Goal: Task Accomplishment & Management: Manage account settings

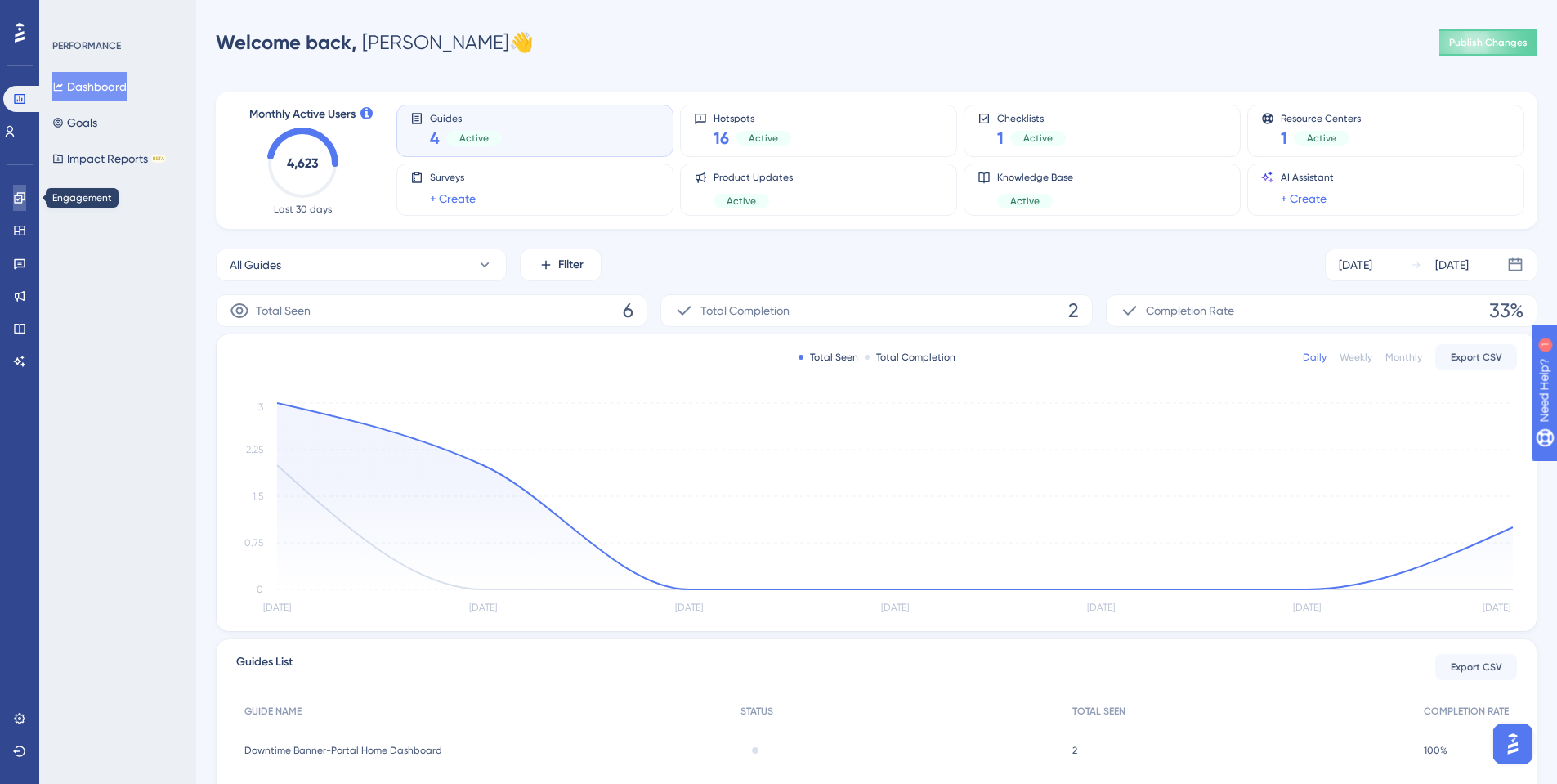
click at [0, 0] on icon at bounding box center [0, 0] width 0 height 0
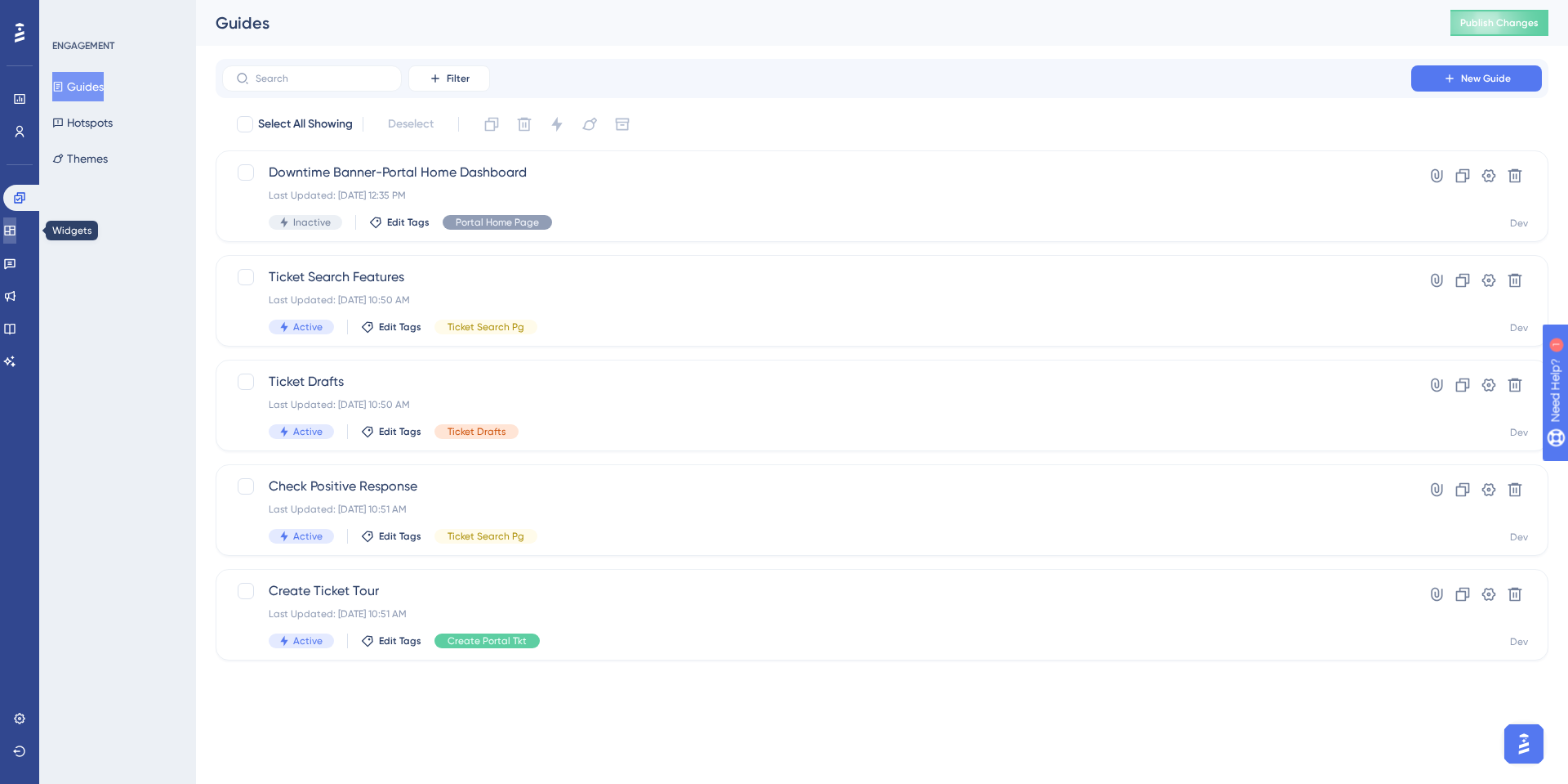
click at [16, 234] on icon at bounding box center [10, 230] width 13 height 14
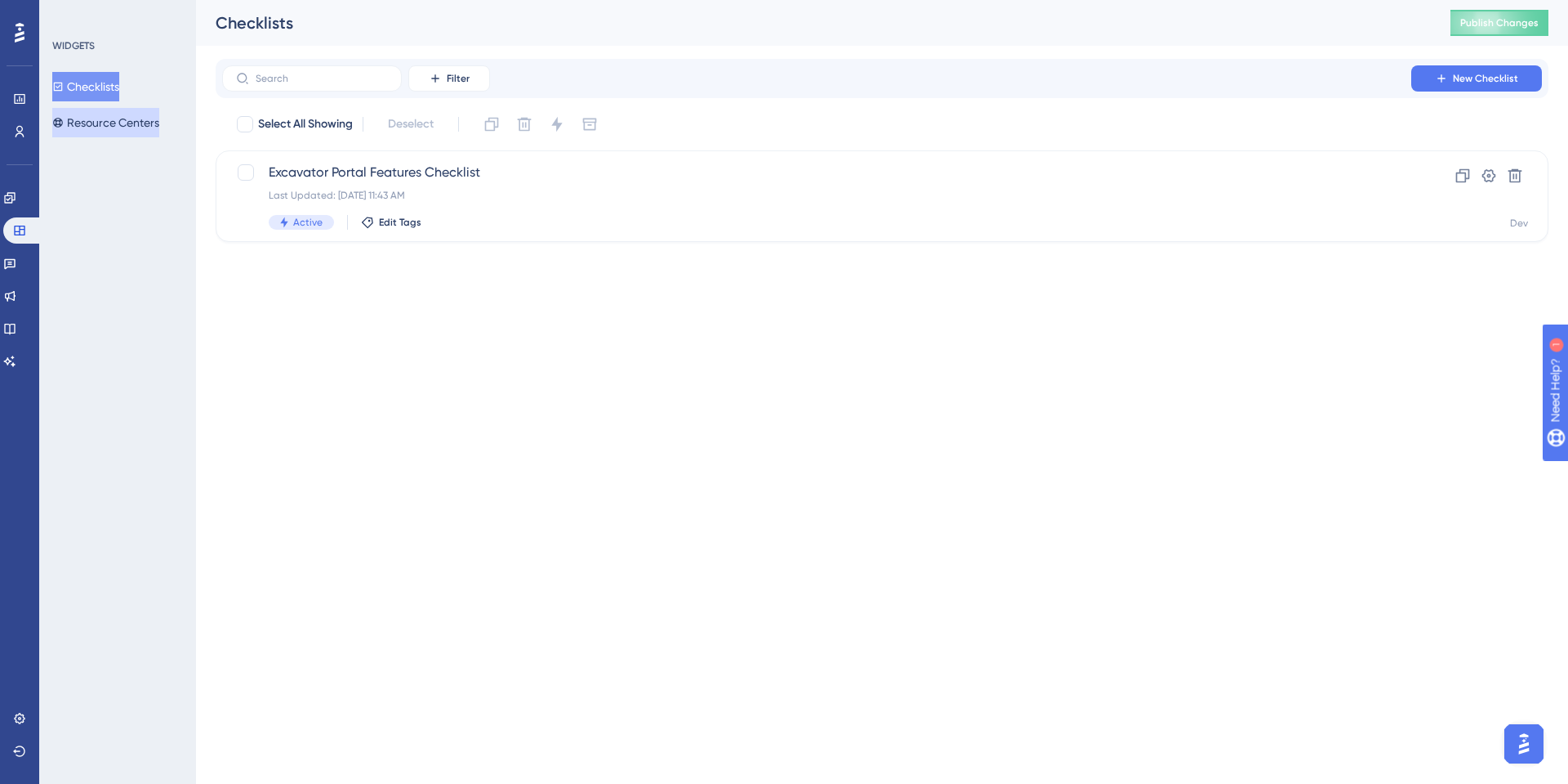
click at [94, 121] on button "Resource Centers" at bounding box center [105, 122] width 107 height 30
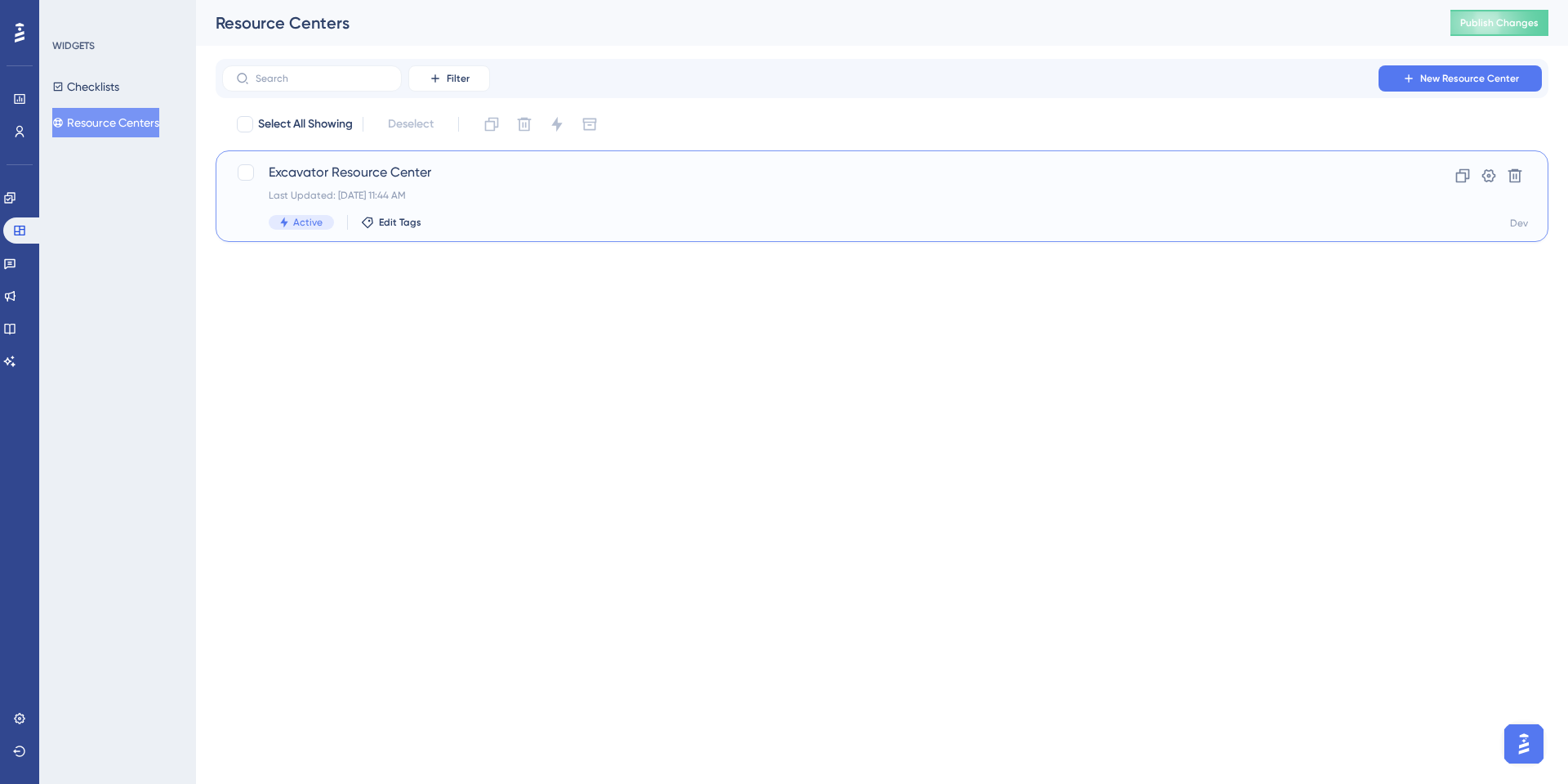
click at [351, 181] on span "Excavator Resource Center" at bounding box center [817, 173] width 1096 height 20
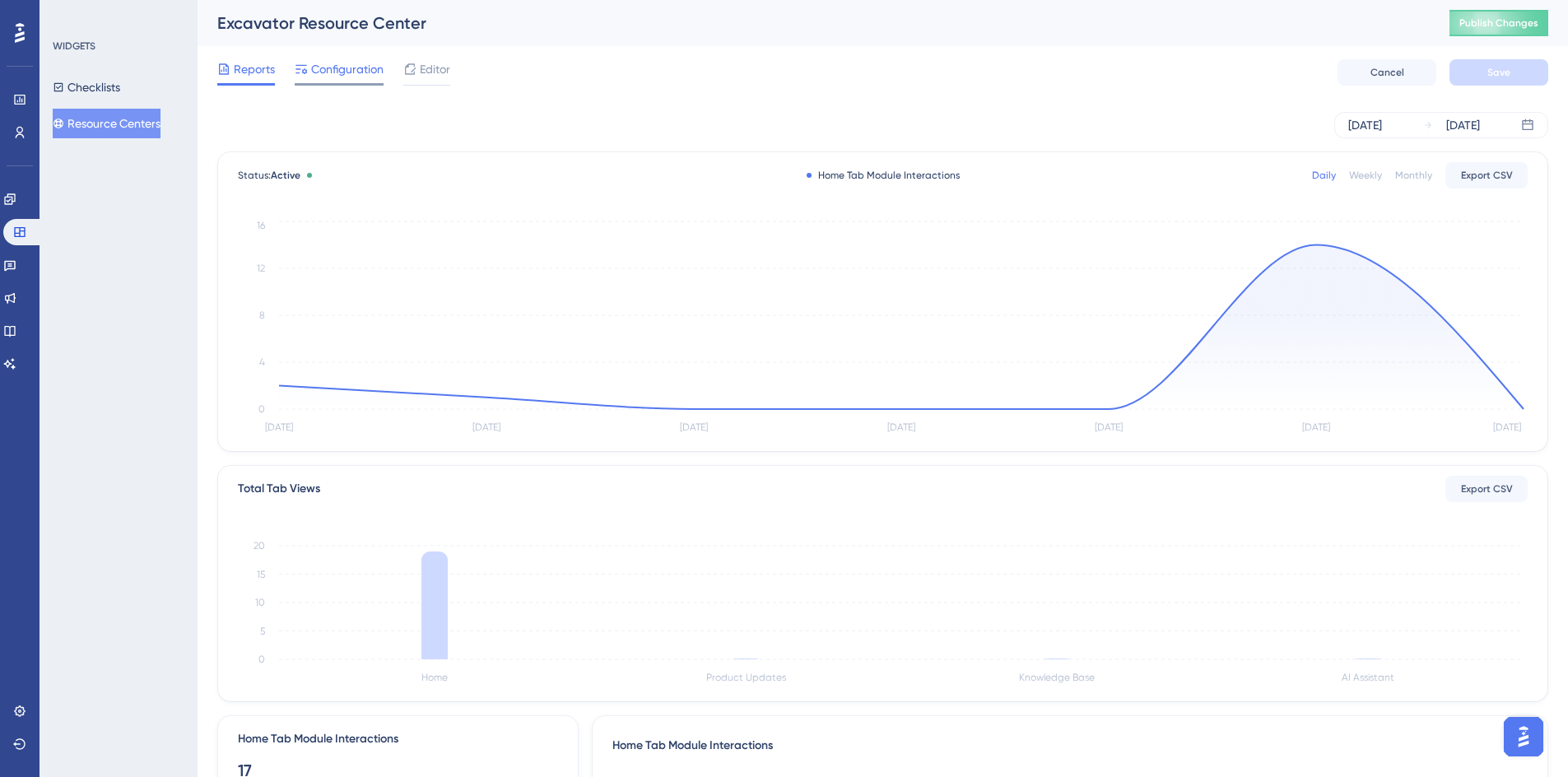
click at [336, 64] on span "Configuration" at bounding box center [347, 69] width 73 height 20
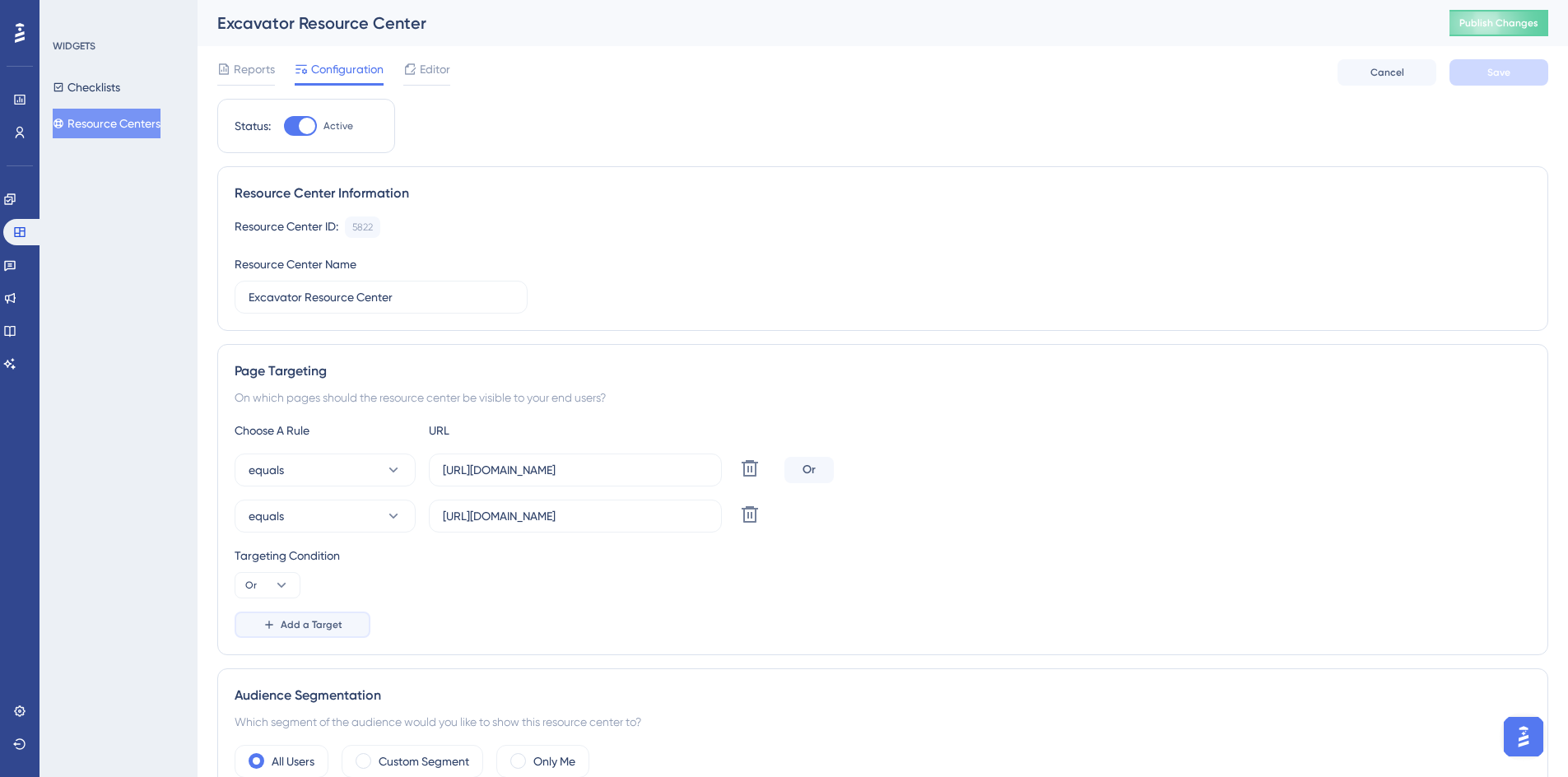
click at [310, 620] on span "Add a Target" at bounding box center [312, 625] width 62 height 14
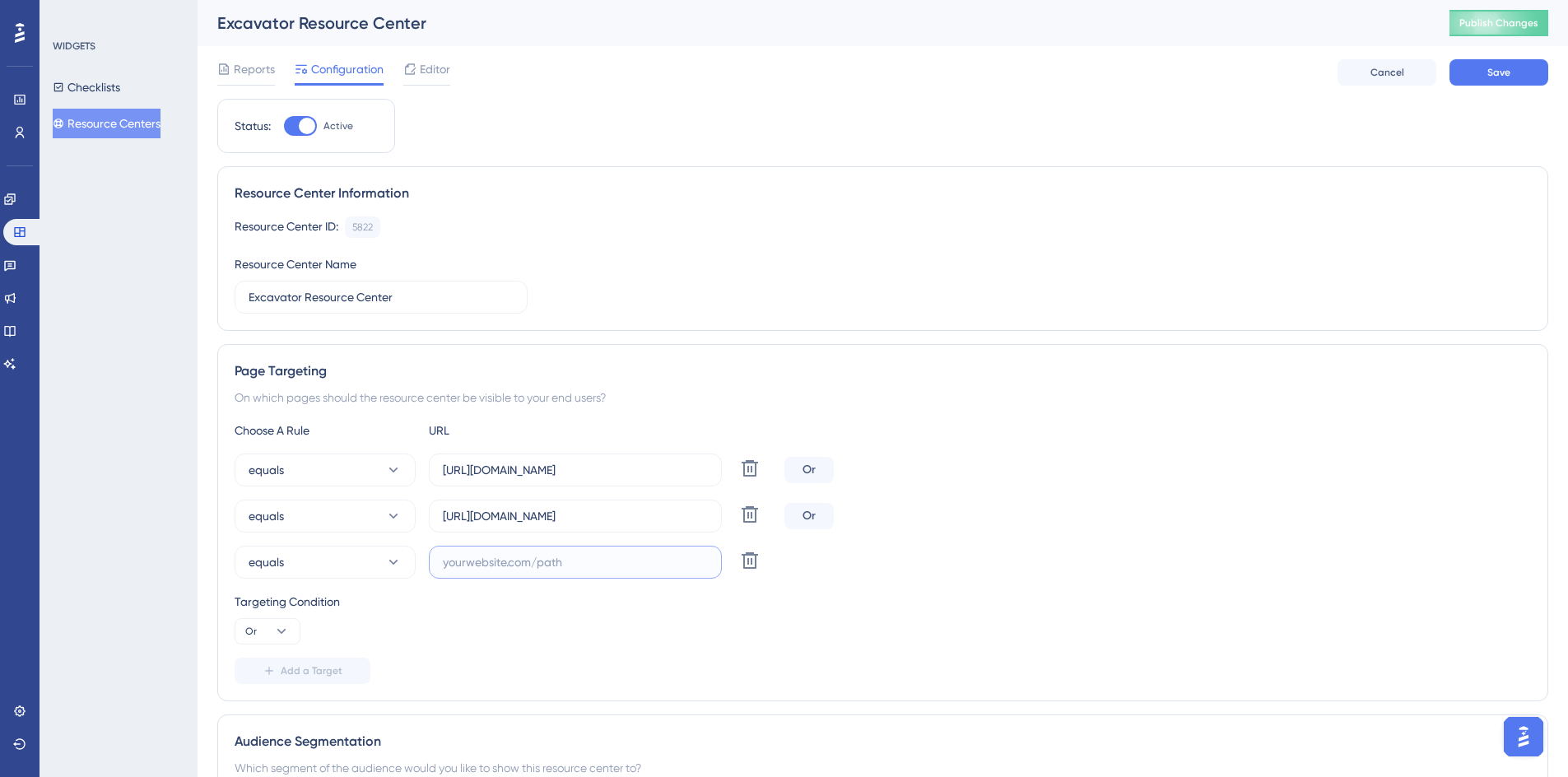
click at [456, 559] on input "text" at bounding box center [575, 562] width 265 height 18
paste input "https://geoappv3.okie811.org/ui/ticket/add"
click at [535, 561] on input "https://geoappv3.okie811.org/ui/ticket/add" at bounding box center [575, 562] width 265 height 18
type input "[URL][DOMAIN_NAME]"
click at [1495, 67] on span "Save" at bounding box center [1498, 73] width 23 height 14
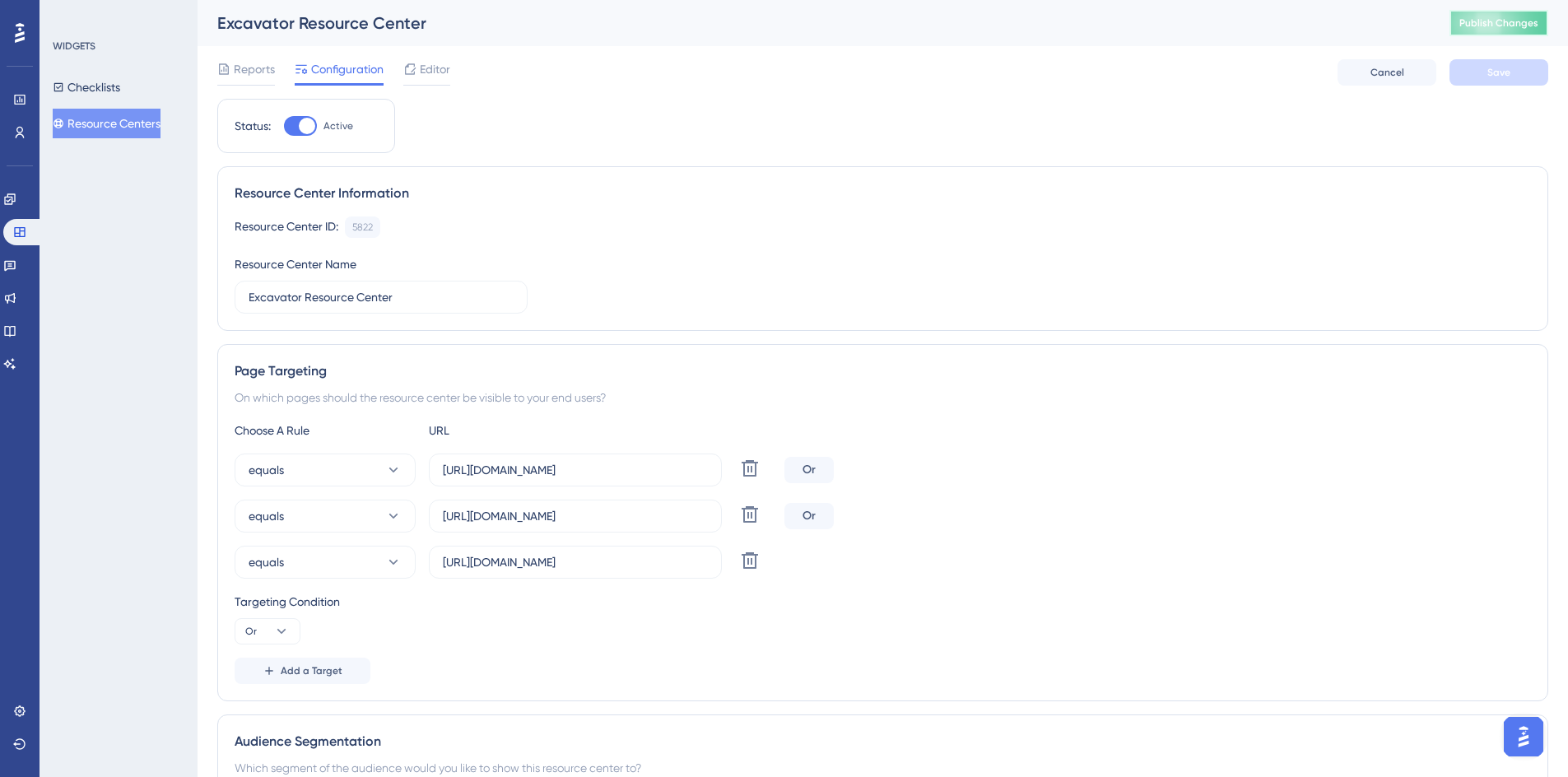
click at [1475, 25] on span "Publish Changes" at bounding box center [1498, 23] width 79 height 14
click at [419, 73] on div "Editor" at bounding box center [427, 69] width 47 height 20
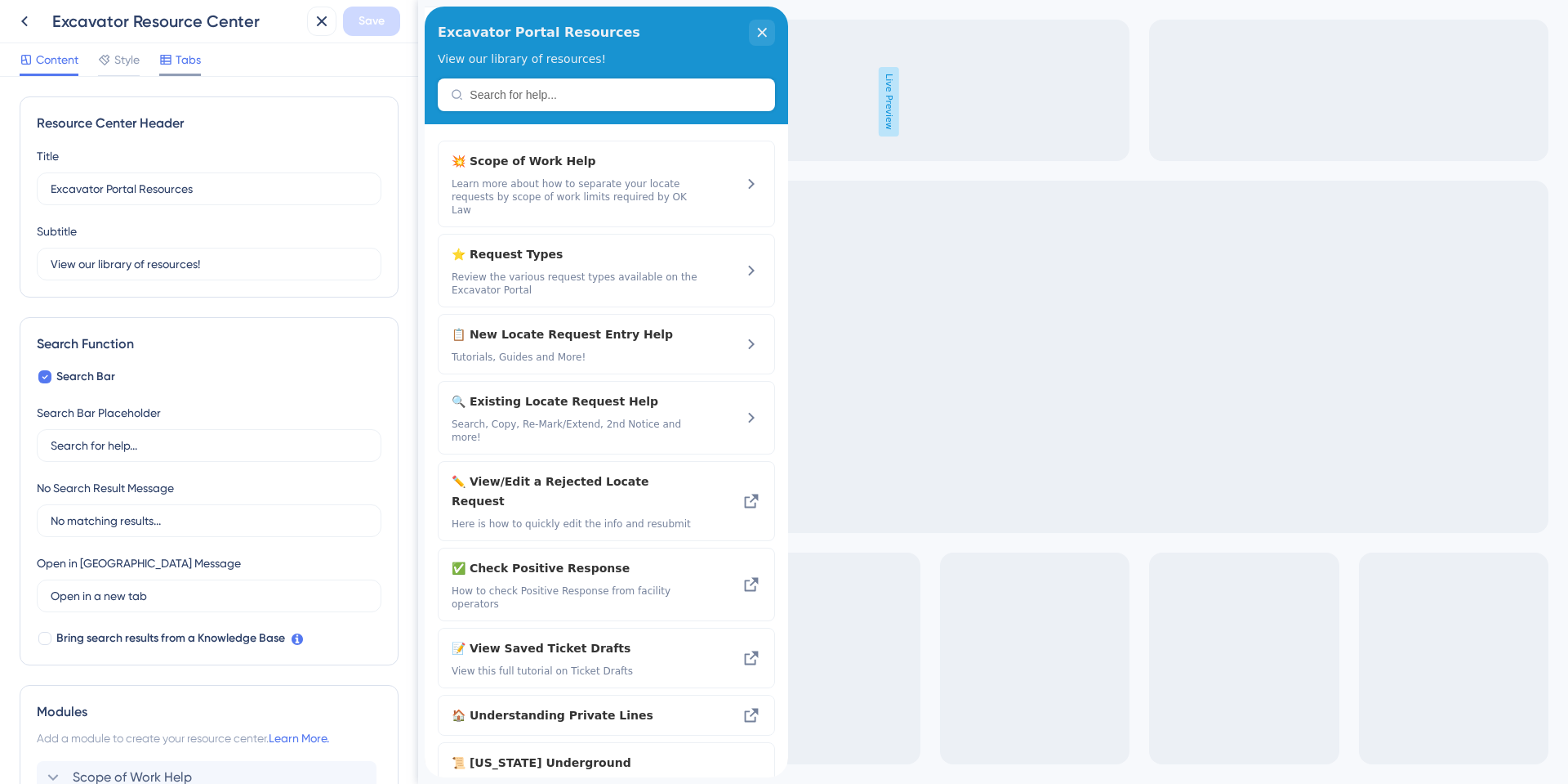
click at [184, 67] on span "Tabs" at bounding box center [188, 59] width 25 height 20
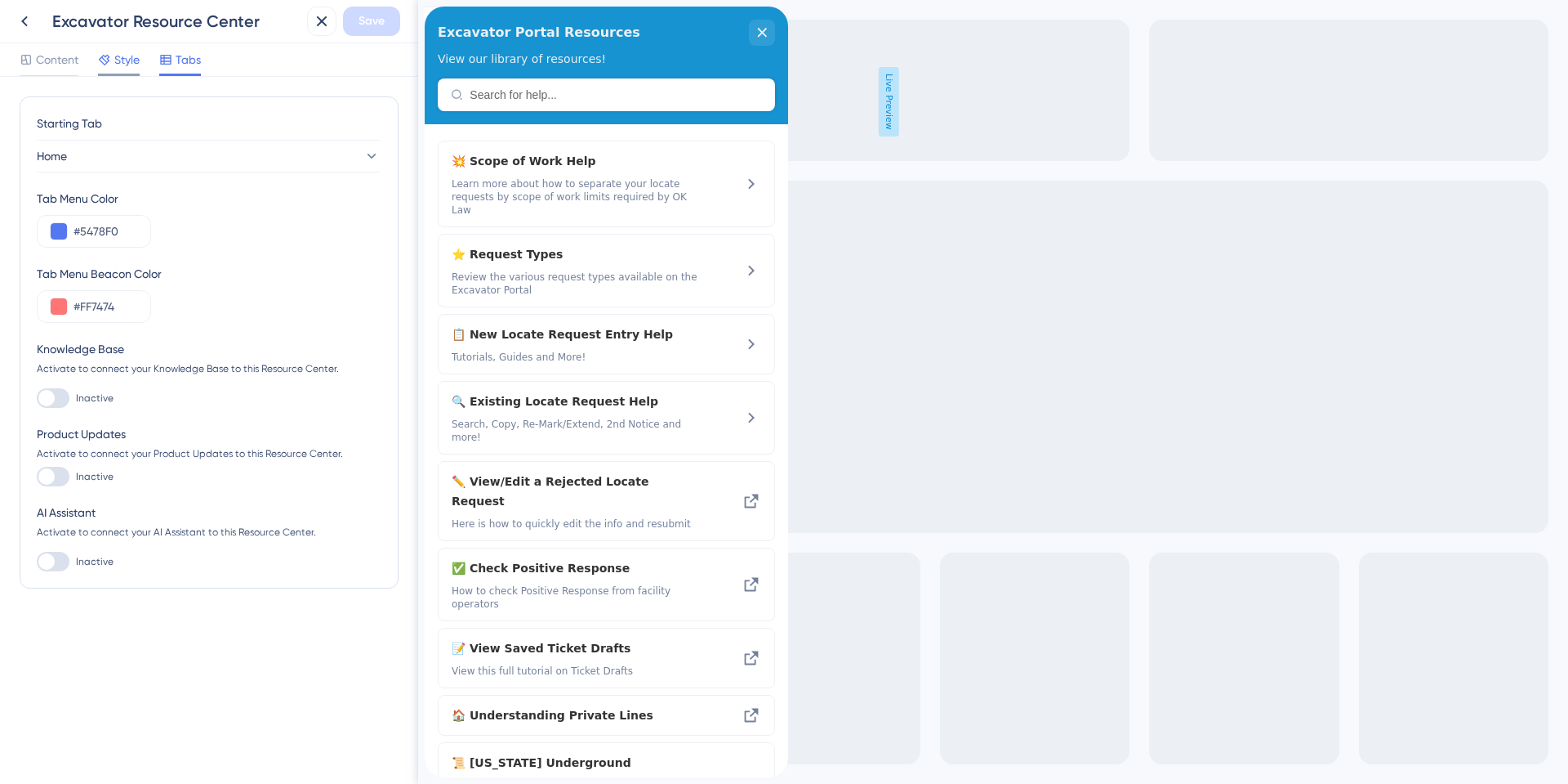
click at [111, 59] on icon at bounding box center [104, 59] width 13 height 14
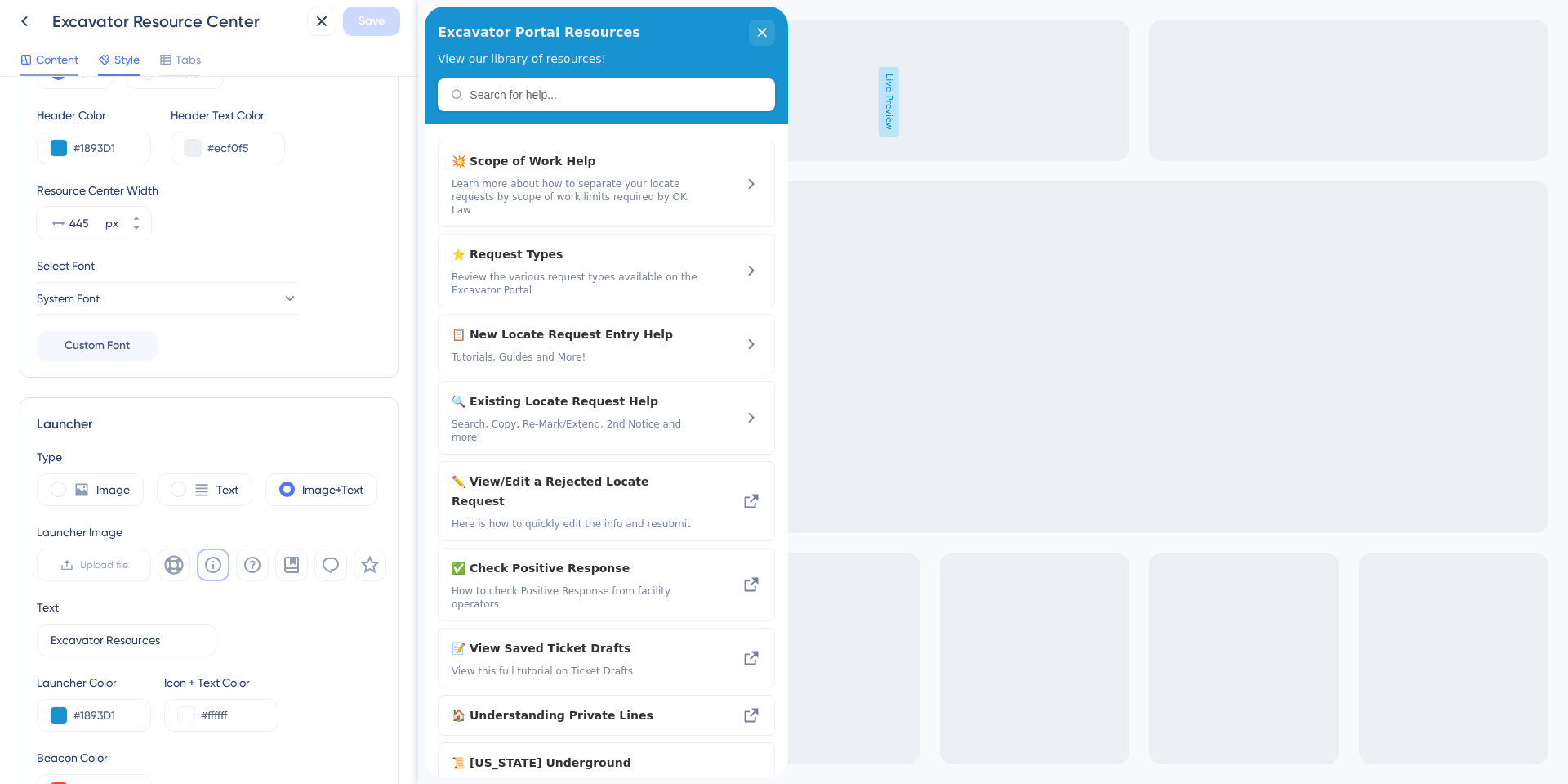
scroll to position [58, 0]
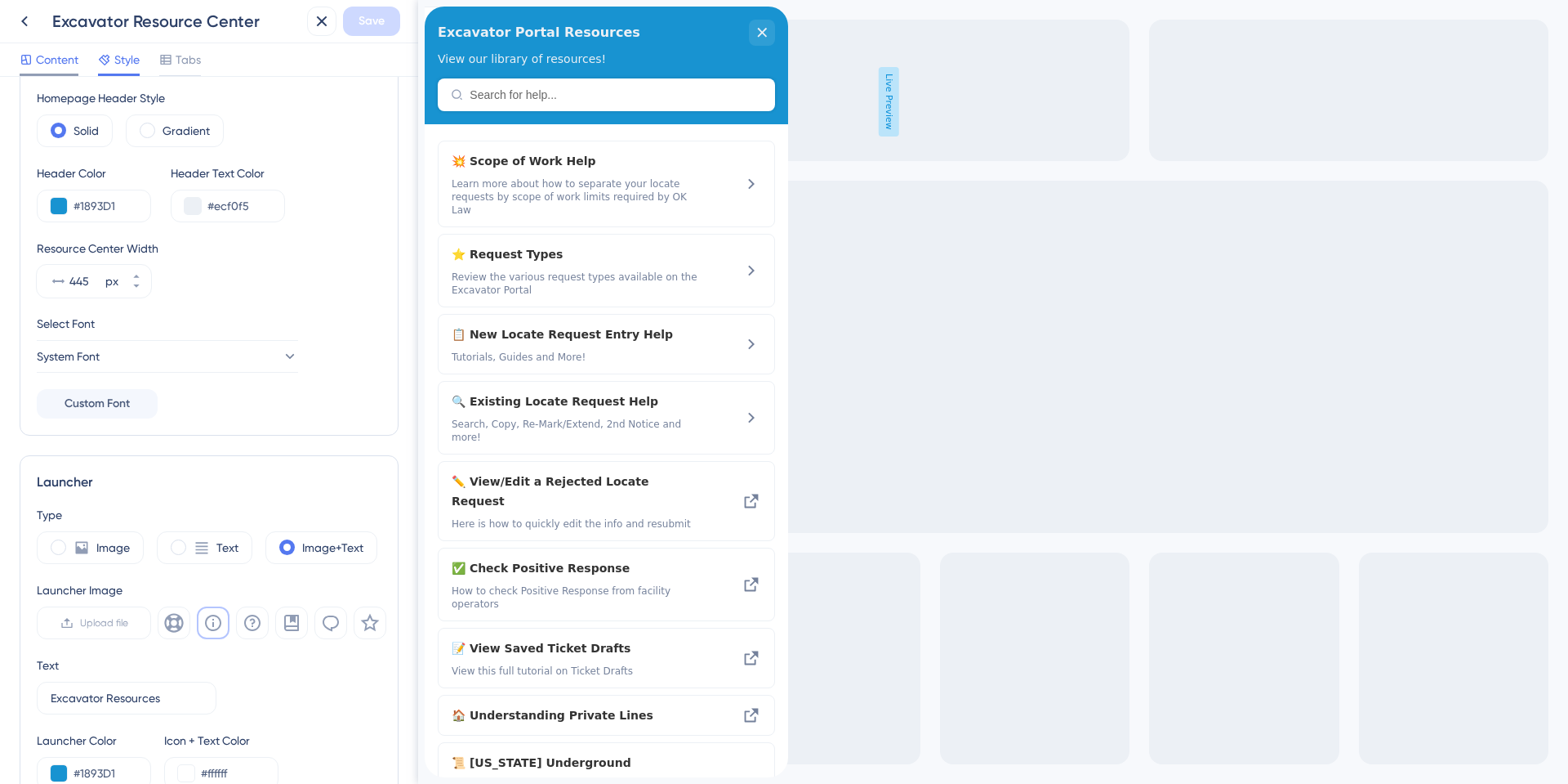
click at [52, 59] on span "Content" at bounding box center [57, 59] width 42 height 20
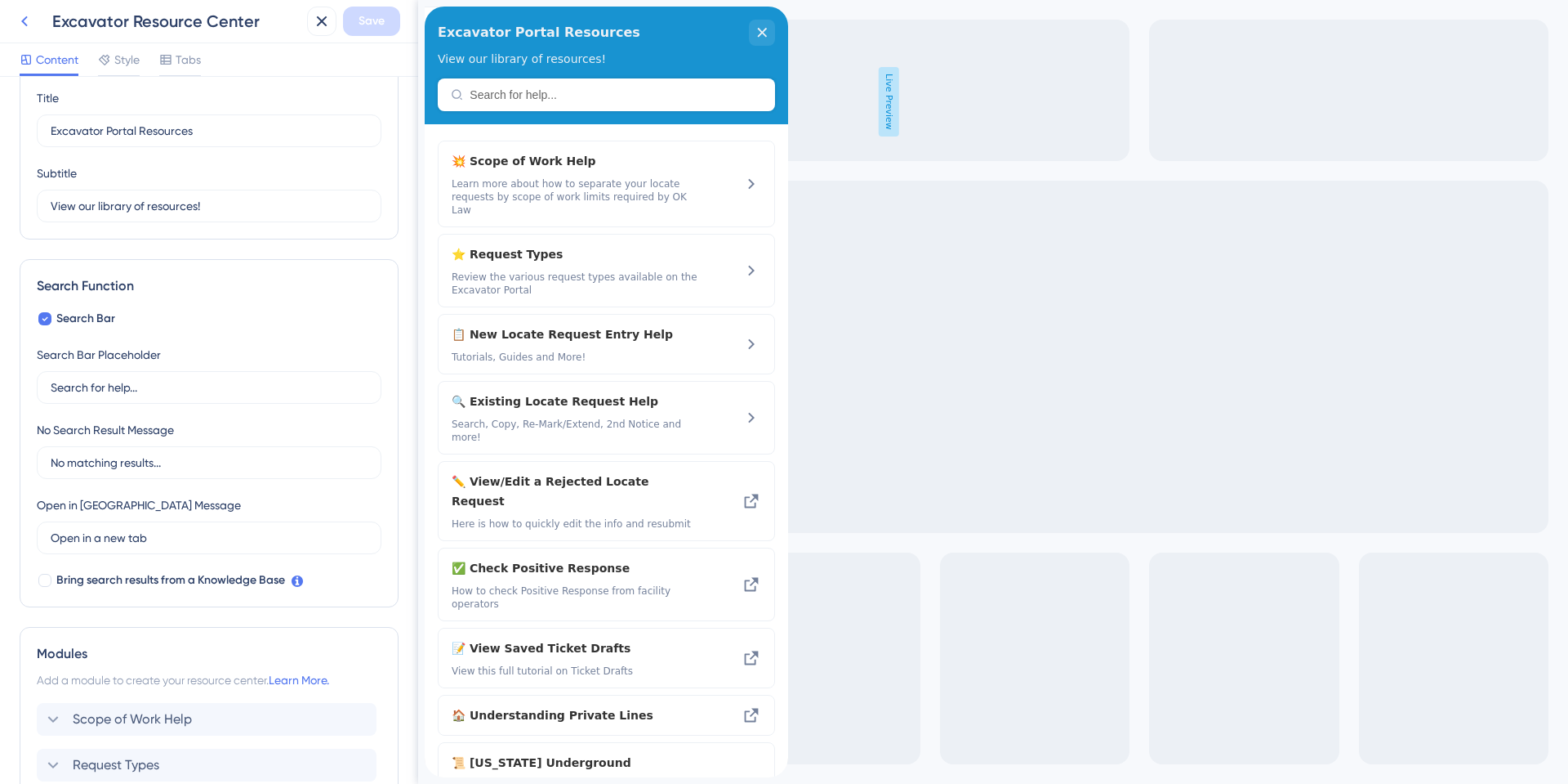
click at [28, 26] on icon at bounding box center [24, 22] width 20 height 20
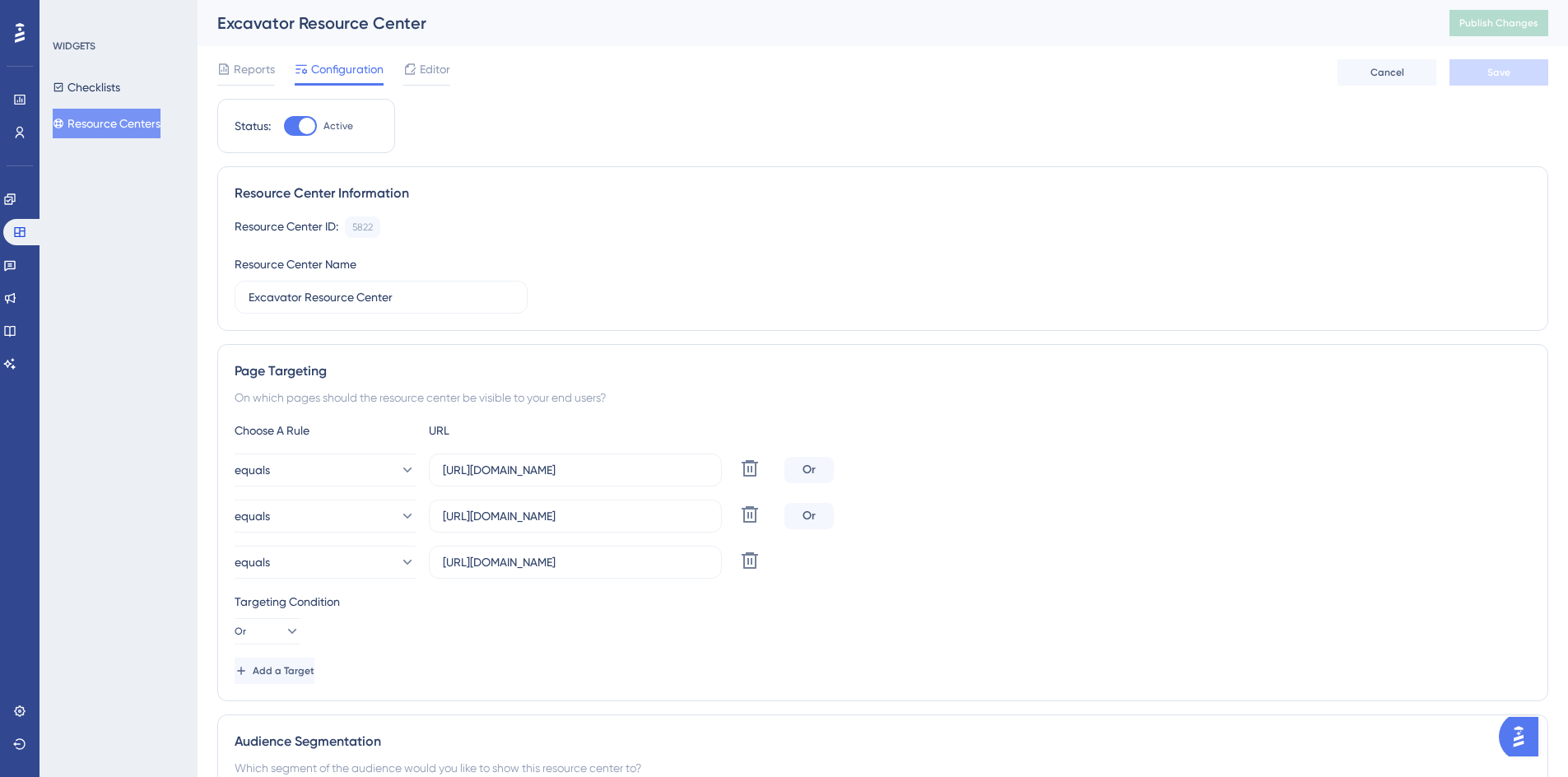
click at [813, 513] on div "Or" at bounding box center [809, 516] width 49 height 26
click at [270, 633] on button "Or" at bounding box center [268, 631] width 66 height 26
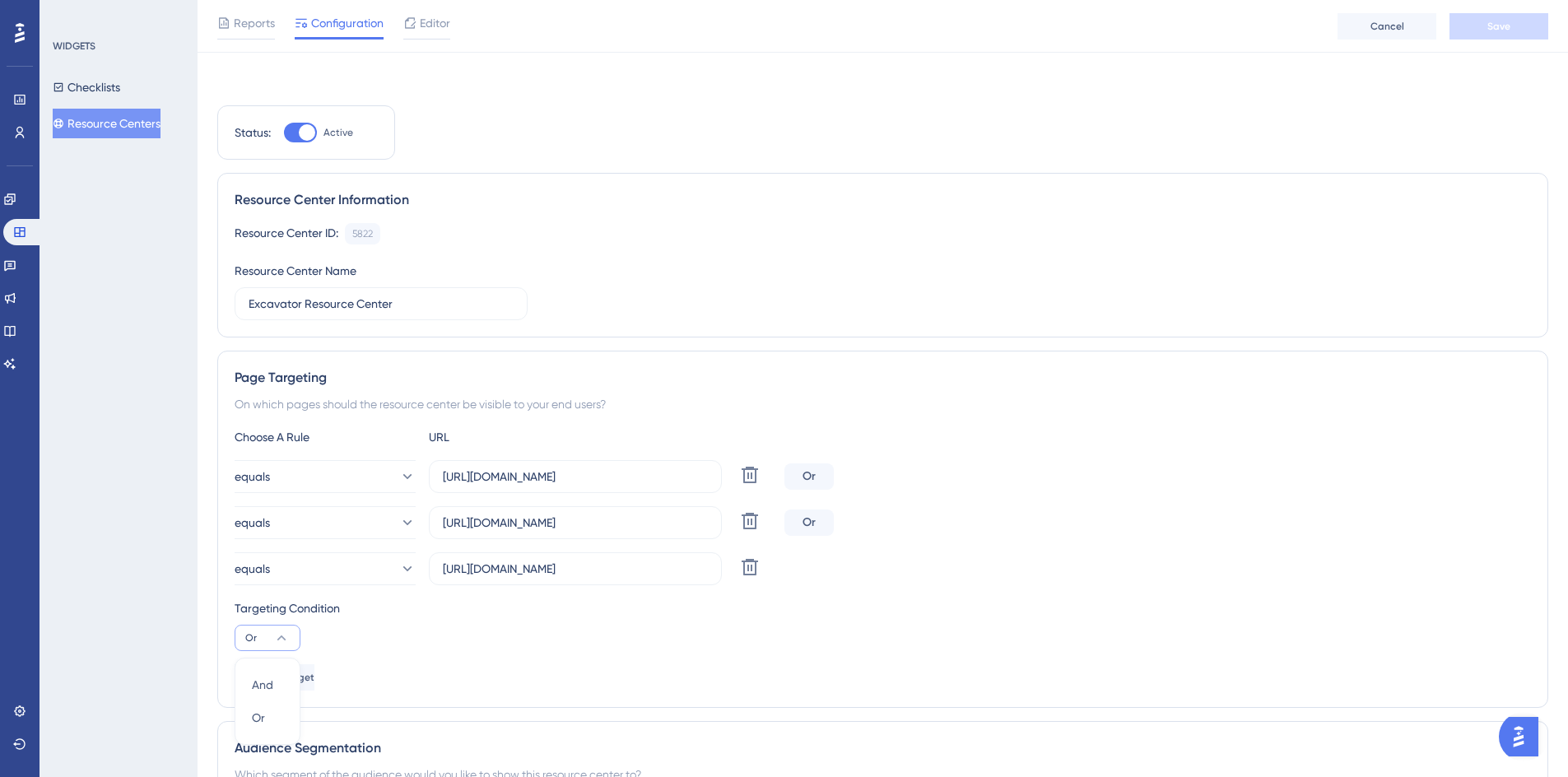
scroll to position [306, 0]
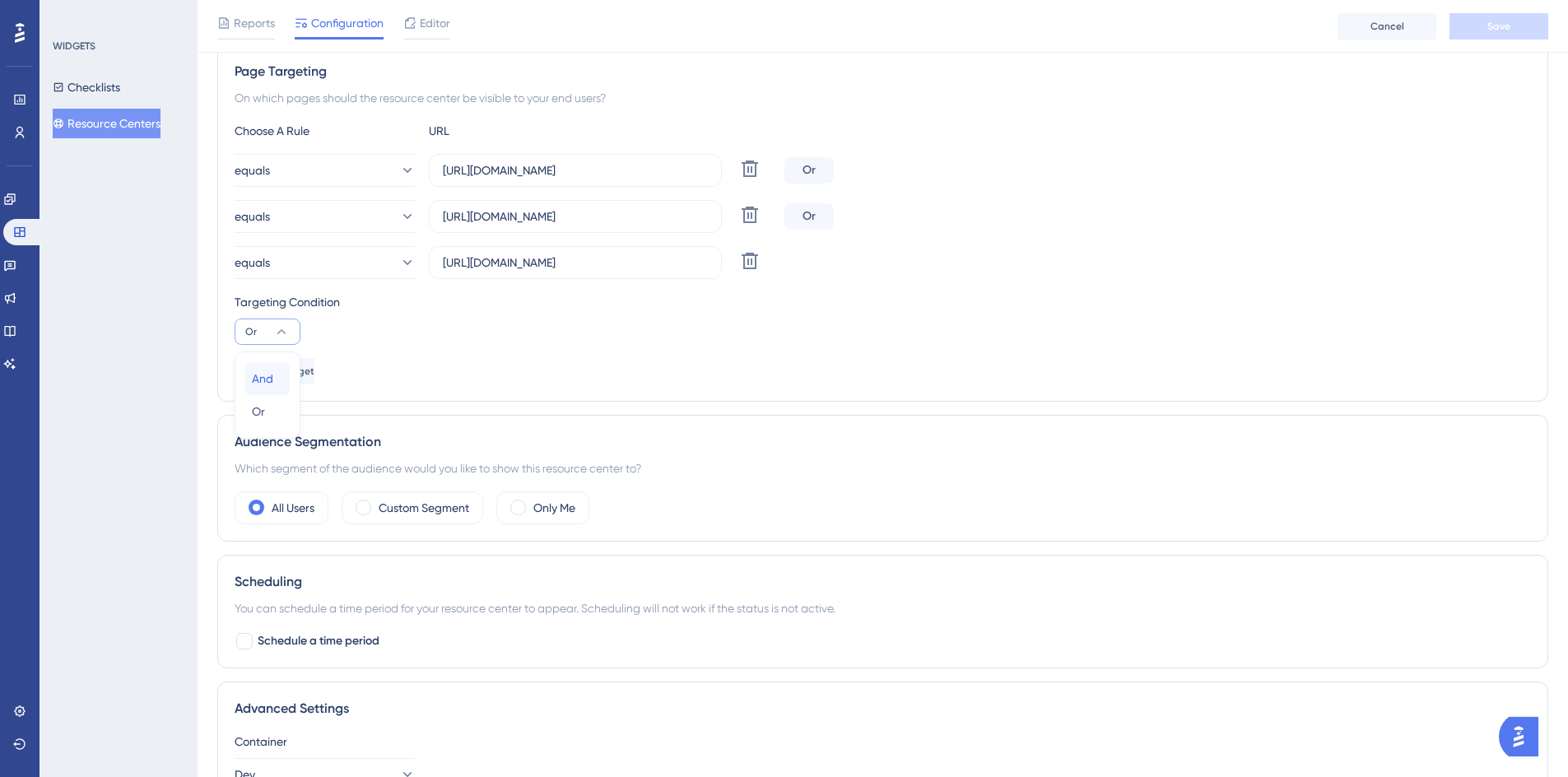
click at [266, 387] on span "And" at bounding box center [263, 379] width 22 height 20
click at [253, 327] on span "And" at bounding box center [245, 332] width 19 height 14
click at [259, 406] on span "Or" at bounding box center [258, 412] width 14 height 20
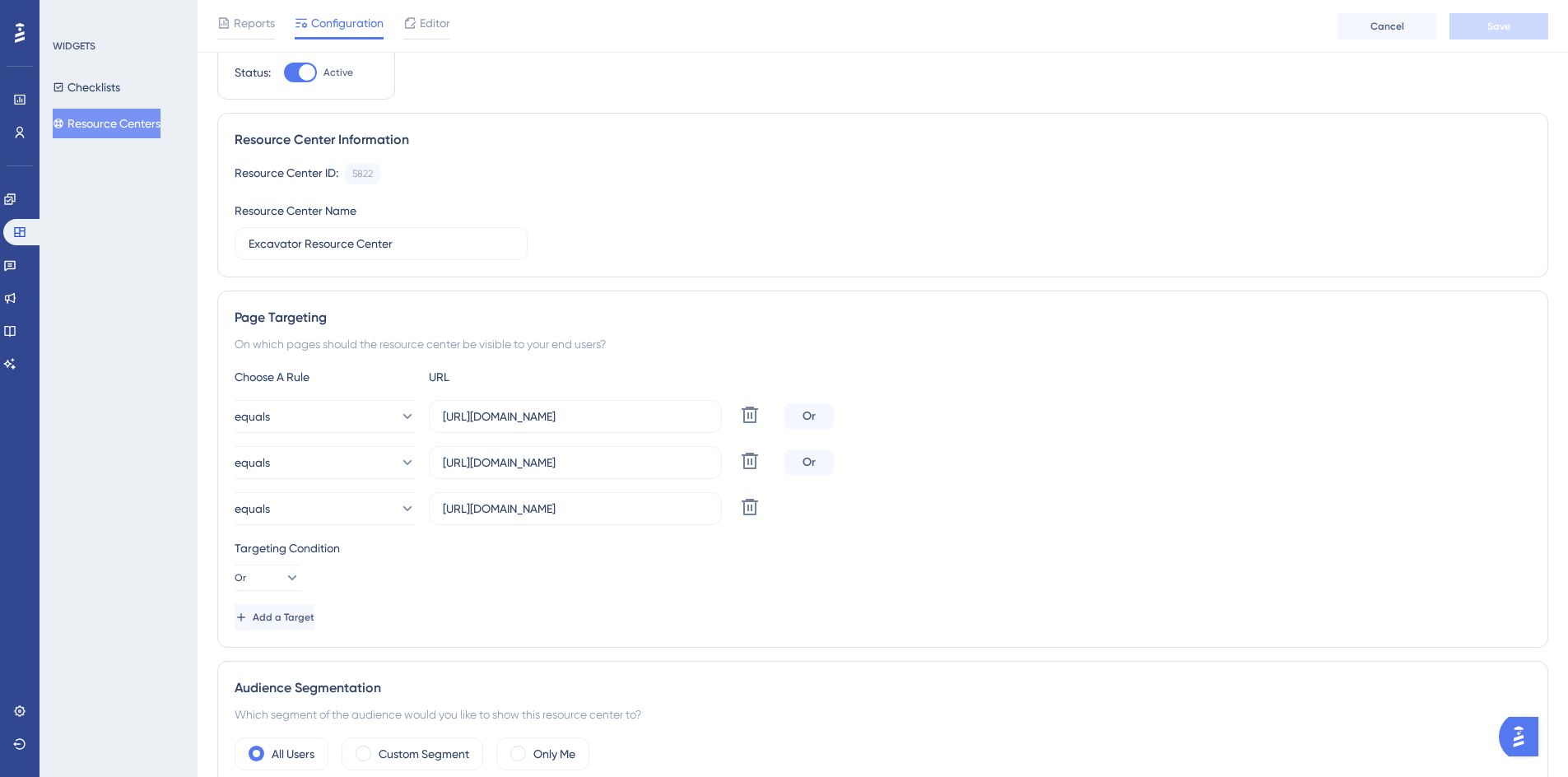
scroll to position [59, 0]
click at [398, 506] on icon at bounding box center [406, 510] width 16 height 16
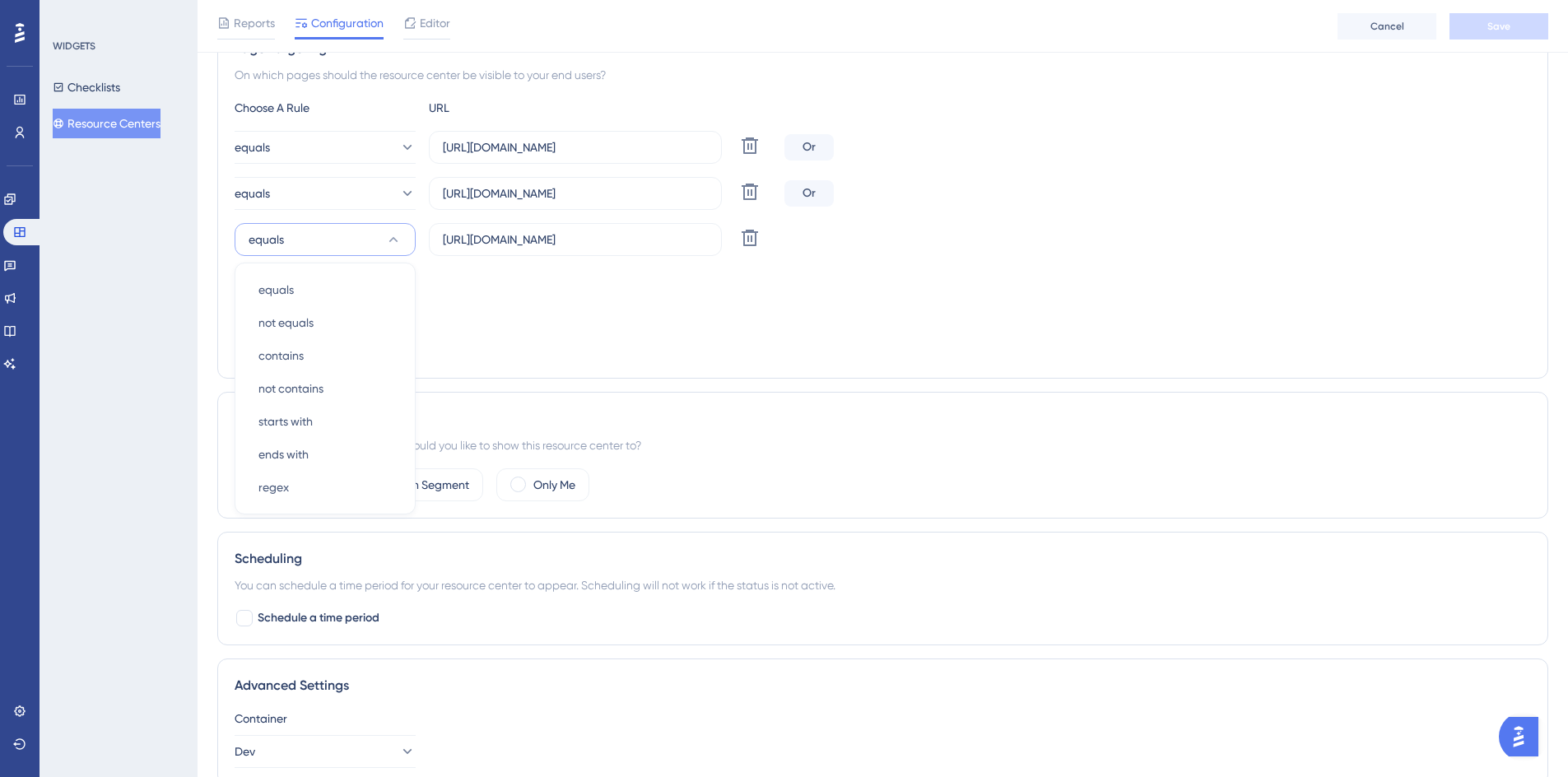
click at [514, 273] on div "Targeting Condition" at bounding box center [883, 279] width 1297 height 20
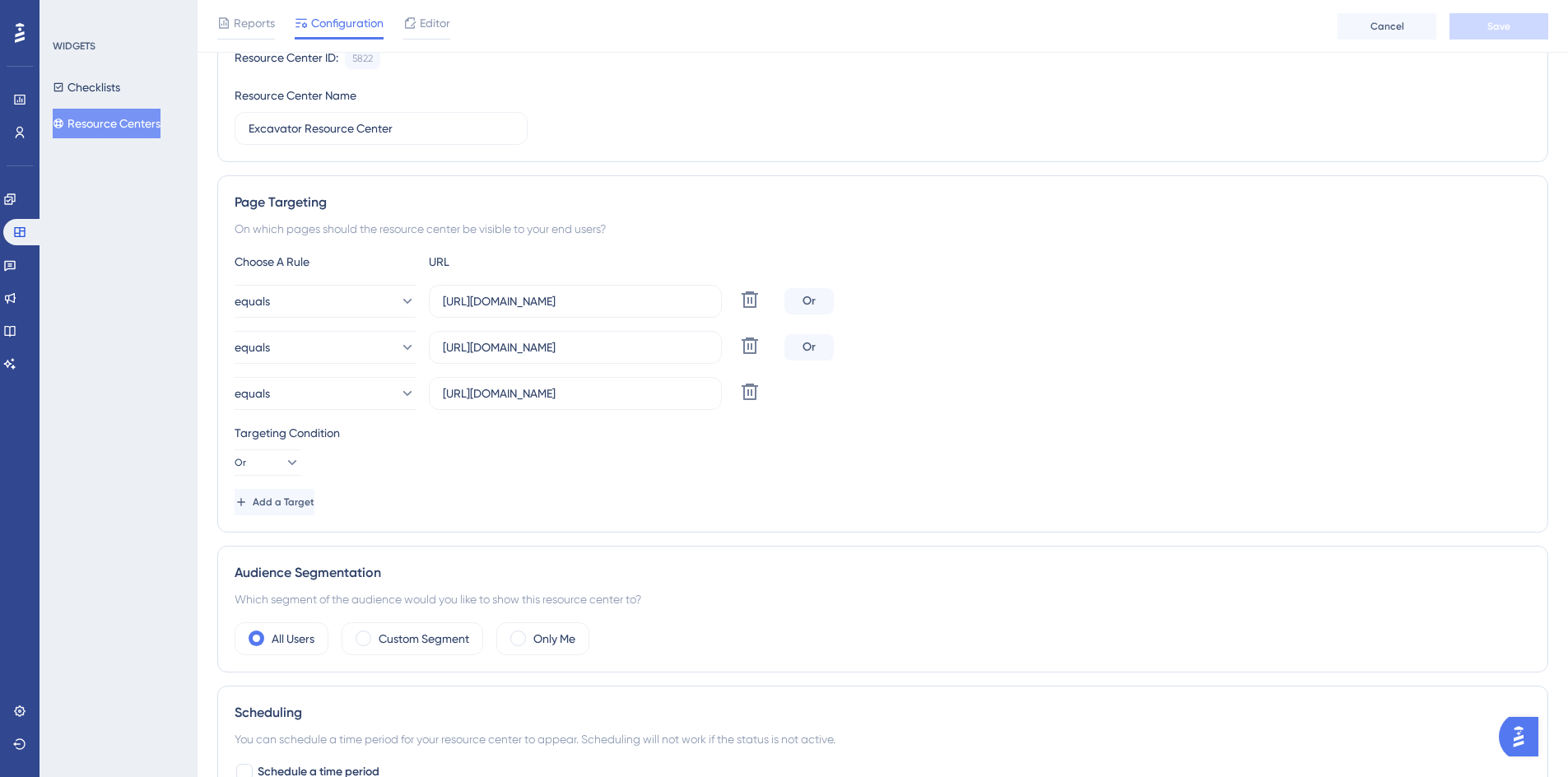
scroll to position [165, 0]
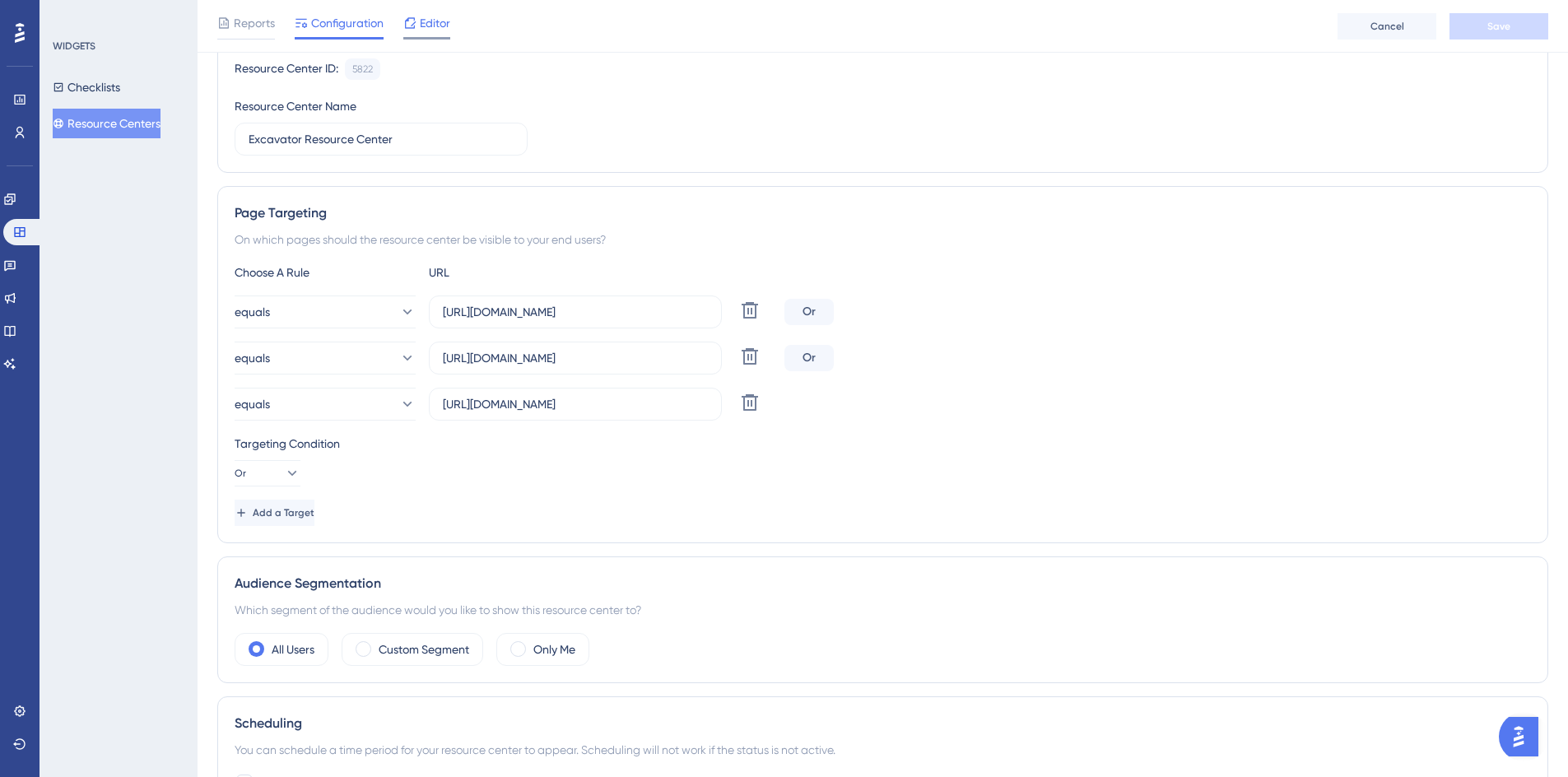
click at [423, 31] on span "Editor" at bounding box center [435, 24] width 31 height 20
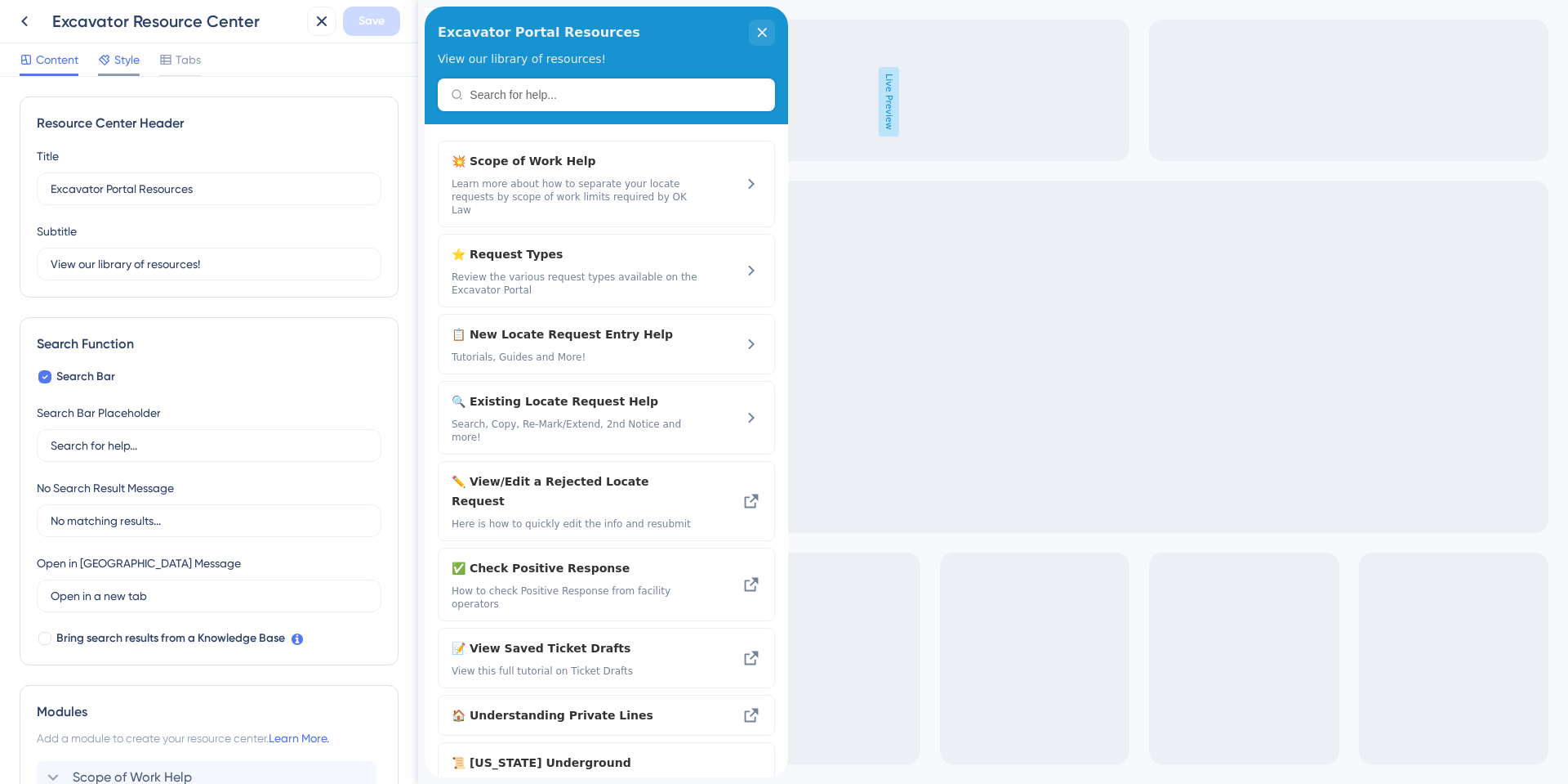
click at [119, 60] on span "Style" at bounding box center [127, 59] width 25 height 20
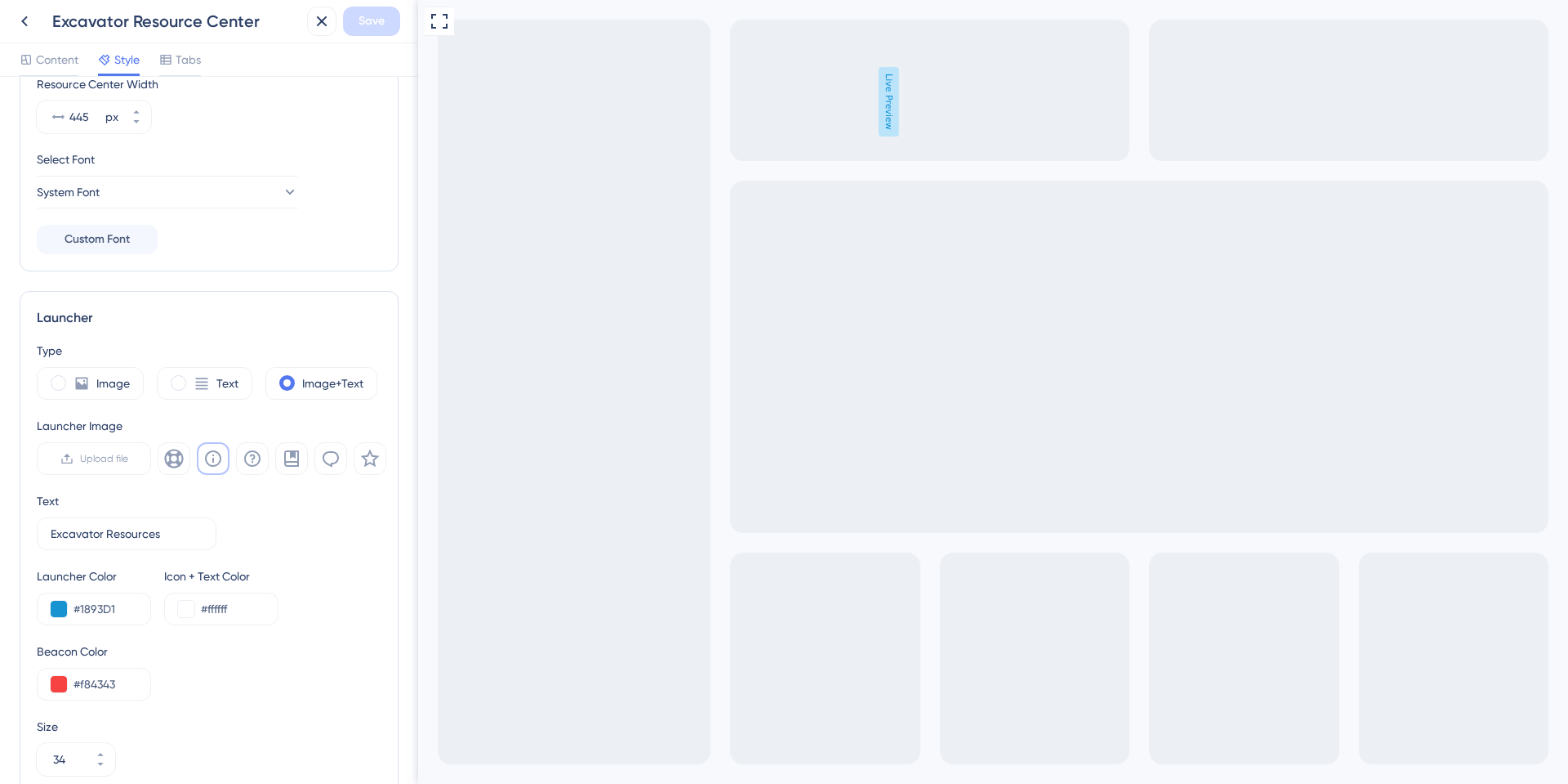
scroll to position [221, 0]
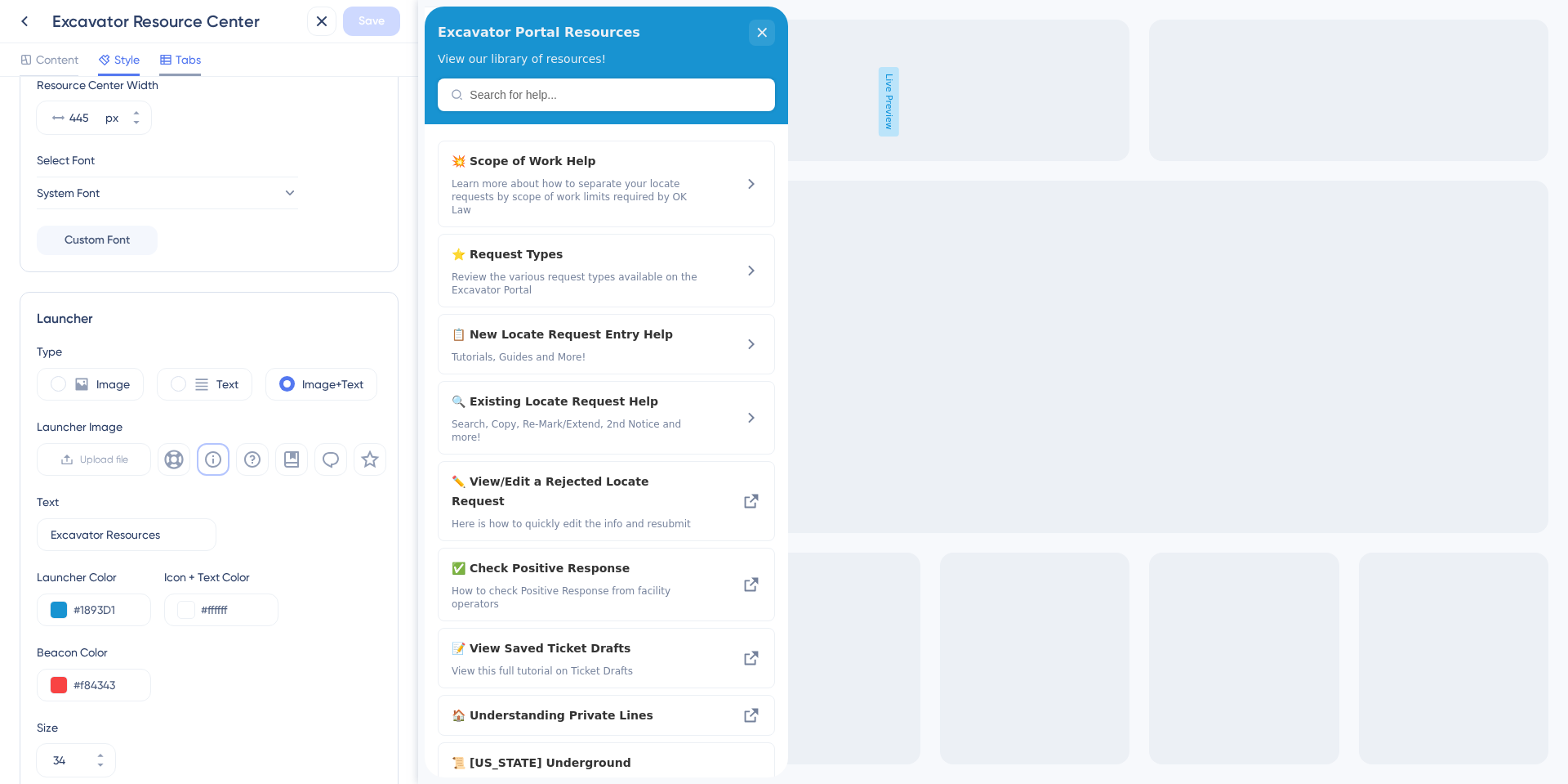
click at [178, 53] on span "Tabs" at bounding box center [188, 59] width 25 height 20
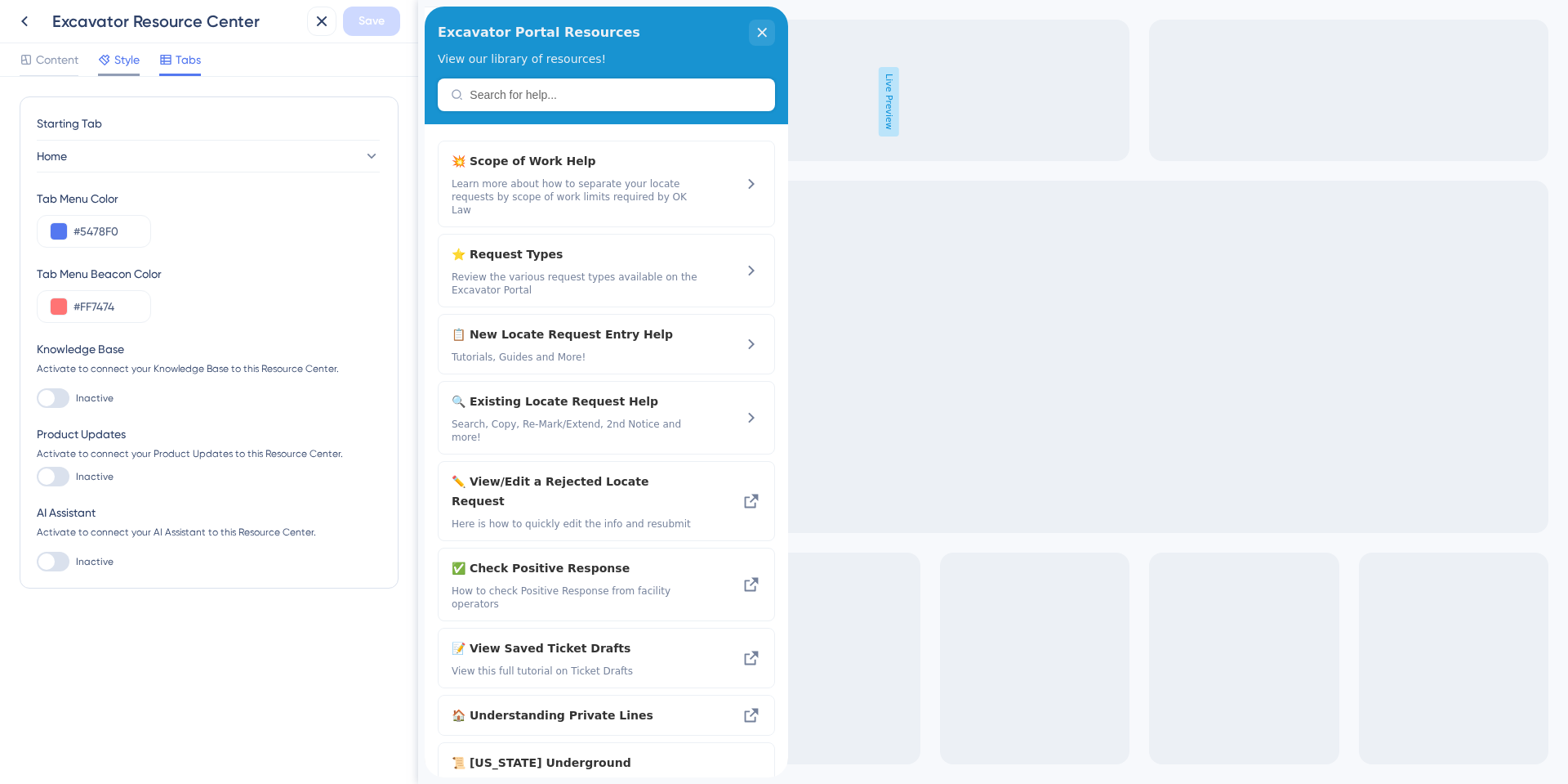
click at [115, 57] on span "Style" at bounding box center [127, 59] width 25 height 20
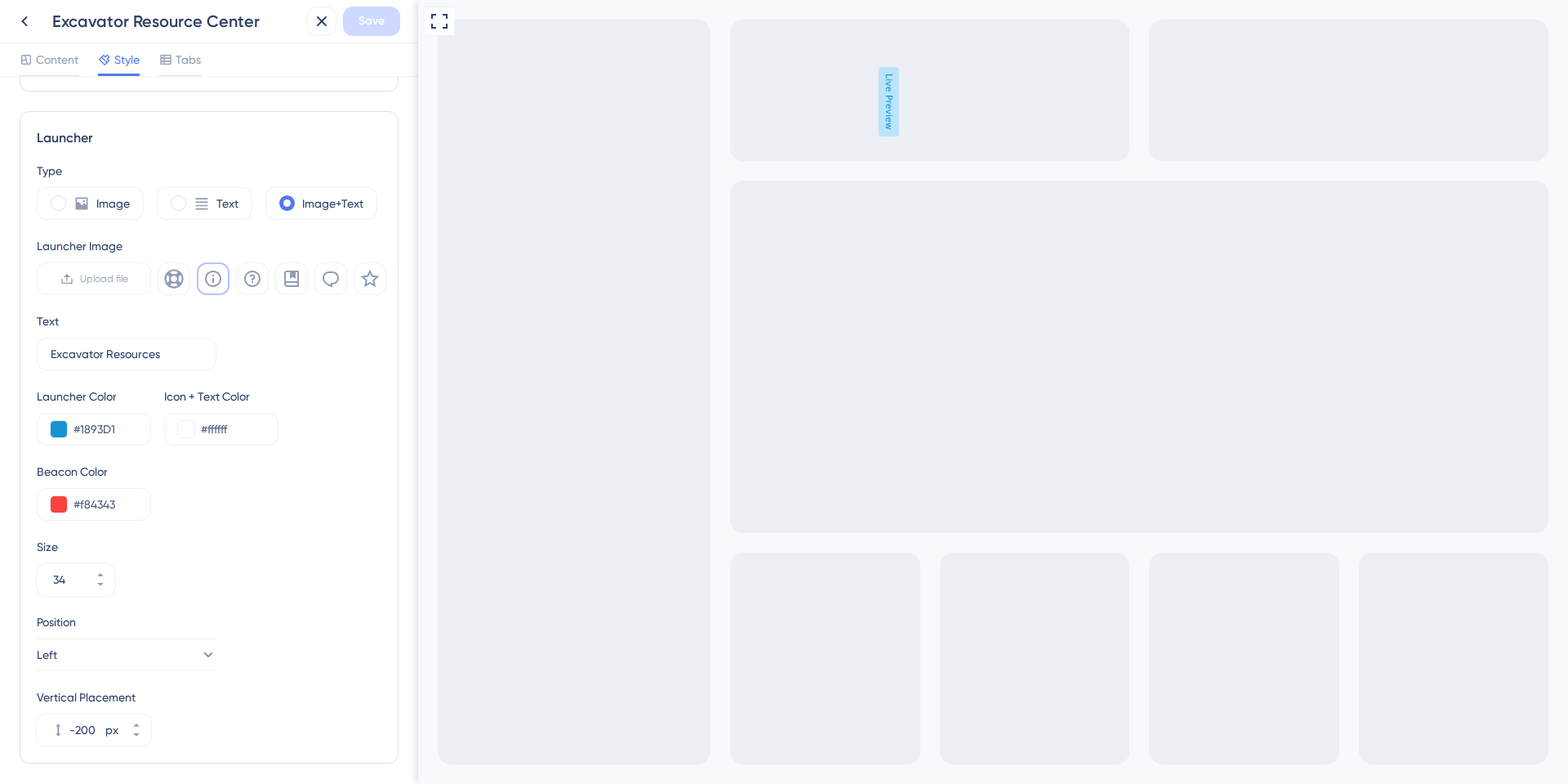
scroll to position [466, 0]
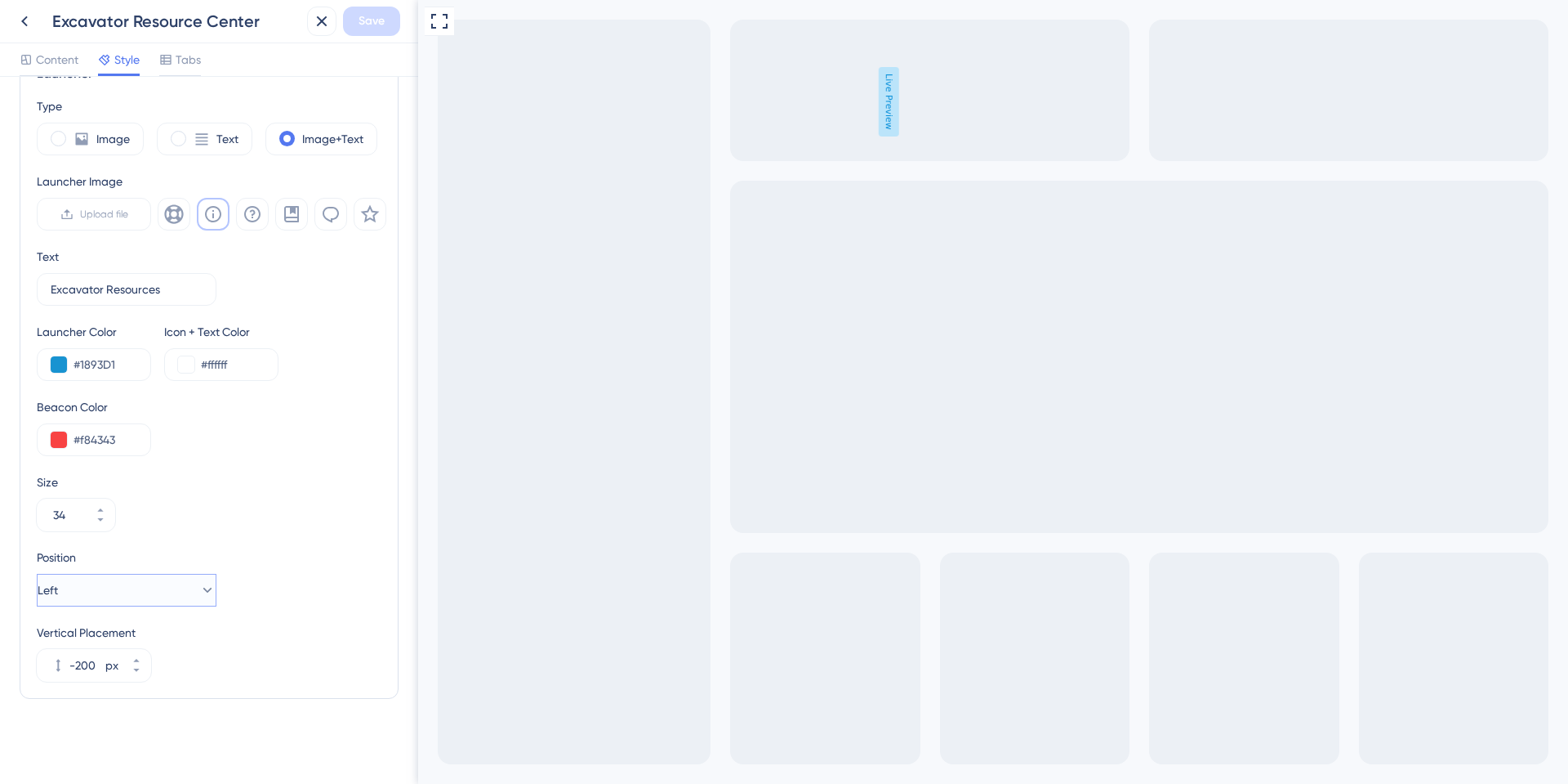
click at [199, 592] on icon at bounding box center [207, 590] width 16 height 16
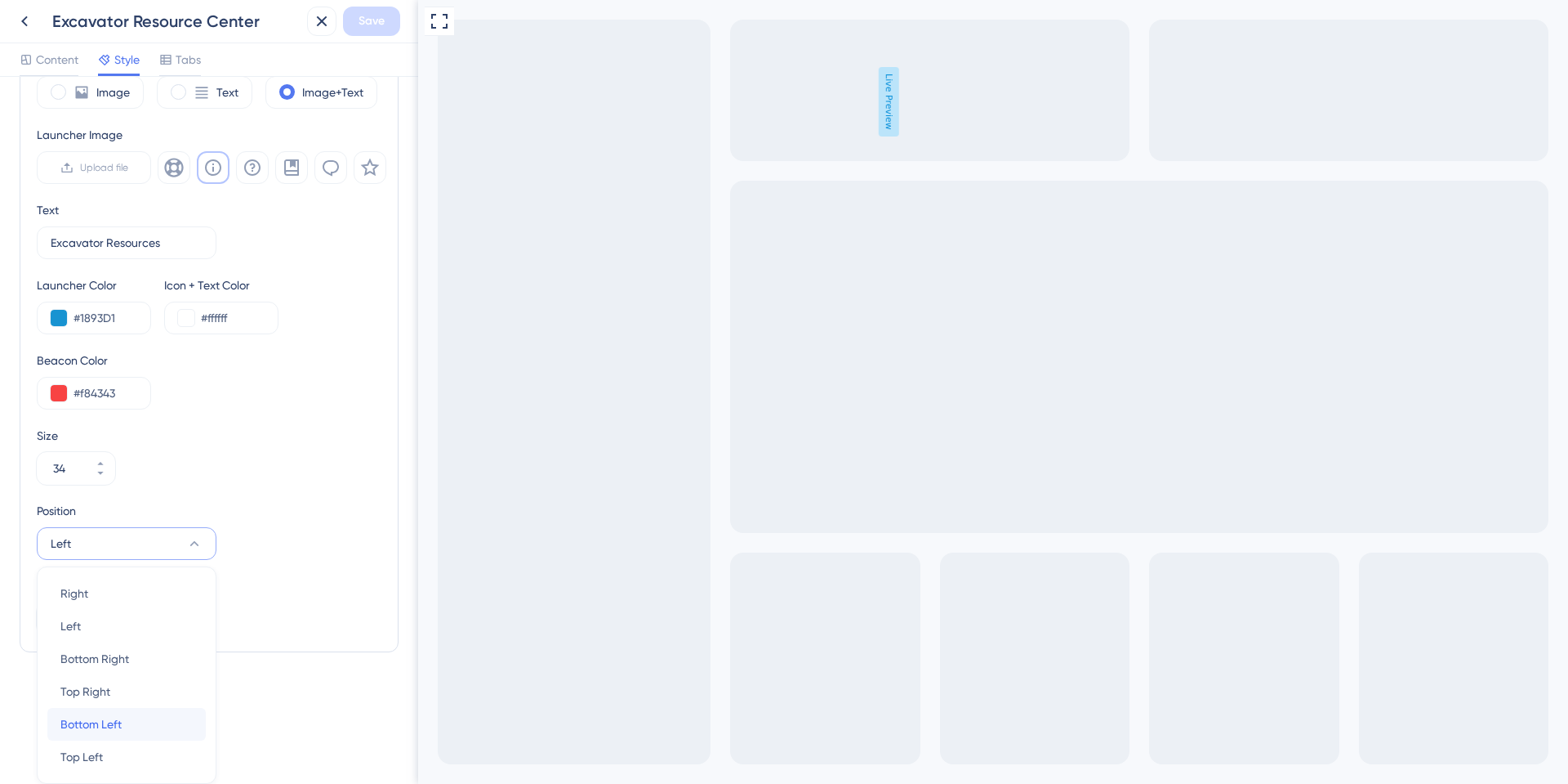
click at [120, 725] on span "Bottom Left" at bounding box center [91, 724] width 61 height 20
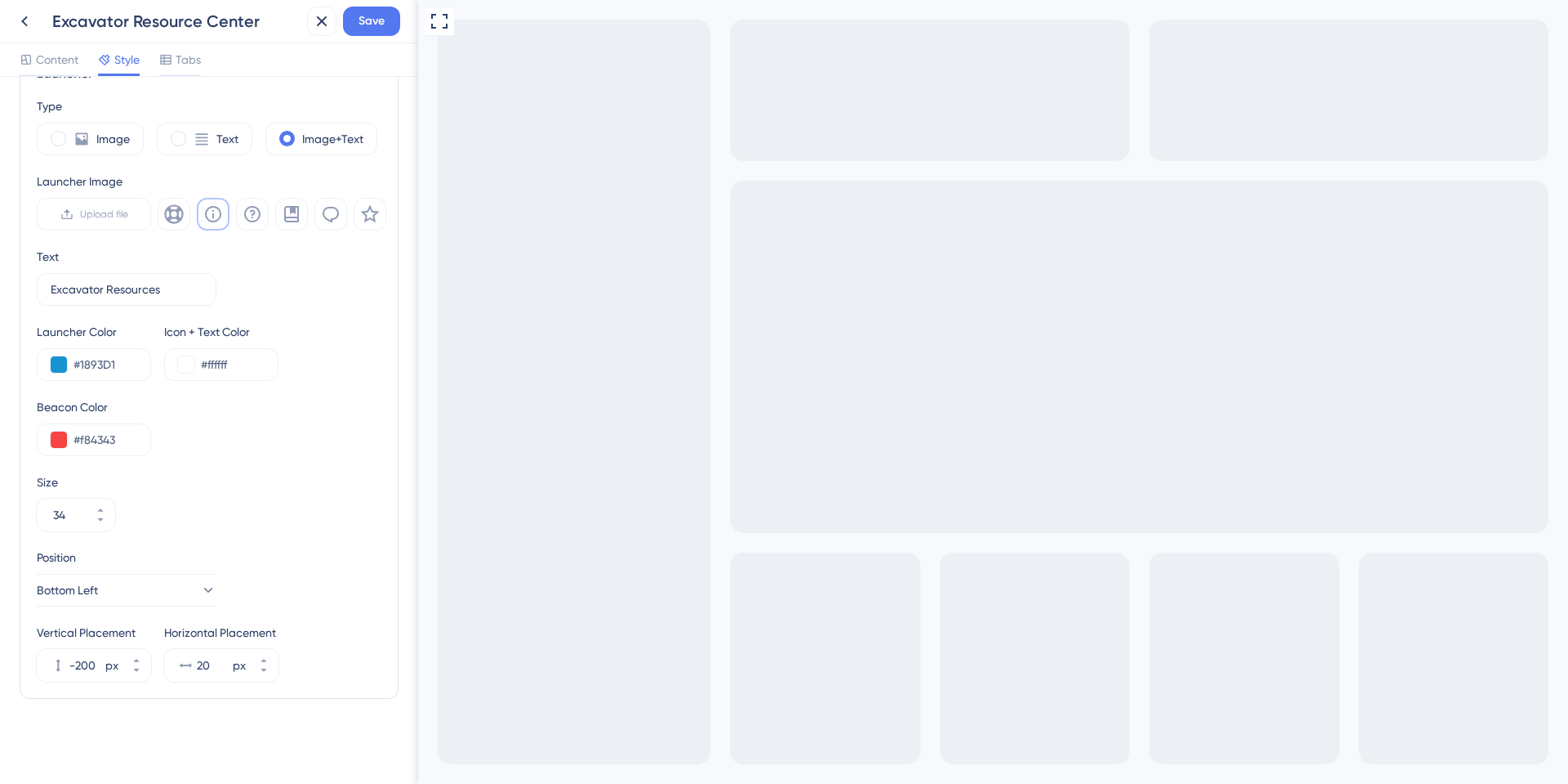
scroll to position [466, 0]
click at [115, 598] on button "Bottom Left" at bounding box center [127, 590] width 180 height 32
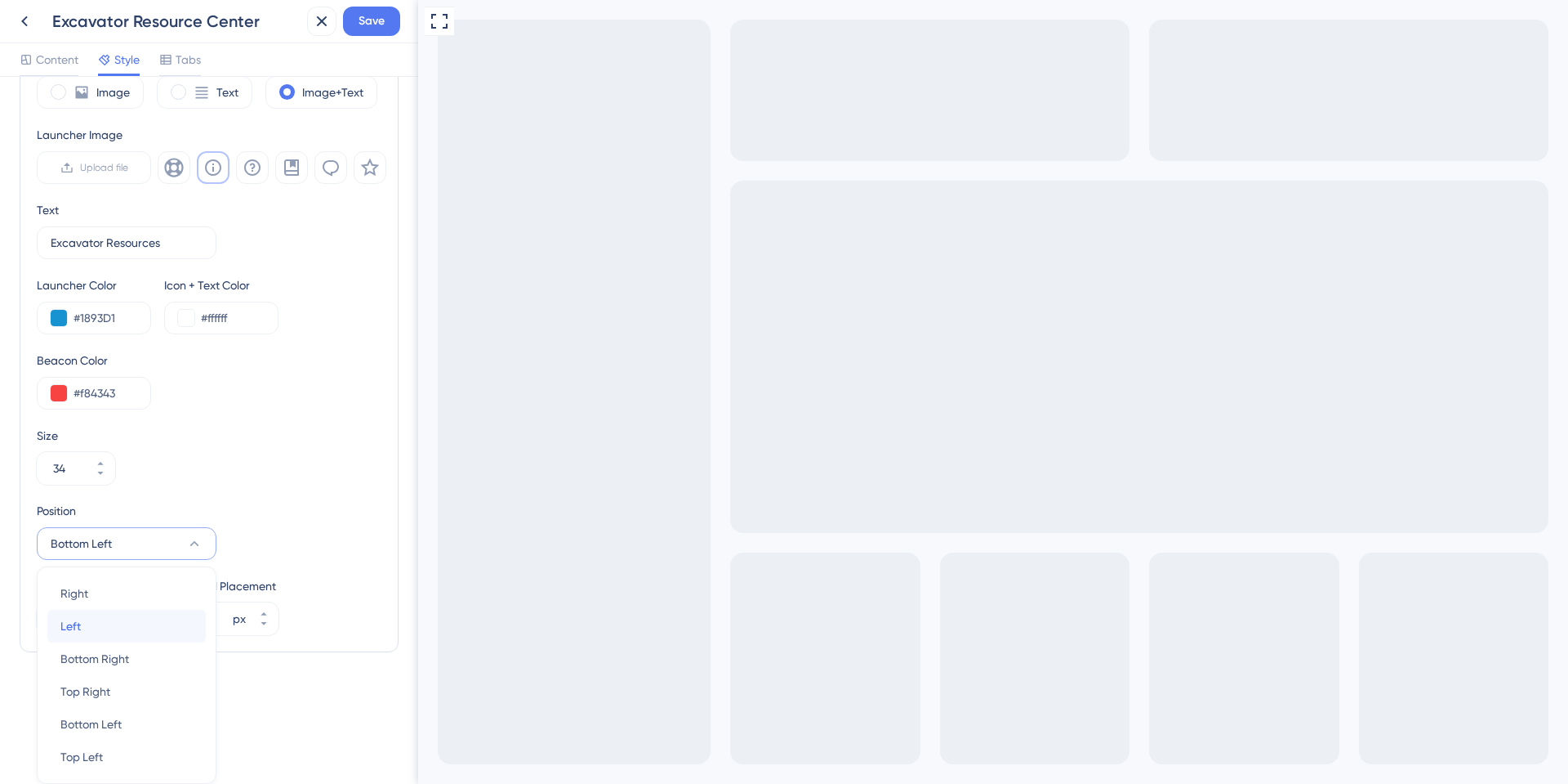
click at [76, 617] on span "Left" at bounding box center [70, 626] width 21 height 20
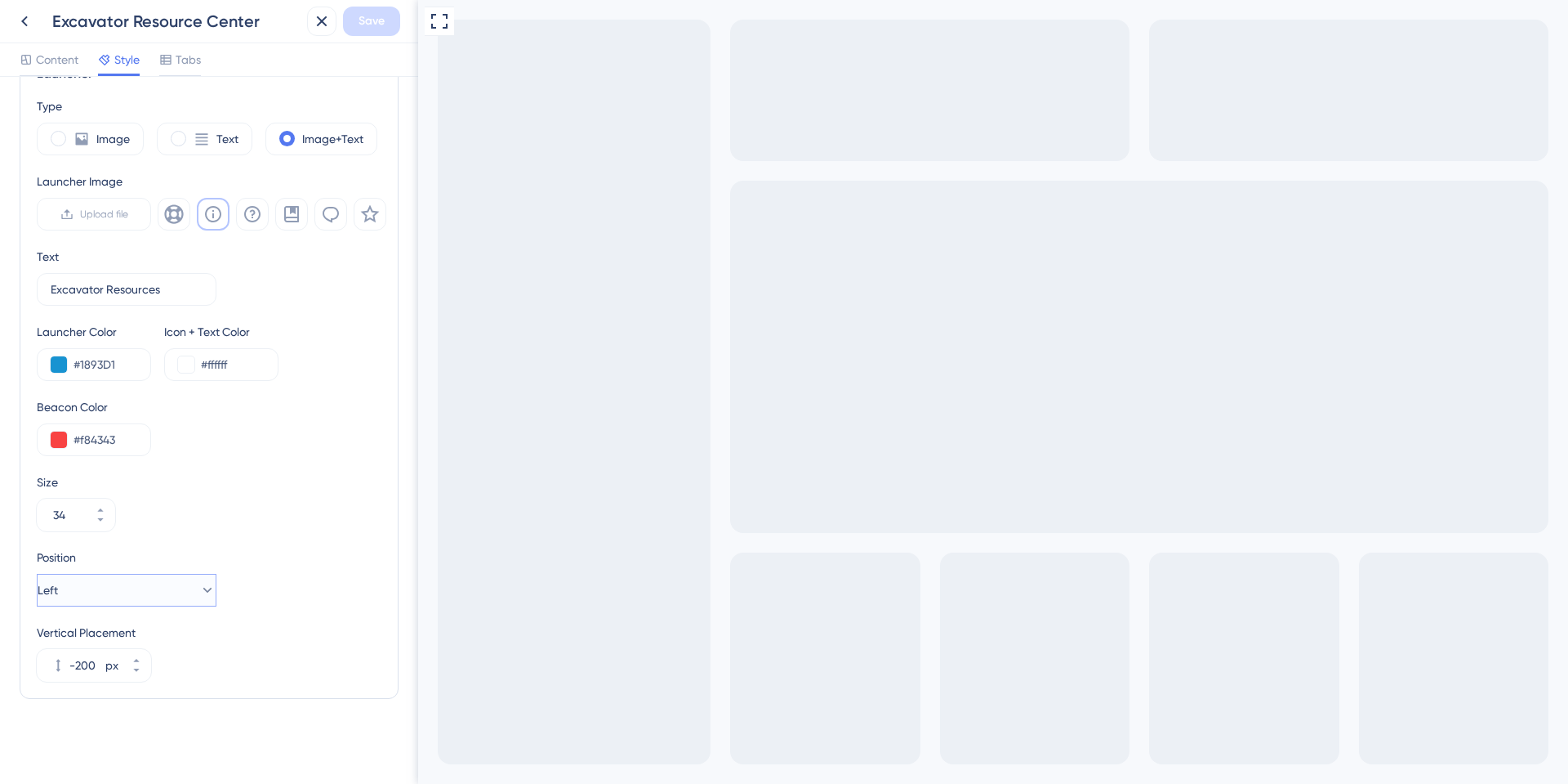
click at [85, 589] on button "Left" at bounding box center [127, 590] width 180 height 32
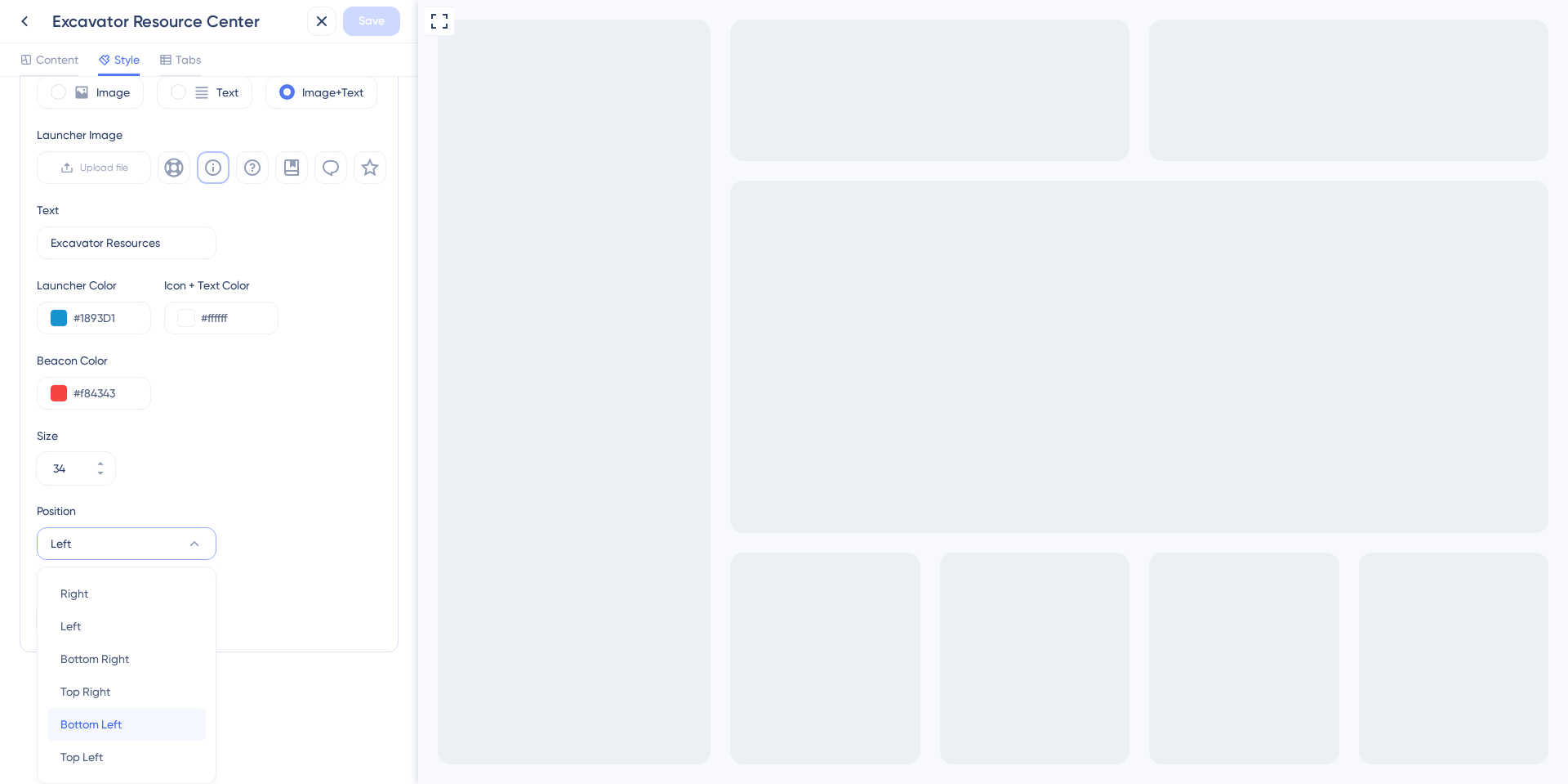
click at [90, 722] on span "Bottom Left" at bounding box center [91, 724] width 61 height 20
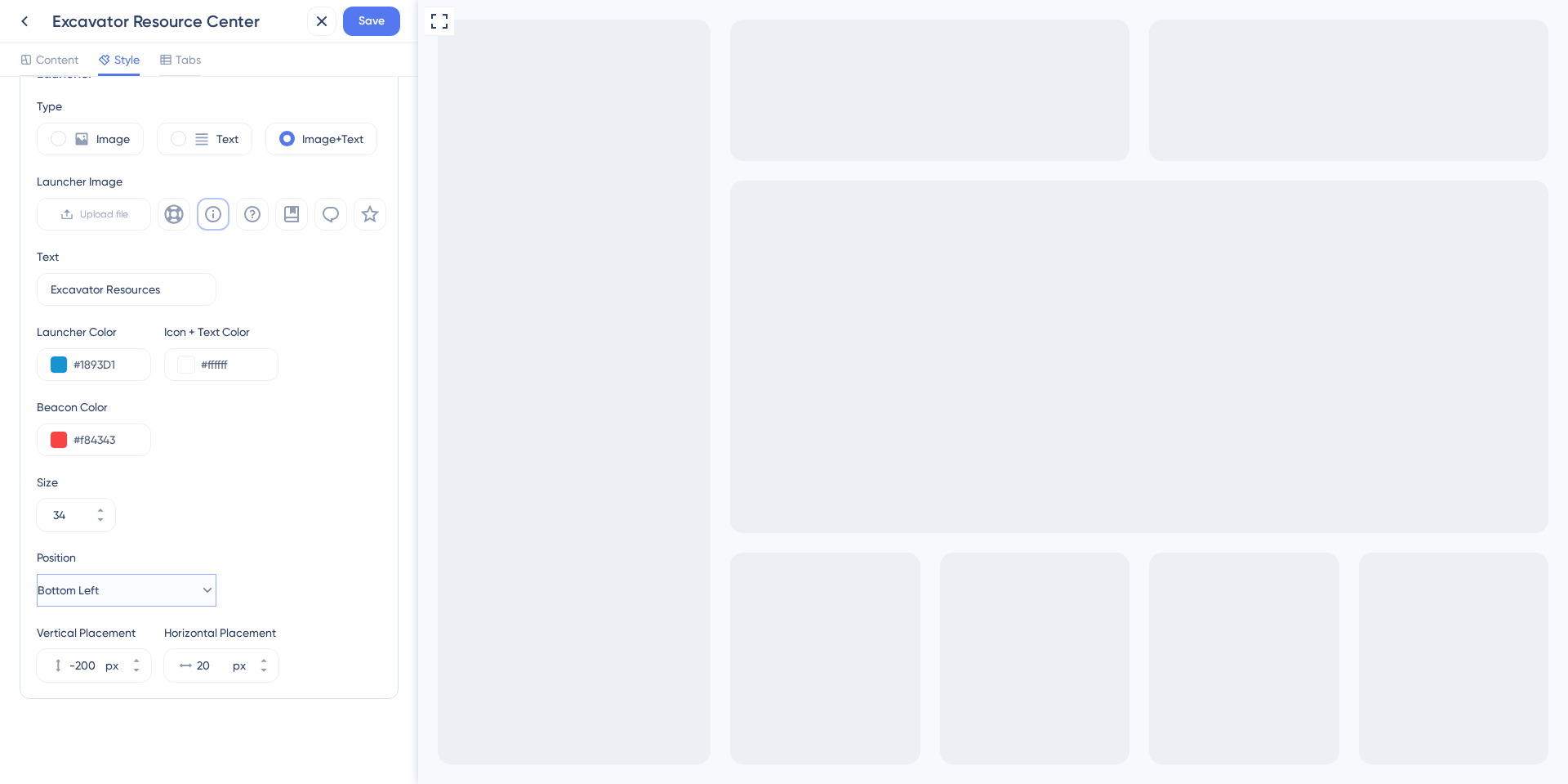
click at [125, 583] on button "Bottom Left" at bounding box center [127, 590] width 180 height 32
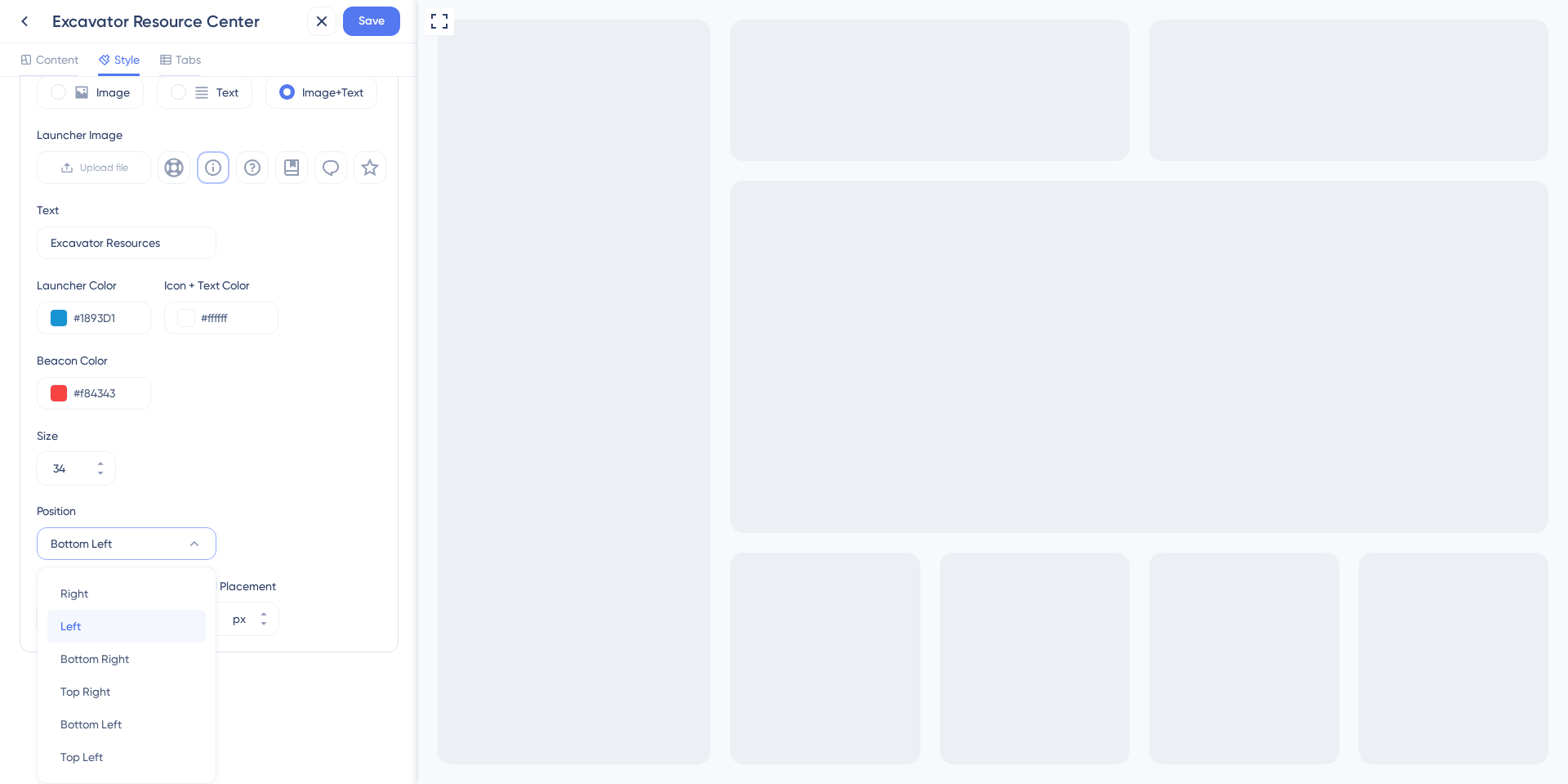
click at [81, 622] on div "Left Left" at bounding box center [126, 626] width 132 height 32
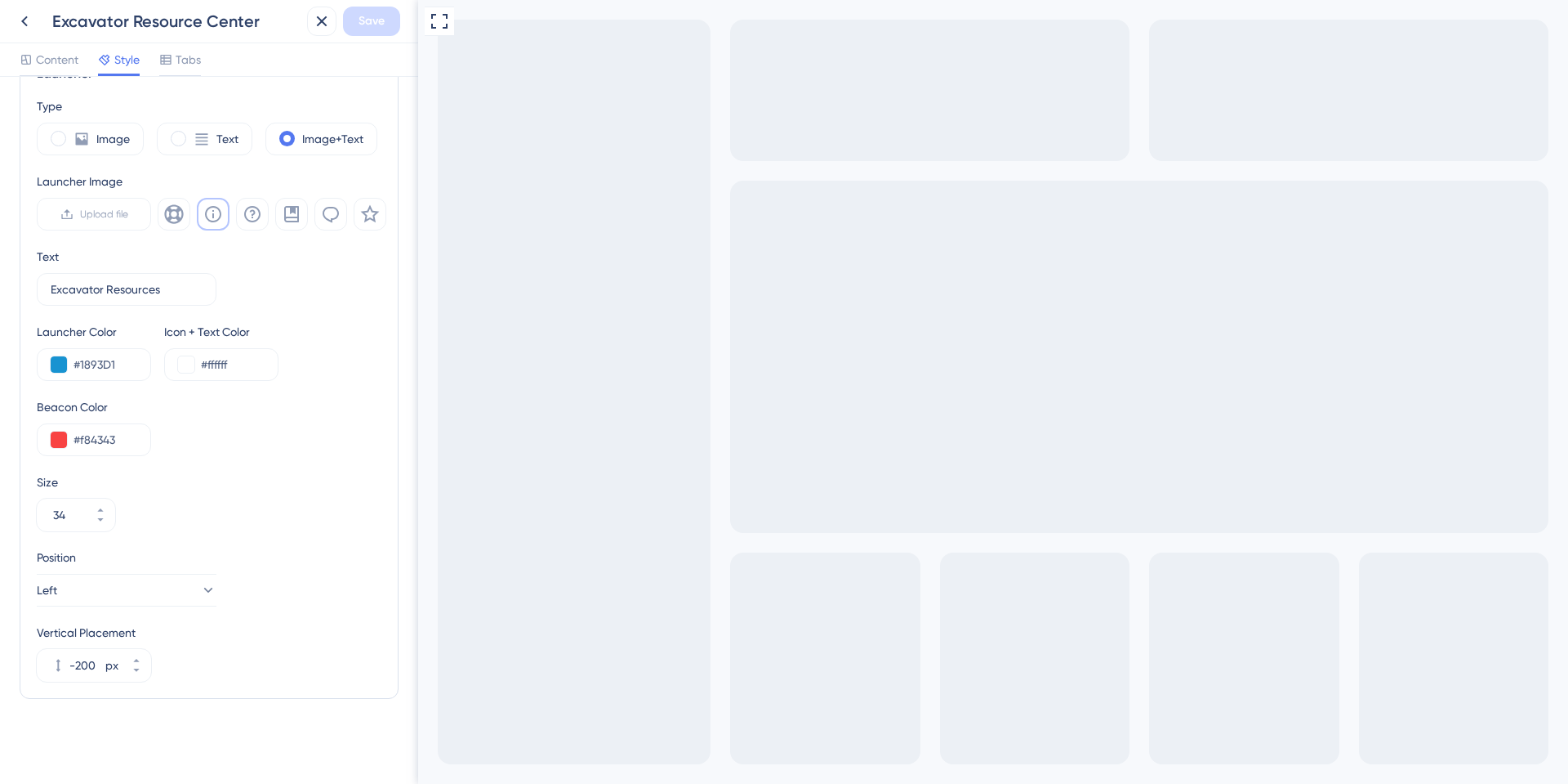
scroll to position [466, 0]
click at [24, 16] on icon at bounding box center [24, 22] width 20 height 20
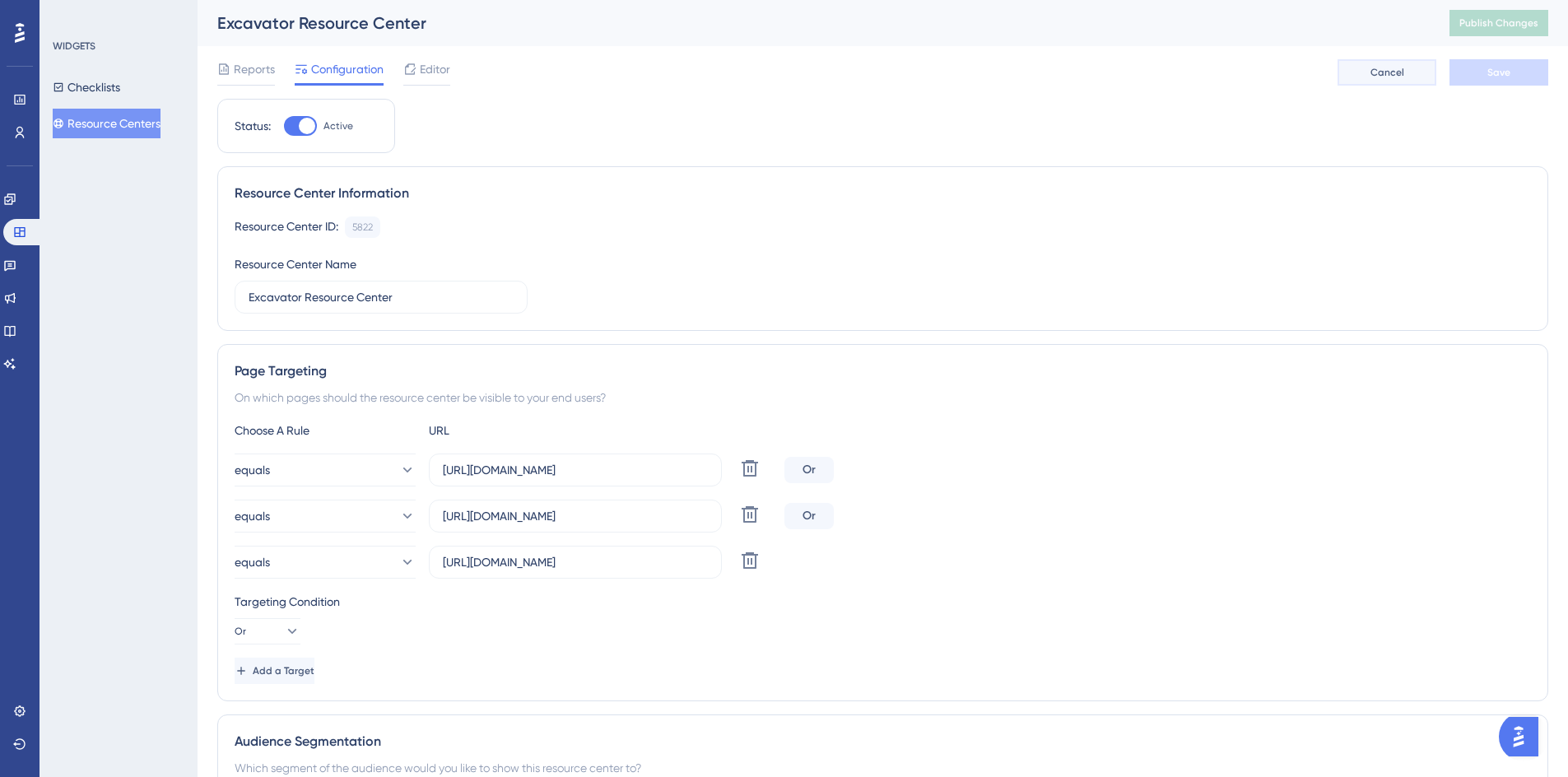
click at [1378, 73] on span "Cancel" at bounding box center [1387, 73] width 34 height 14
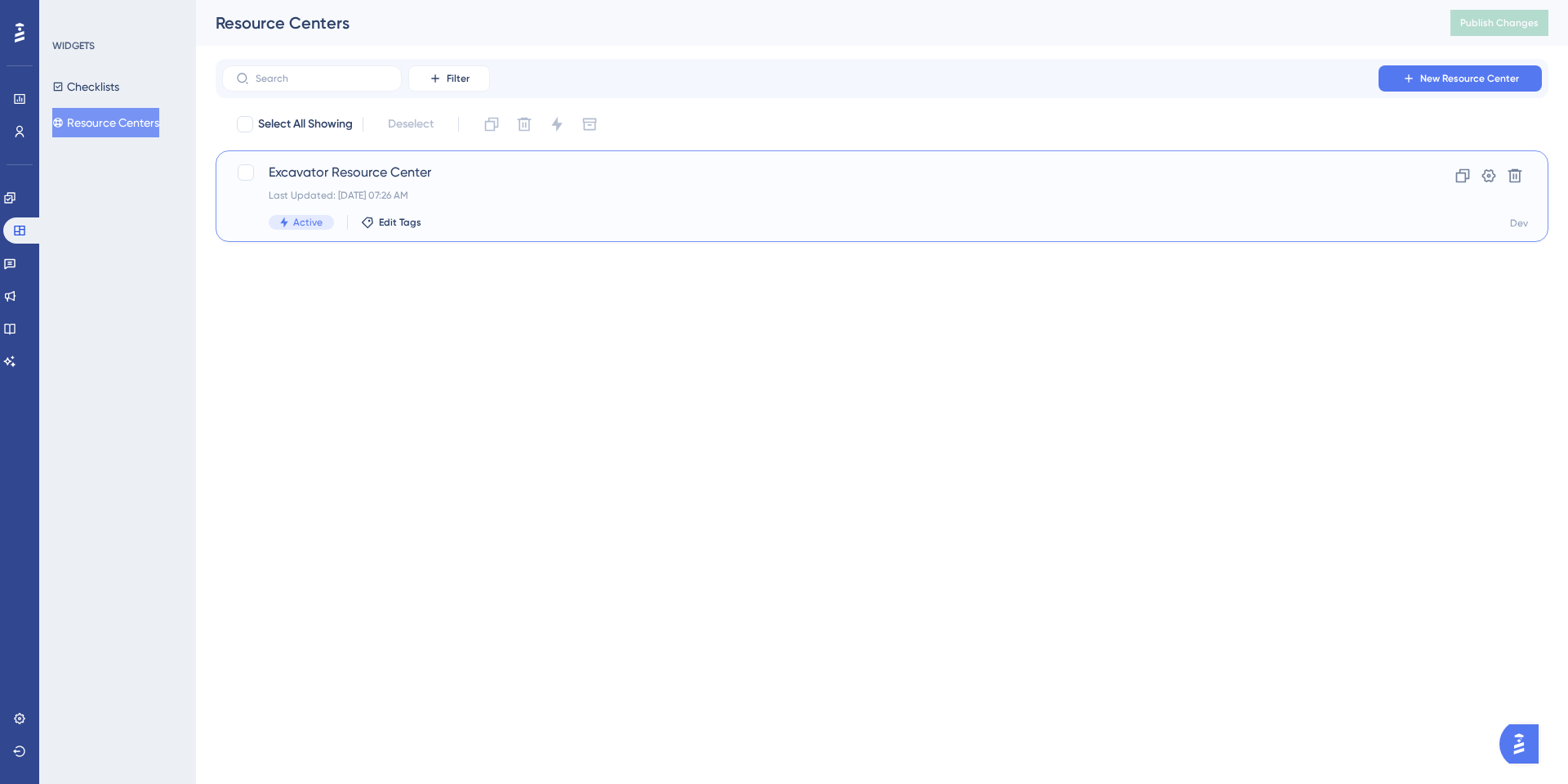
click at [381, 170] on span "Excavator Resource Center" at bounding box center [817, 173] width 1096 height 20
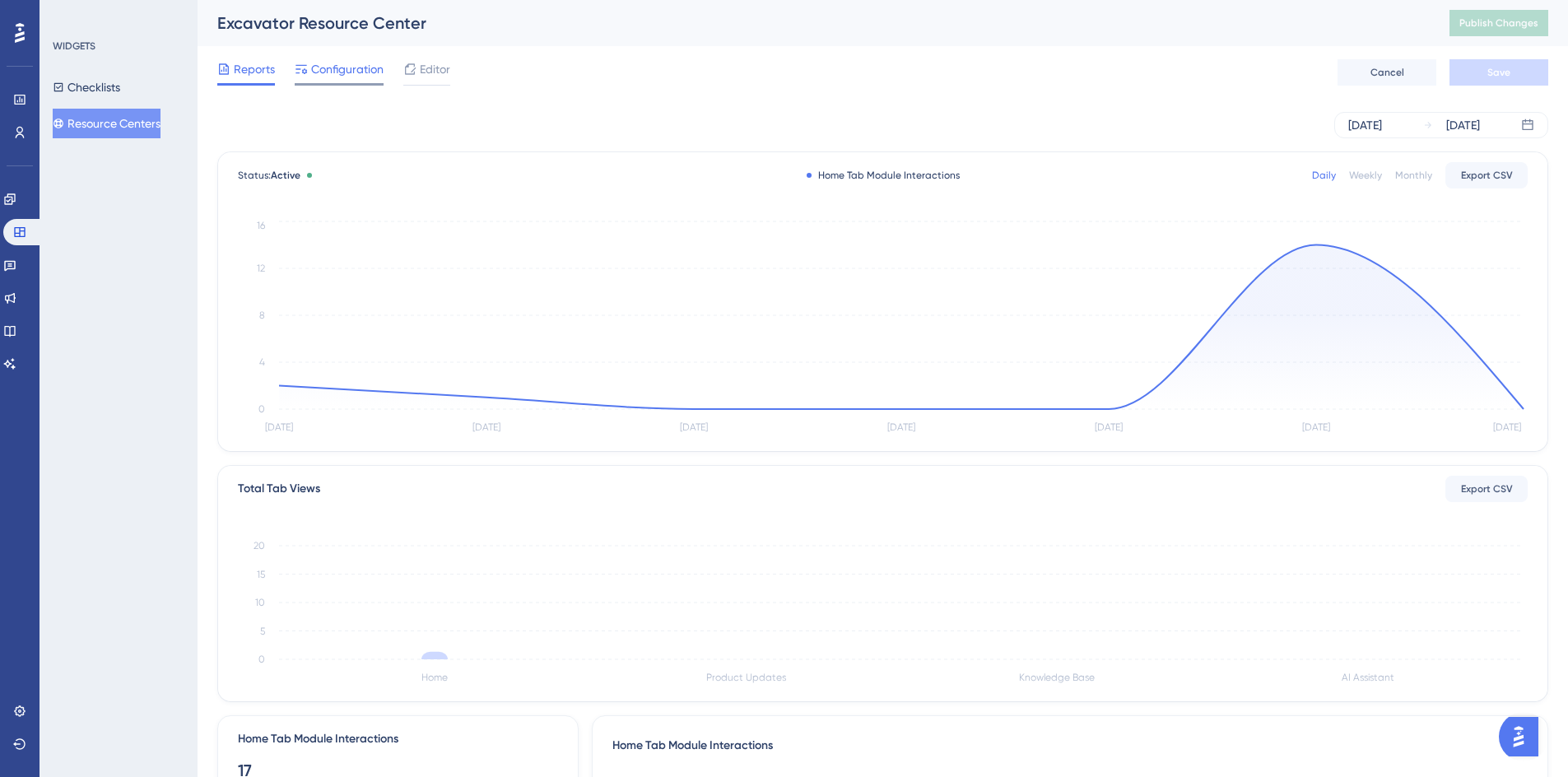
click at [343, 64] on span "Configuration" at bounding box center [347, 69] width 73 height 20
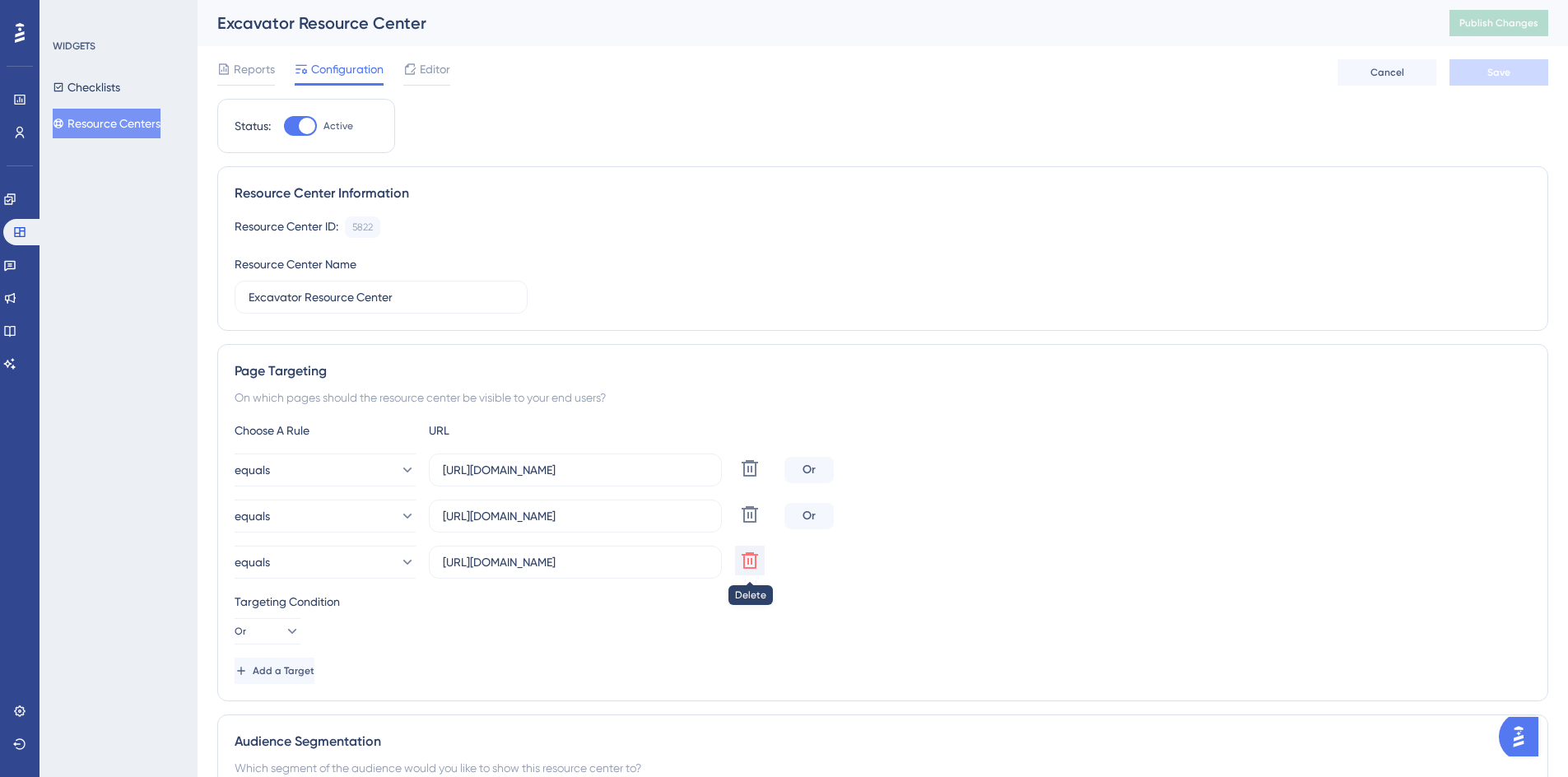
click at [745, 561] on icon at bounding box center [750, 560] width 16 height 16
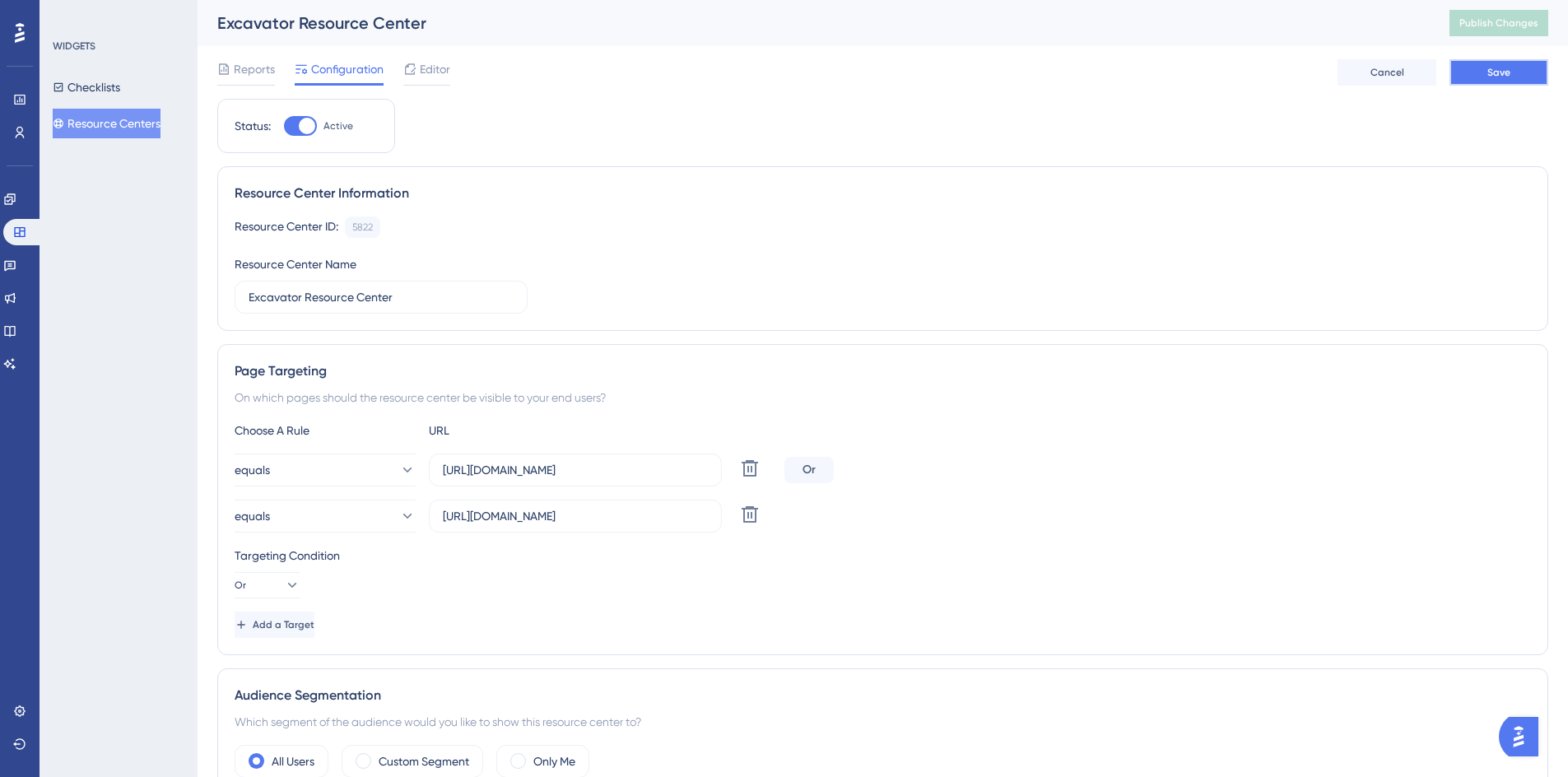
click at [1474, 71] on button "Save" at bounding box center [1499, 72] width 99 height 26
click at [1502, 22] on span "Publish Changes" at bounding box center [1498, 23] width 79 height 14
click at [104, 119] on button "Resource Centers" at bounding box center [106, 123] width 108 height 30
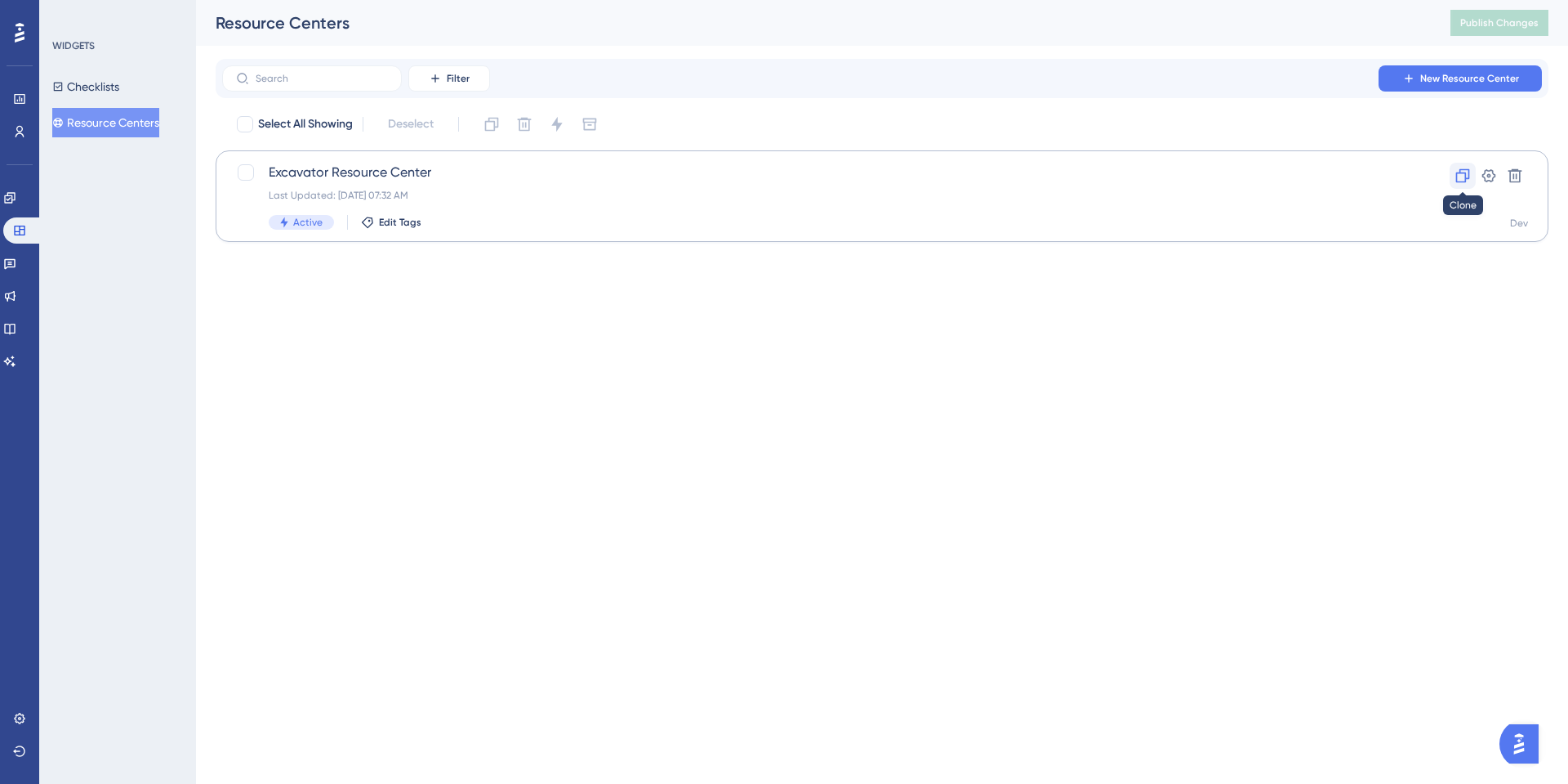
click at [1465, 176] on icon at bounding box center [1463, 176] width 13 height 14
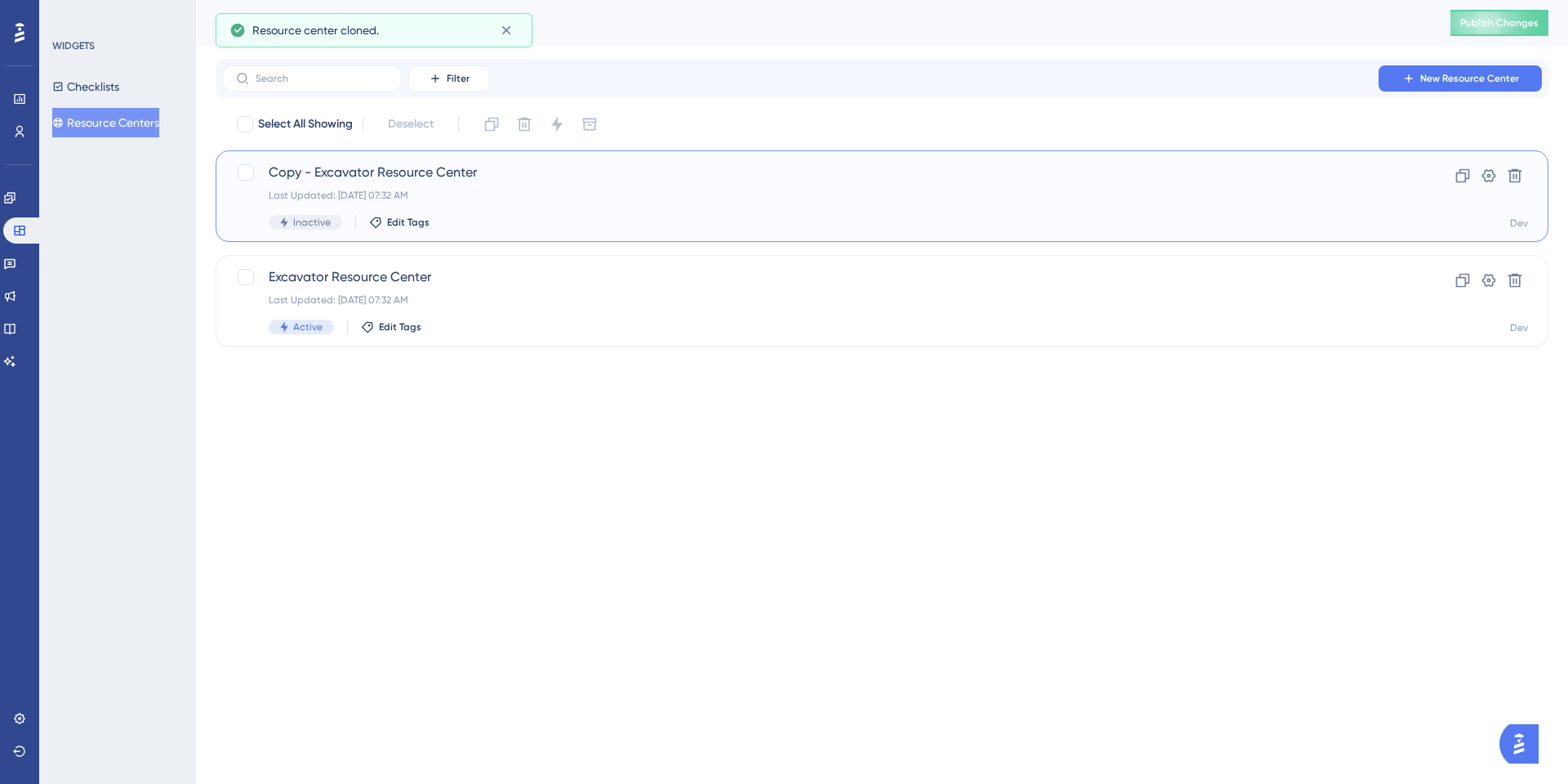
click at [435, 173] on span "Copy - Excavator Resource Center" at bounding box center [817, 173] width 1096 height 20
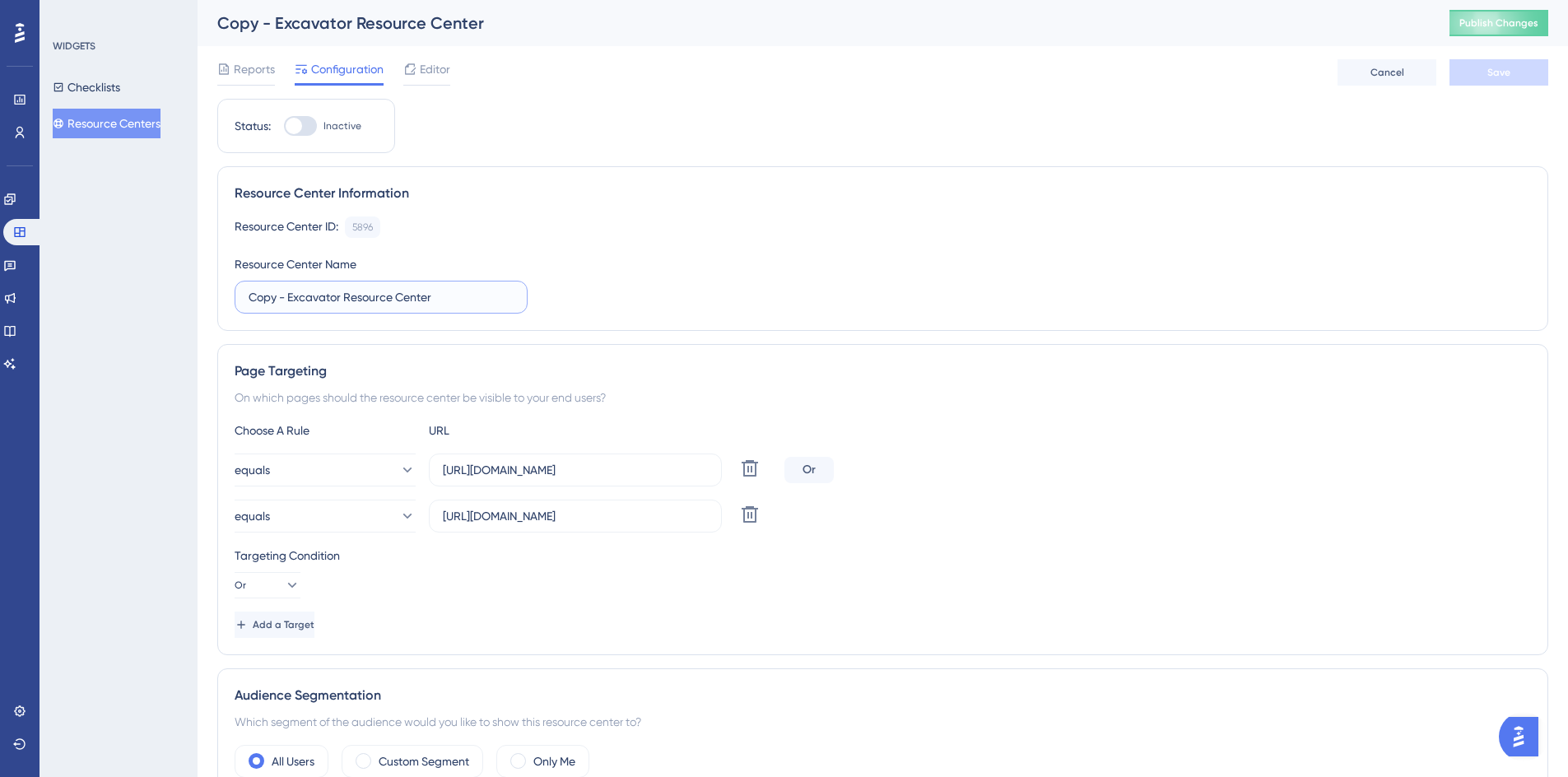
drag, startPoint x: 290, startPoint y: 299, endPoint x: 200, endPoint y: 296, distance: 90.0
click at [200, 296] on div "Performance Users Engagement Widgets Feedback Product Updates Knowledge Base AI…" at bounding box center [882, 567] width 1370 height 1134
click at [439, 297] on input "Excavator Resource Center" at bounding box center [381, 297] width 265 height 18
type input "Excavator Resource Center (Create Tkt)"
click at [747, 507] on icon at bounding box center [750, 514] width 16 height 16
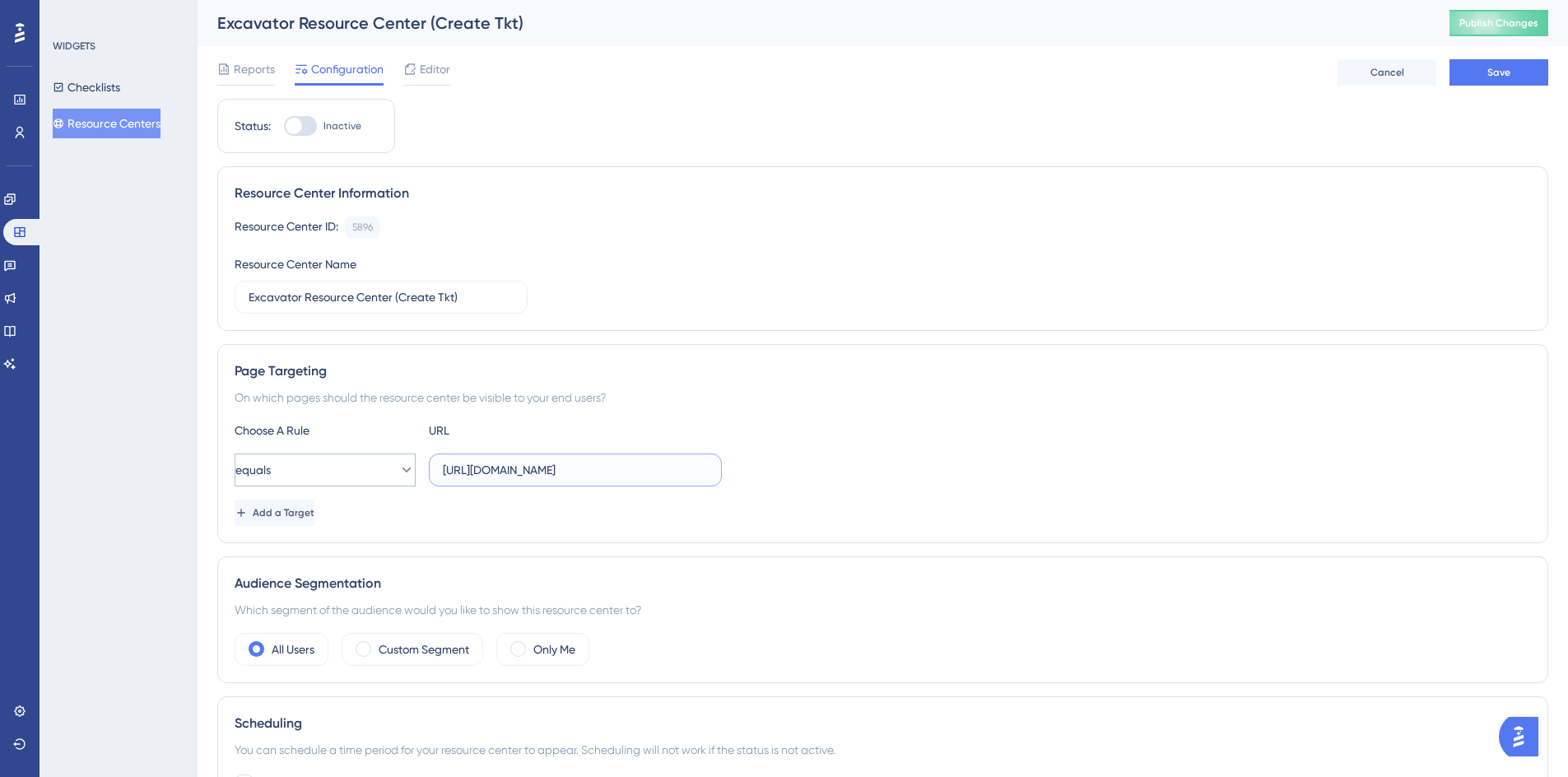
drag, startPoint x: 692, startPoint y: 470, endPoint x: 341, endPoint y: 457, distance: 351.2
click at [341, 457] on div "equals https://geoappdev.okie811.org/ui/dashboard" at bounding box center [478, 470] width 487 height 33
paste input "https://geoappv3.okie811.org/ui/ticket/add"
type input "https://geoappv3.okie811.org/ui/ticket/add"
click at [858, 463] on div "equals https://geoappv3.okie811.org/ui/ticket/add" at bounding box center [883, 470] width 1297 height 33
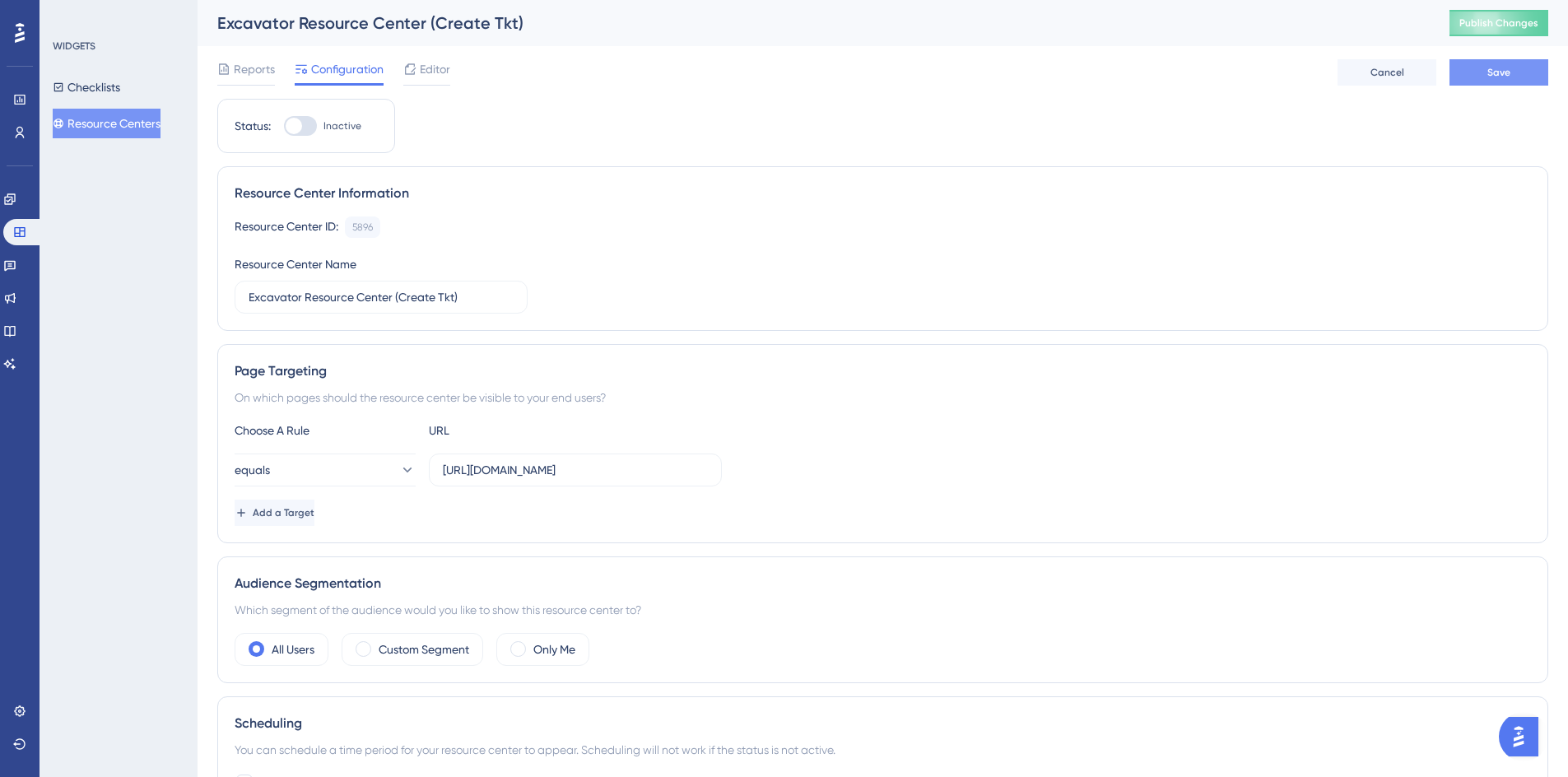
click at [1500, 71] on span "Save" at bounding box center [1498, 73] width 23 height 14
click at [297, 126] on div at bounding box center [294, 126] width 16 height 16
click at [284, 126] on input "Inactive" at bounding box center [283, 126] width 1 height 1
checkbox input "true"
click at [1505, 25] on span "Publish Changes" at bounding box center [1498, 23] width 79 height 14
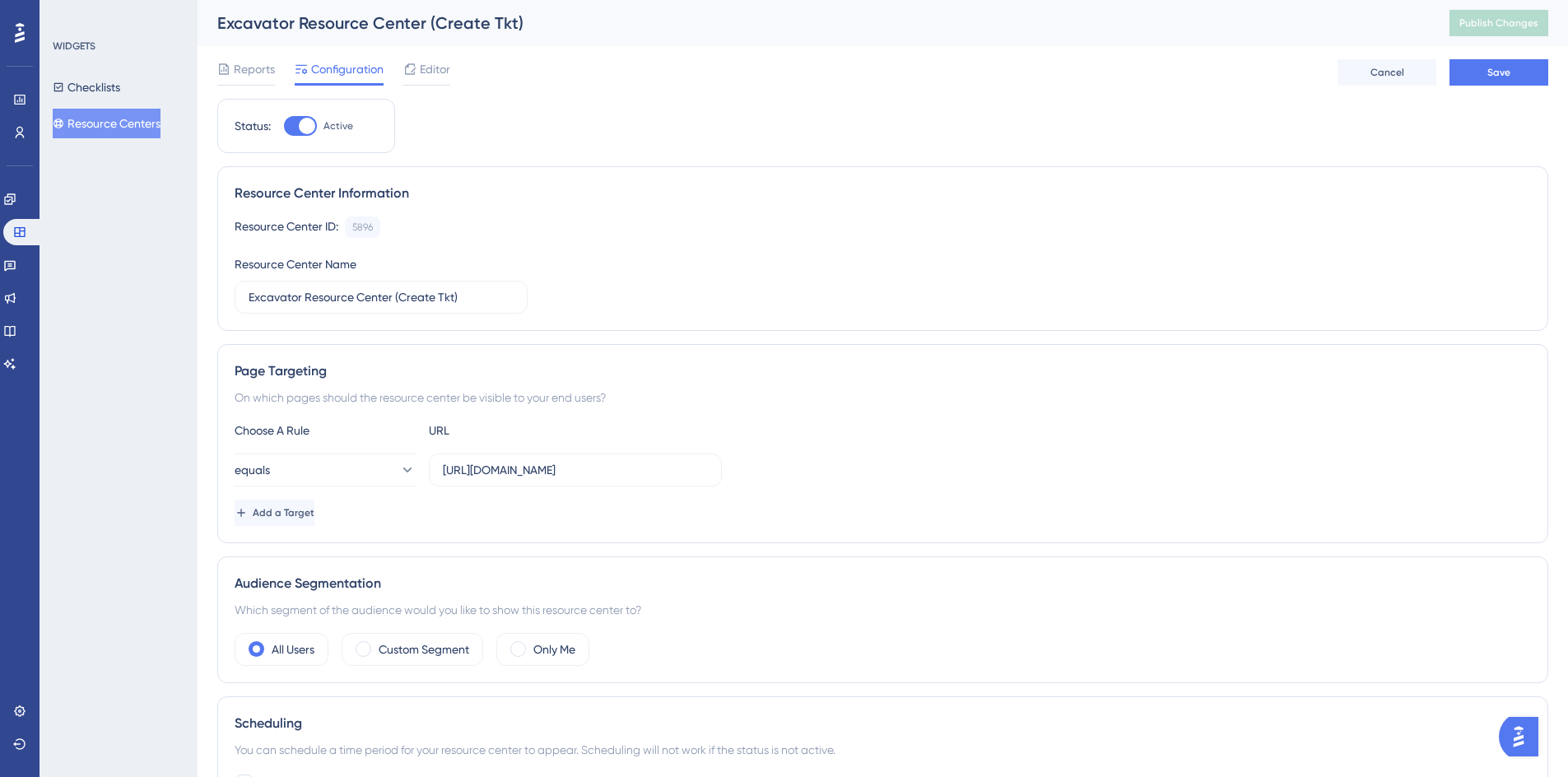
click at [1514, 86] on div "Reports Configuration Editor Cancel Save" at bounding box center [883, 73] width 1331 height 53
click at [1500, 73] on span "Save" at bounding box center [1498, 73] width 23 height 14
click at [1518, 24] on span "Publish Changes" at bounding box center [1498, 23] width 79 height 14
click at [423, 72] on span "Editor" at bounding box center [435, 69] width 31 height 20
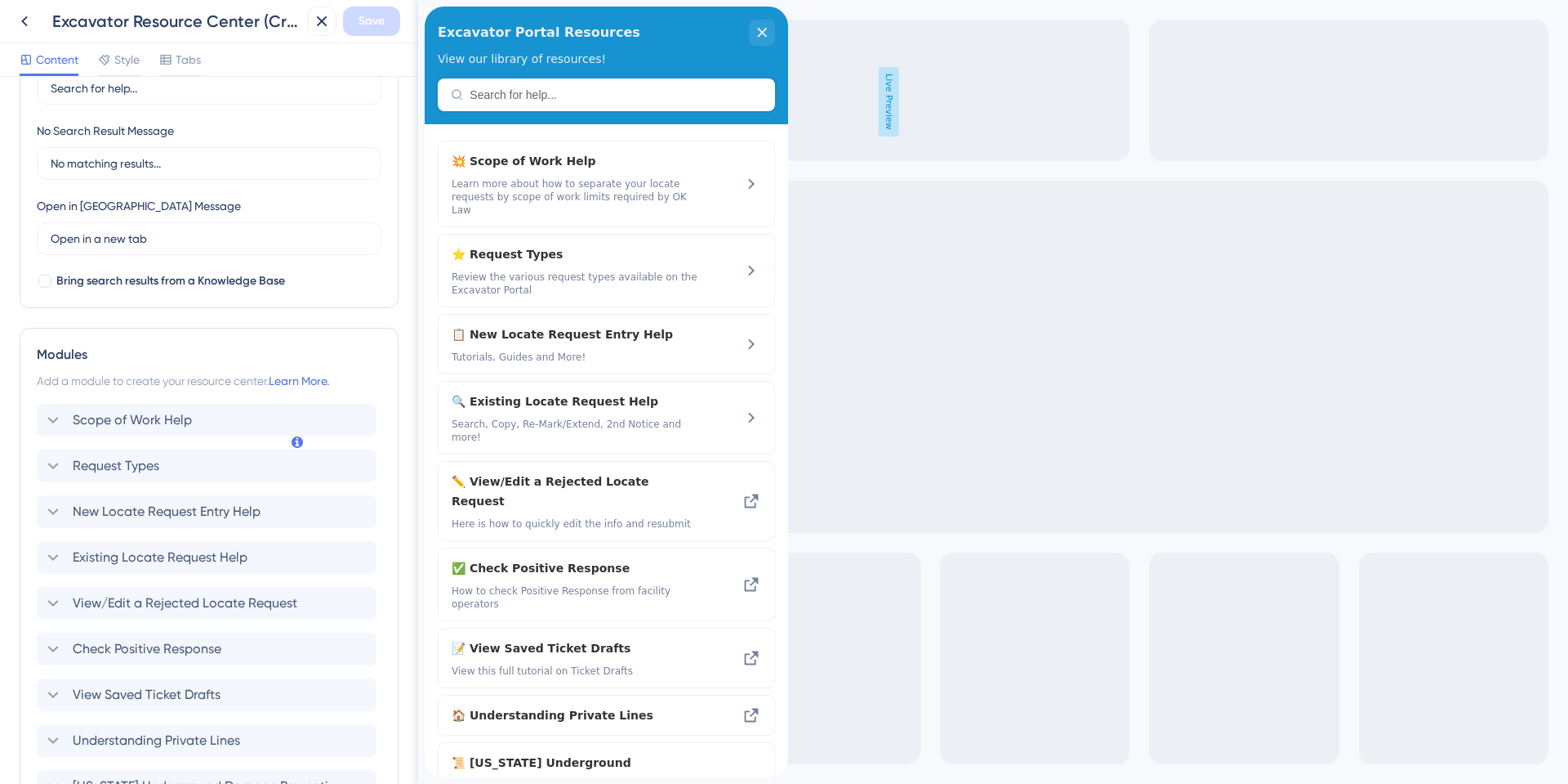
scroll to position [197, 0]
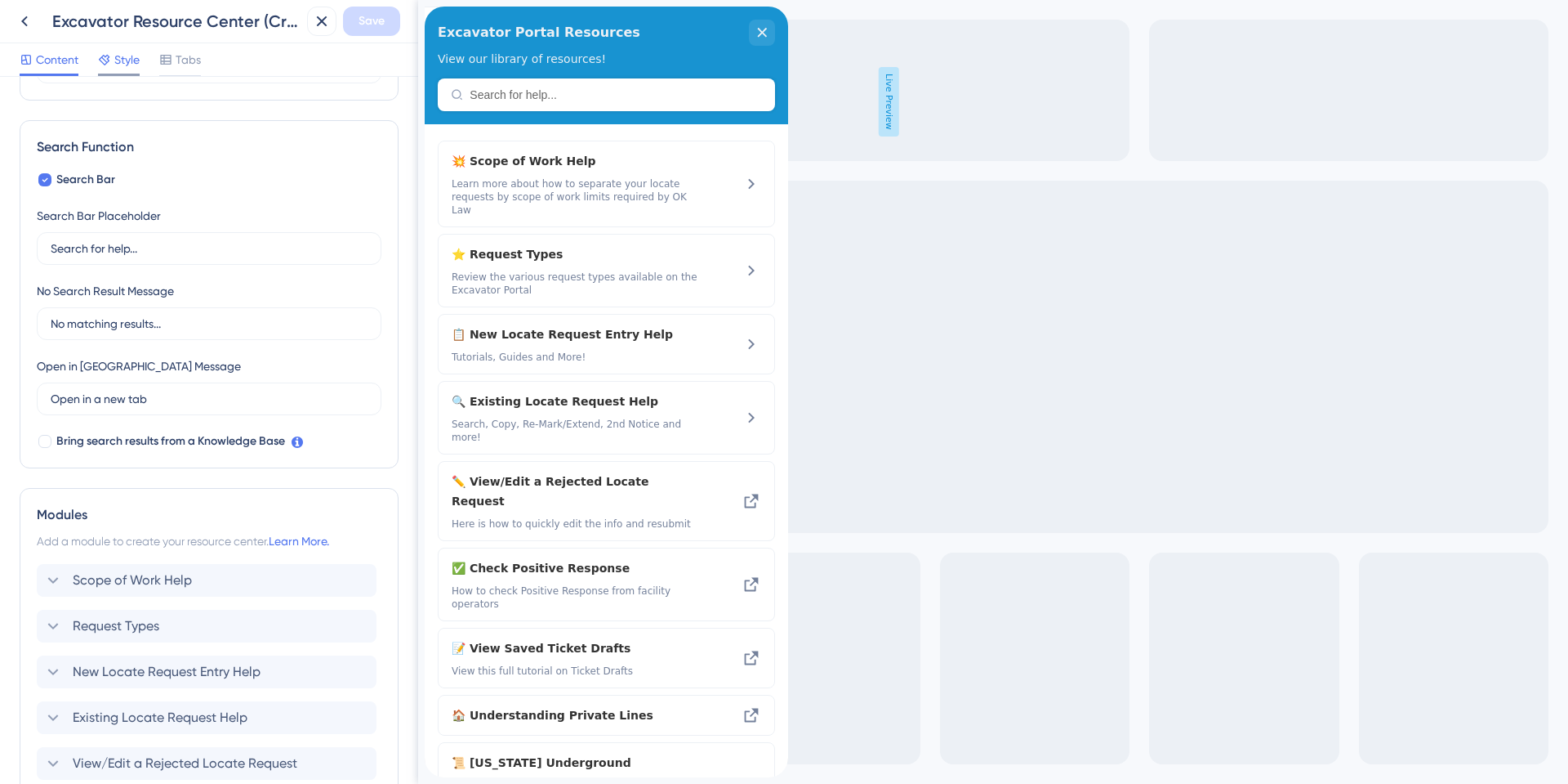
click at [133, 65] on span "Style" at bounding box center [127, 59] width 25 height 20
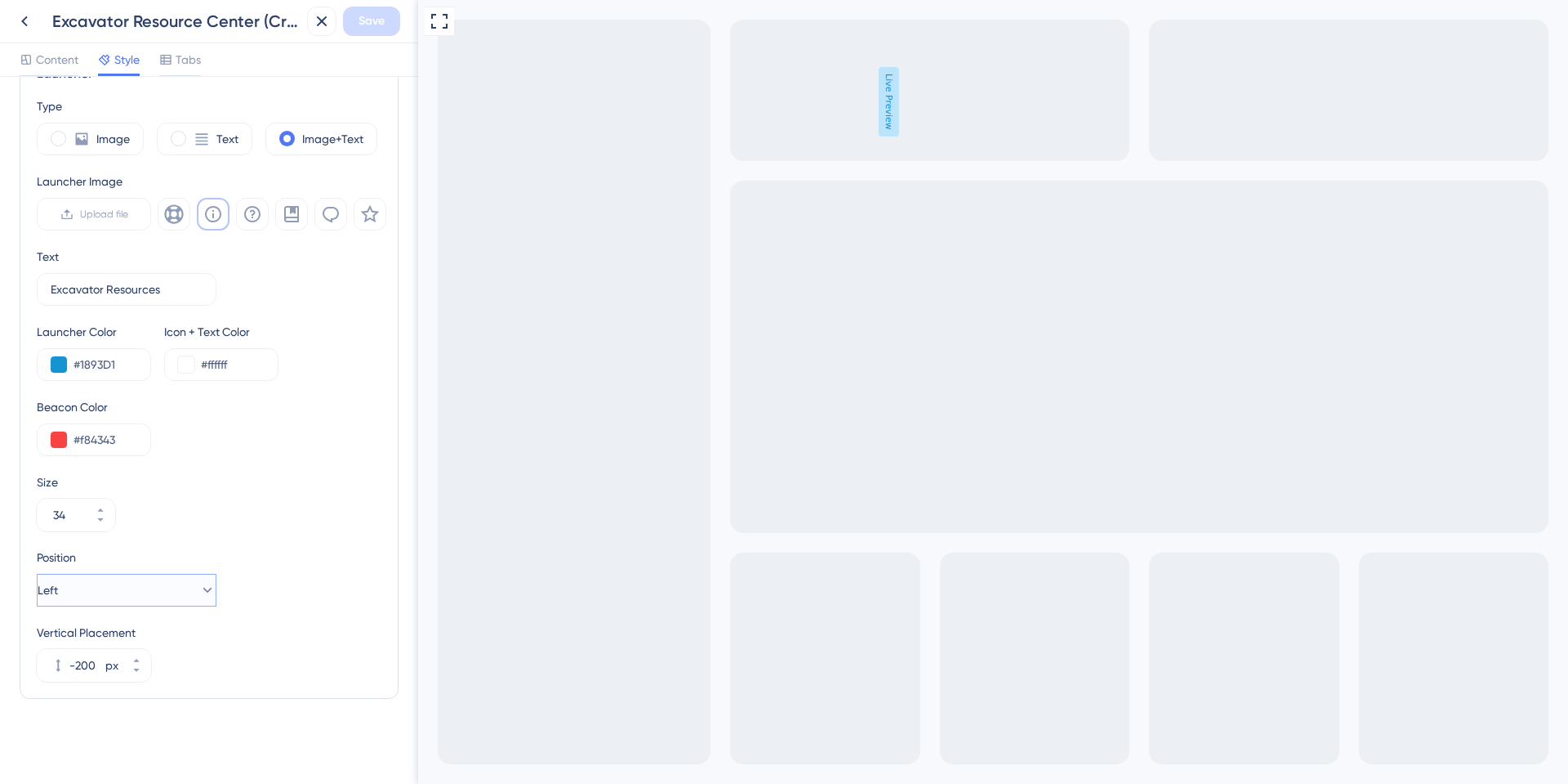
click at [130, 596] on button "Left" at bounding box center [127, 590] width 180 height 32
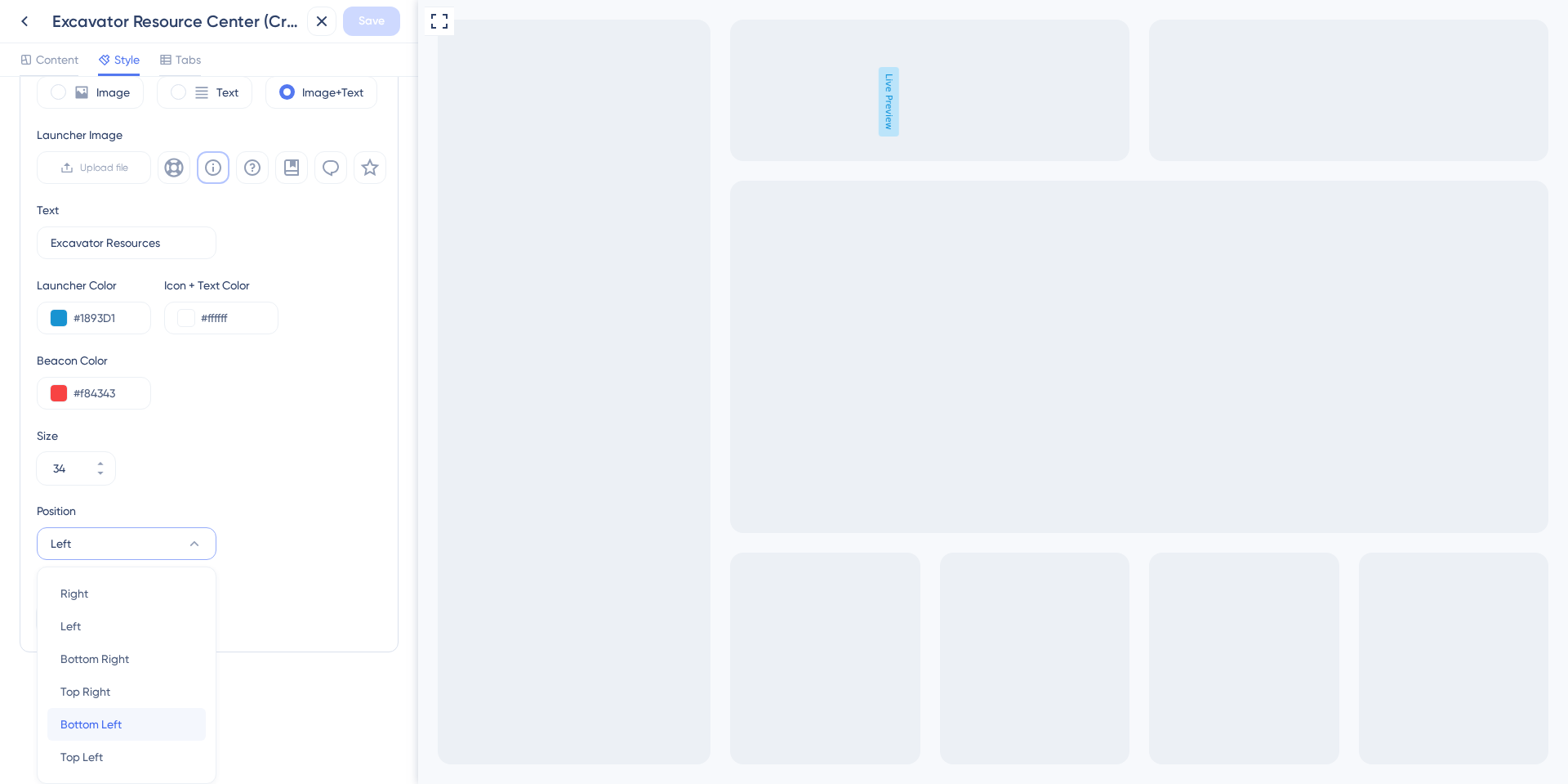
click at [111, 725] on span "Bottom Left" at bounding box center [91, 724] width 61 height 20
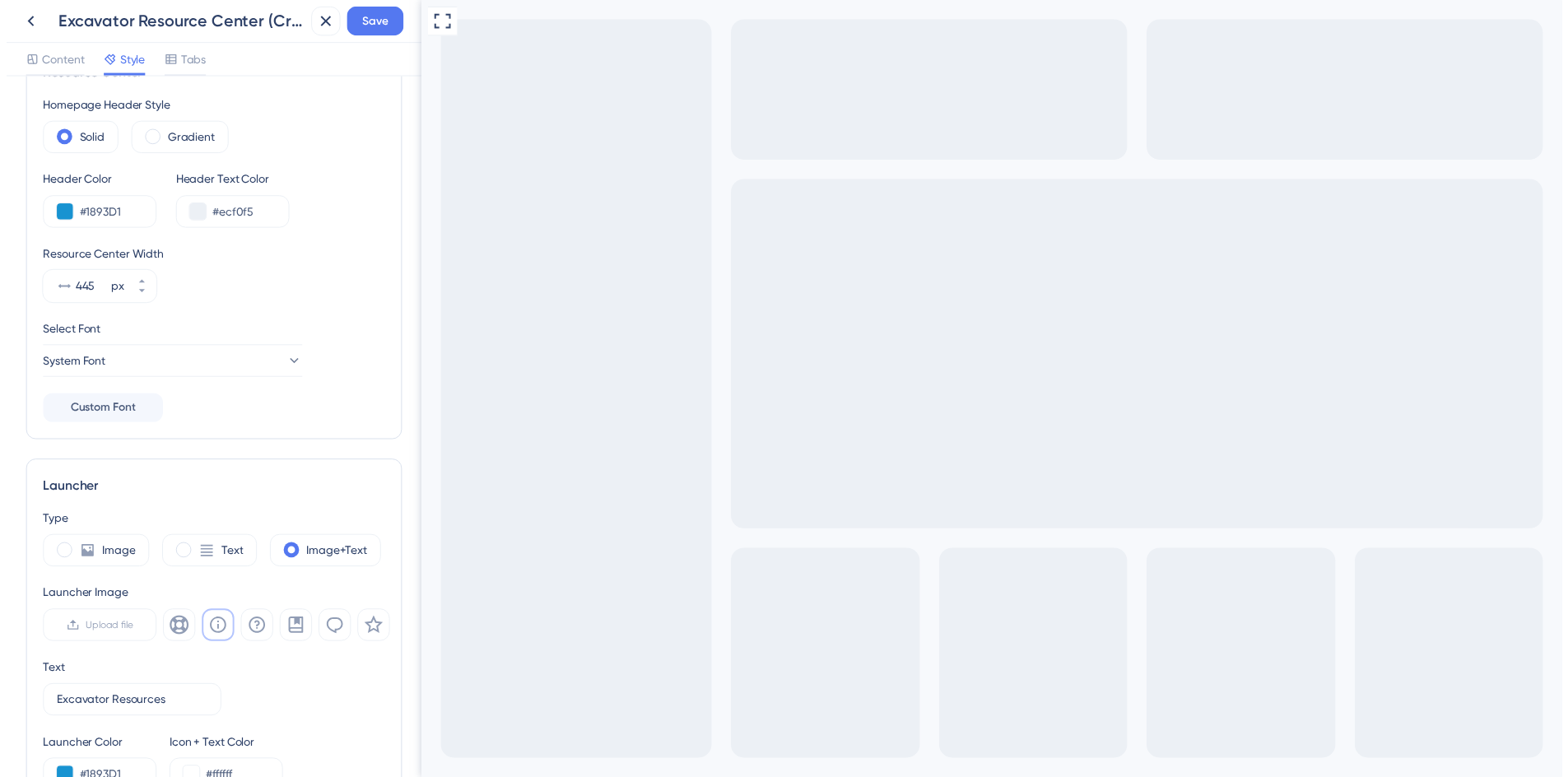
scroll to position [0, 0]
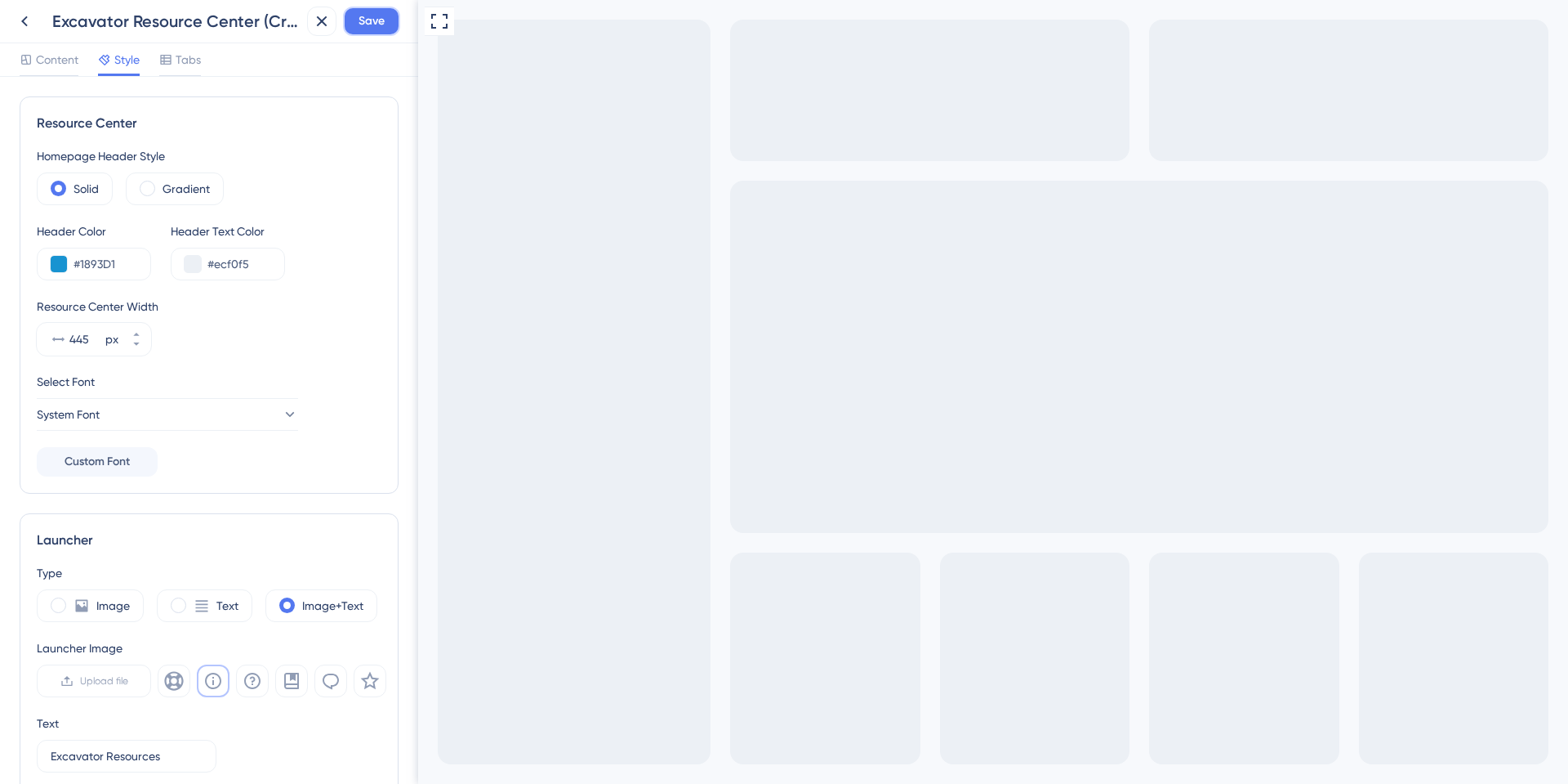
click at [363, 28] on span "Save" at bounding box center [371, 22] width 26 height 20
click at [22, 21] on icon at bounding box center [24, 22] width 6 height 11
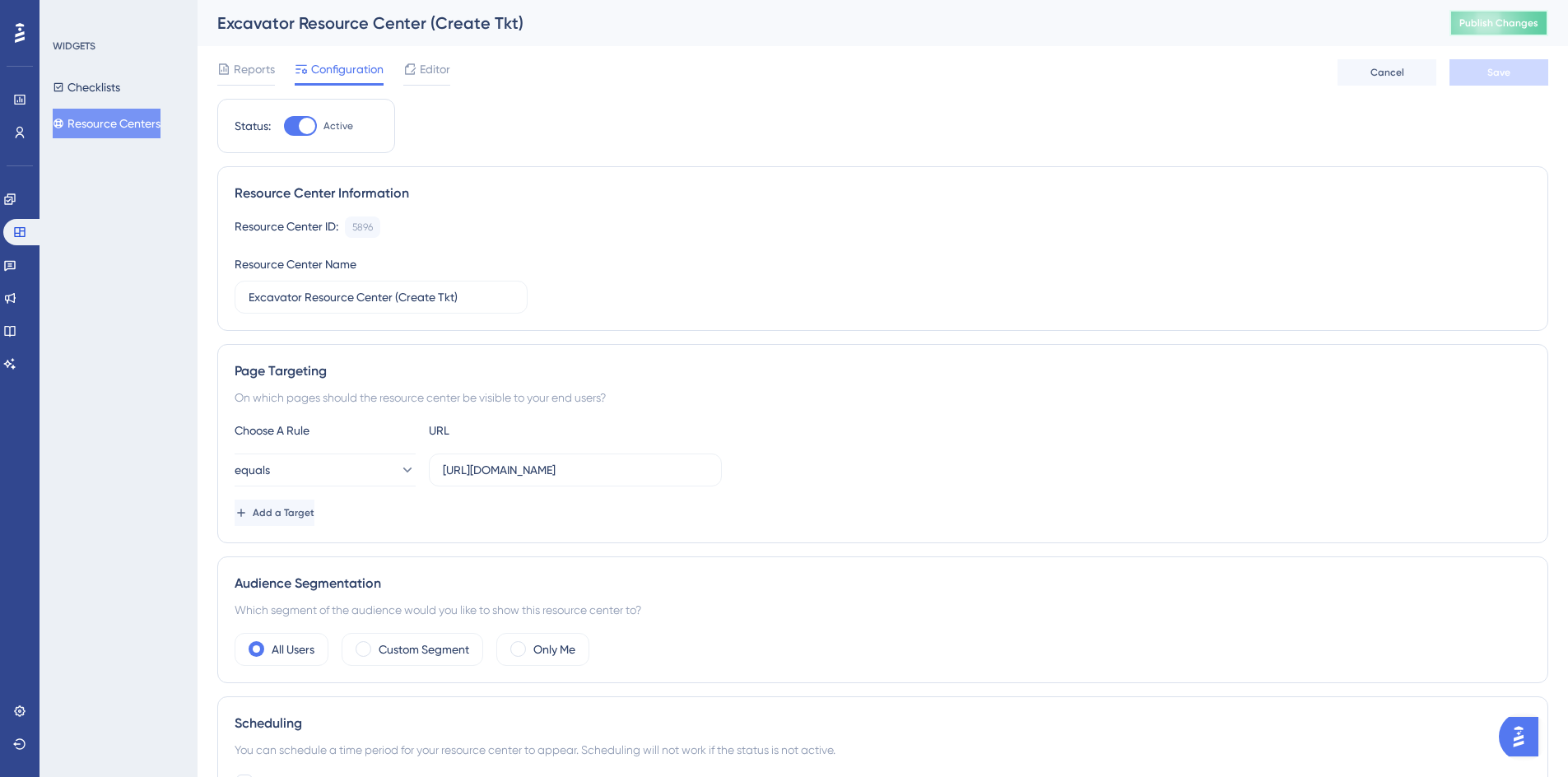
click at [1520, 24] on span "Publish Changes" at bounding box center [1498, 23] width 79 height 14
click at [530, 471] on input "https://geoappv3.okie811.org/ui/ticket/add" at bounding box center [575, 470] width 265 height 18
type input "[URL][DOMAIN_NAME]"
click at [108, 115] on button "Resource Centers" at bounding box center [106, 123] width 108 height 30
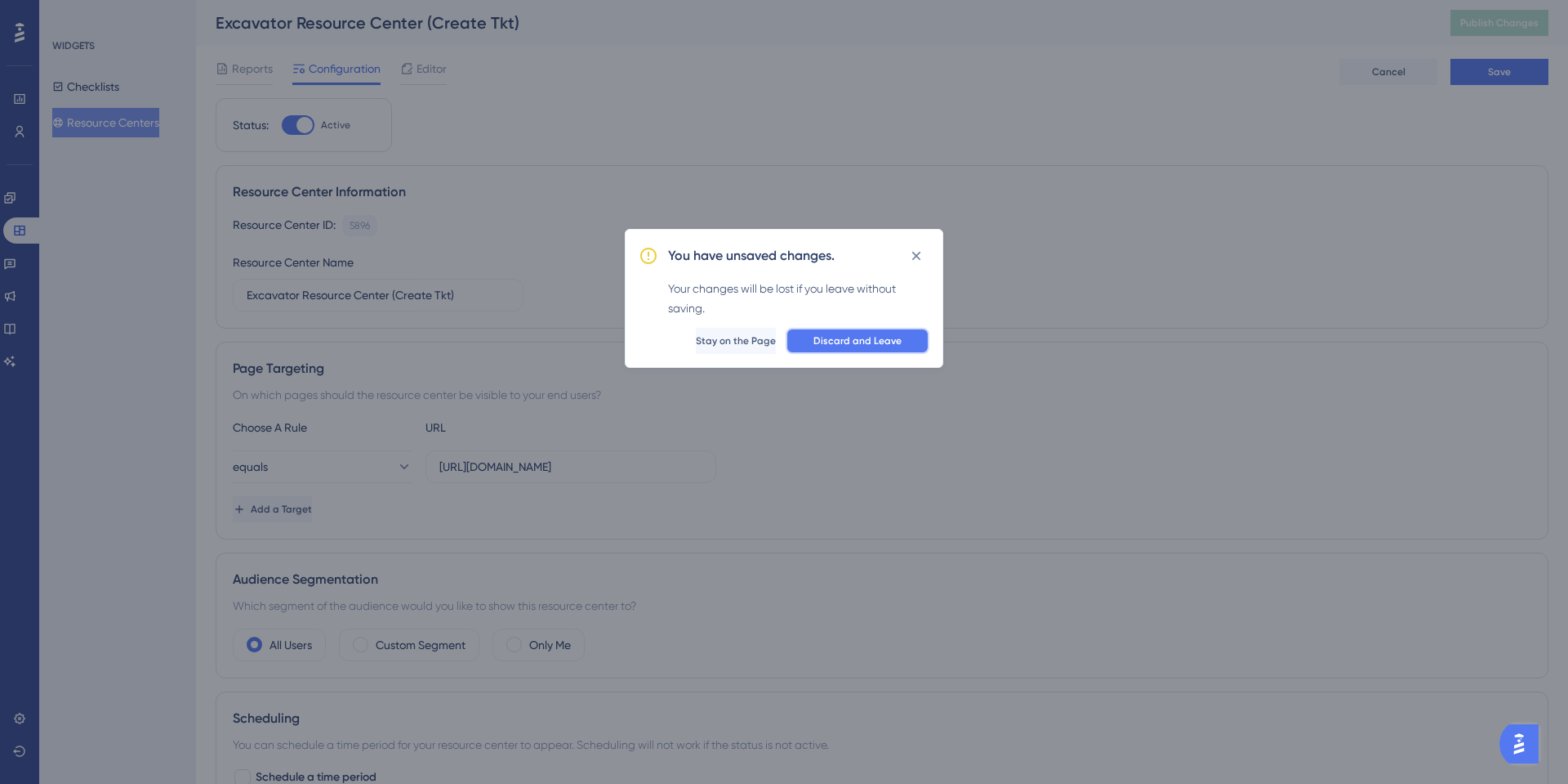
click at [850, 334] on span "Discard and Leave" at bounding box center [857, 340] width 88 height 14
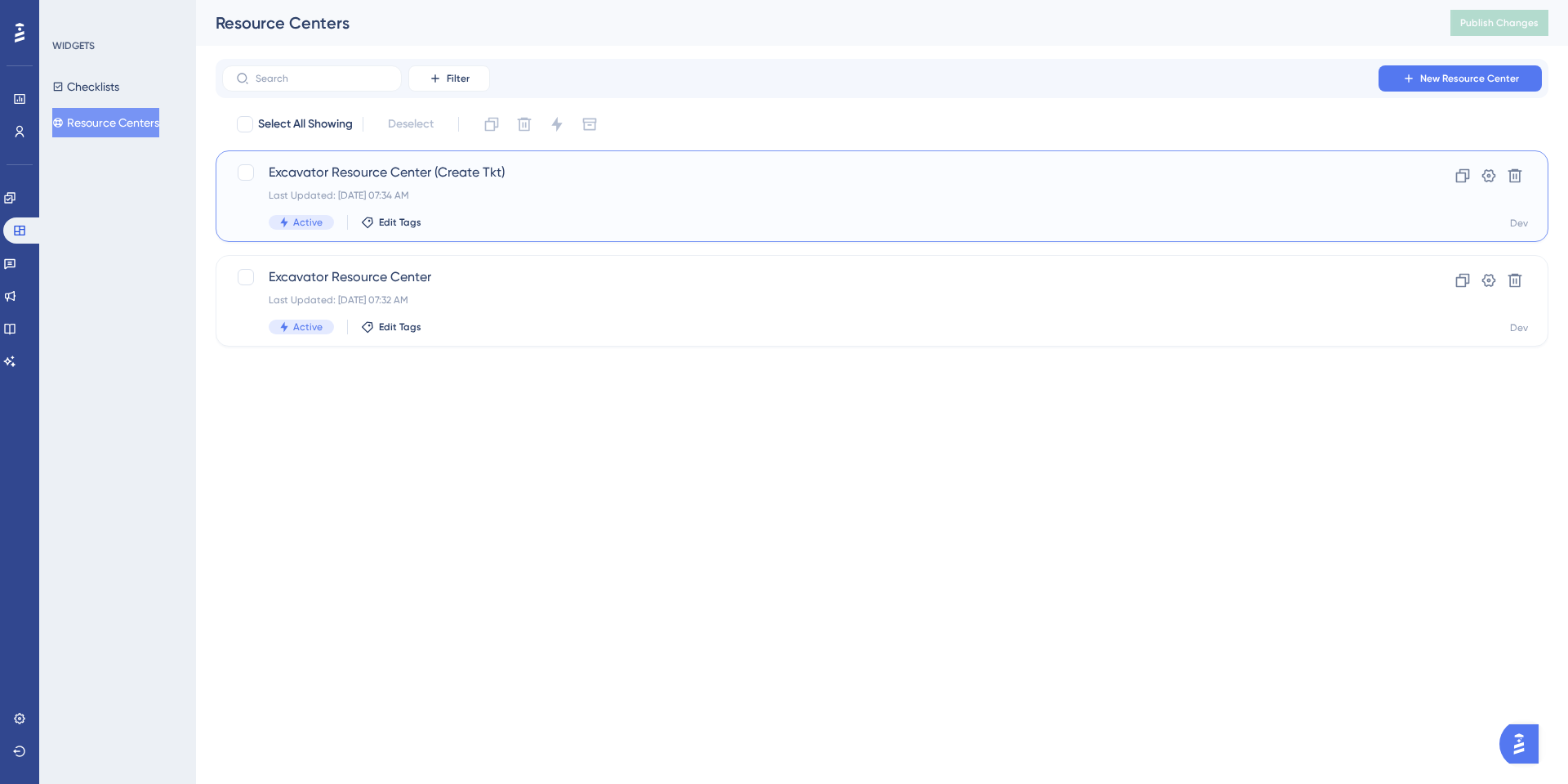
click at [465, 182] on div "Excavator Resource Center (Create Tkt) Last Updated: Aug 26 2025, 07:34 AM Acti…" at bounding box center [817, 196] width 1096 height 67
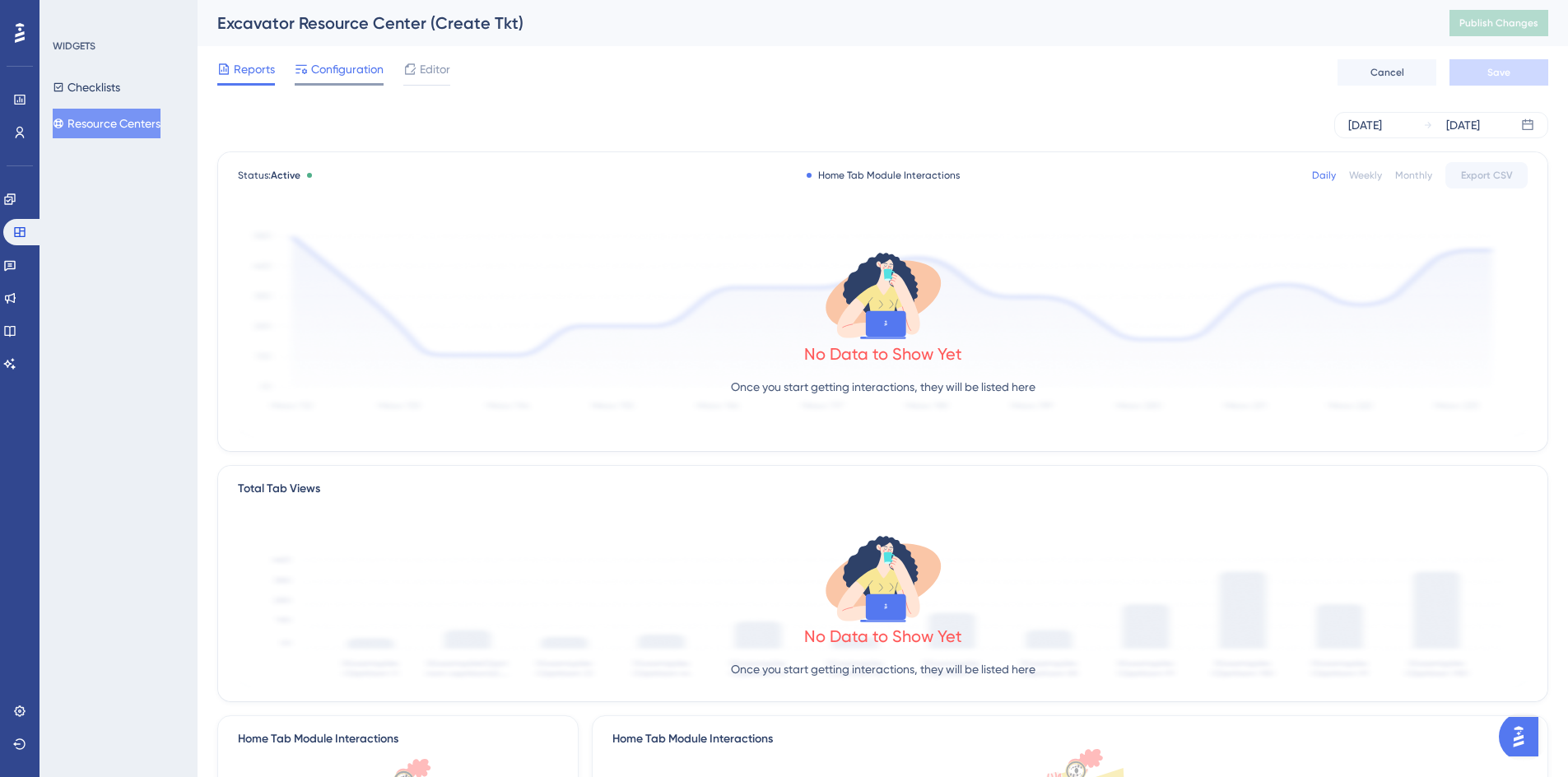
click at [331, 74] on span "Configuration" at bounding box center [347, 69] width 73 height 20
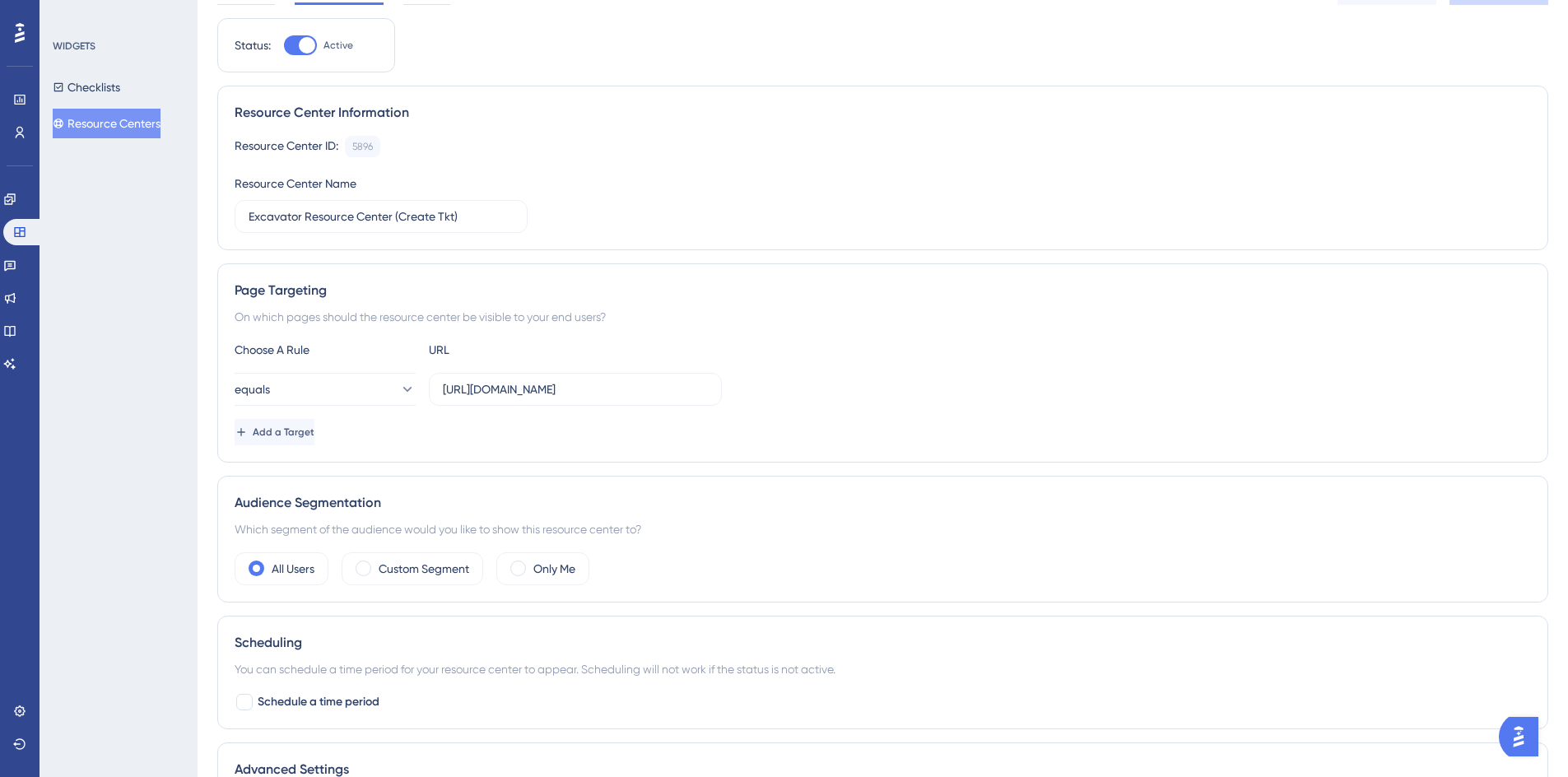
scroll to position [165, 0]
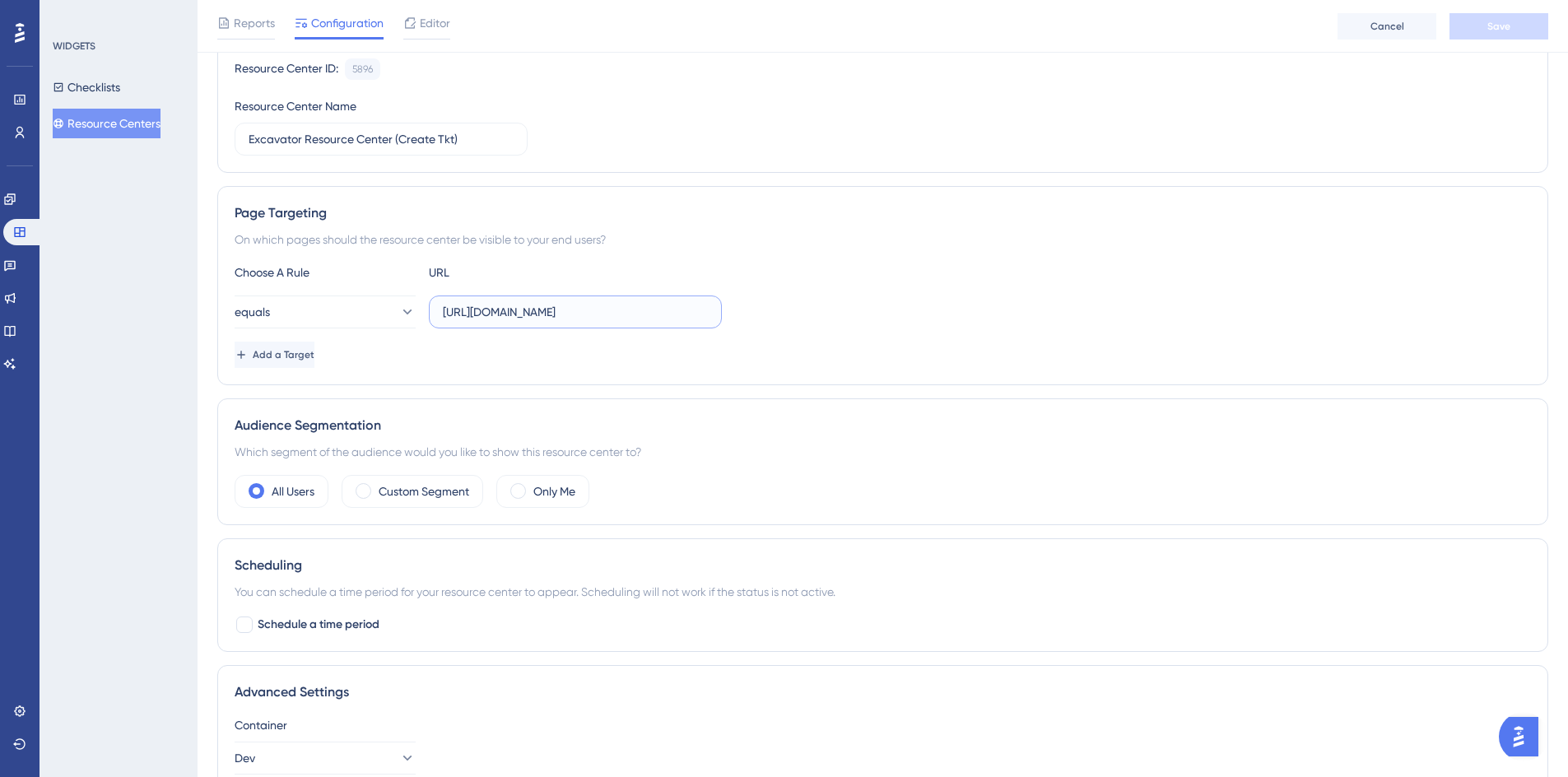
click at [533, 313] on input "https://geoappv3.okie811.org/ui/ticket/add" at bounding box center [575, 312] width 265 height 18
type input "[URL][DOMAIN_NAME]"
click at [1513, 24] on button "Save" at bounding box center [1499, 26] width 99 height 26
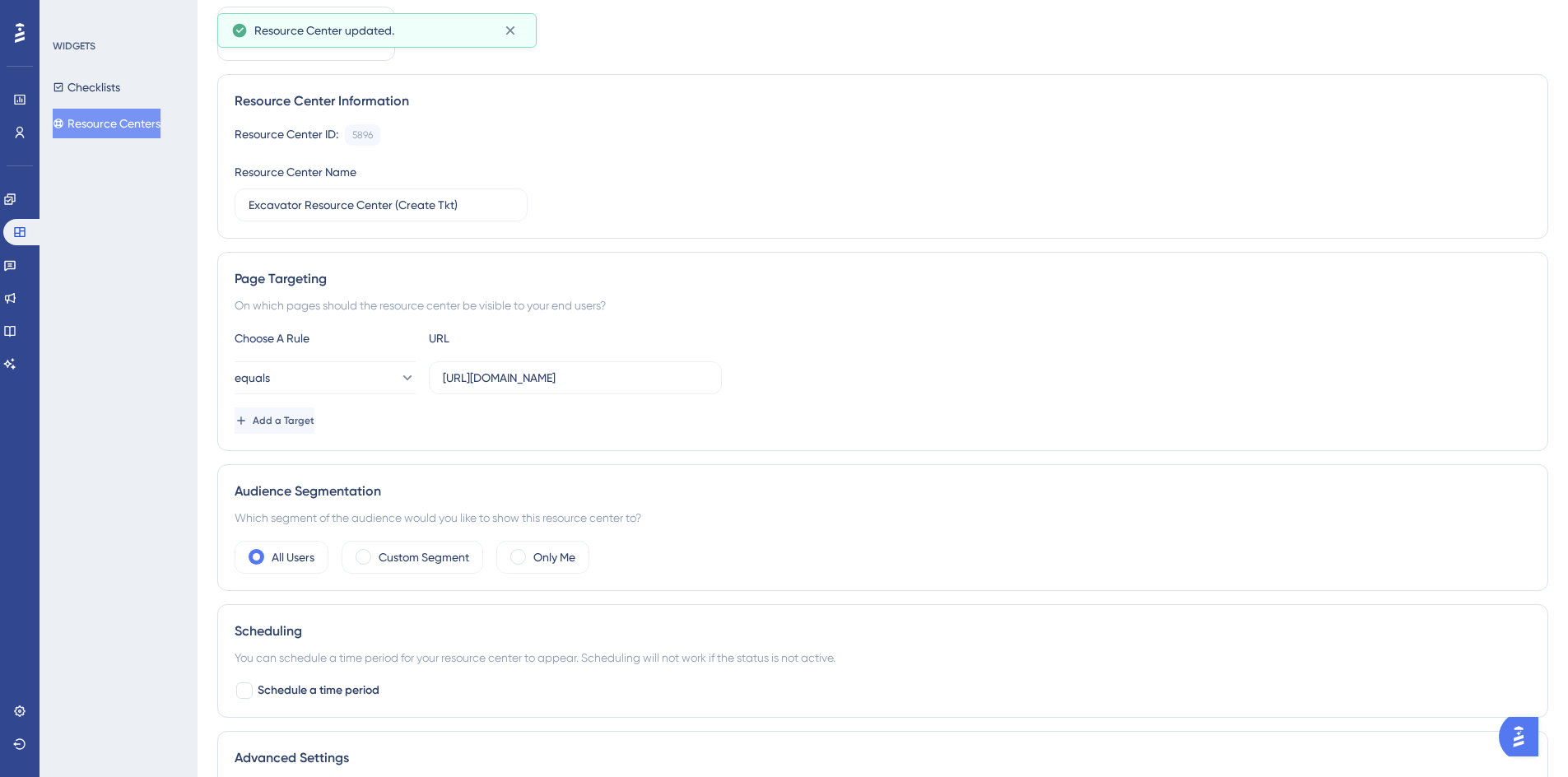
scroll to position [0, 0]
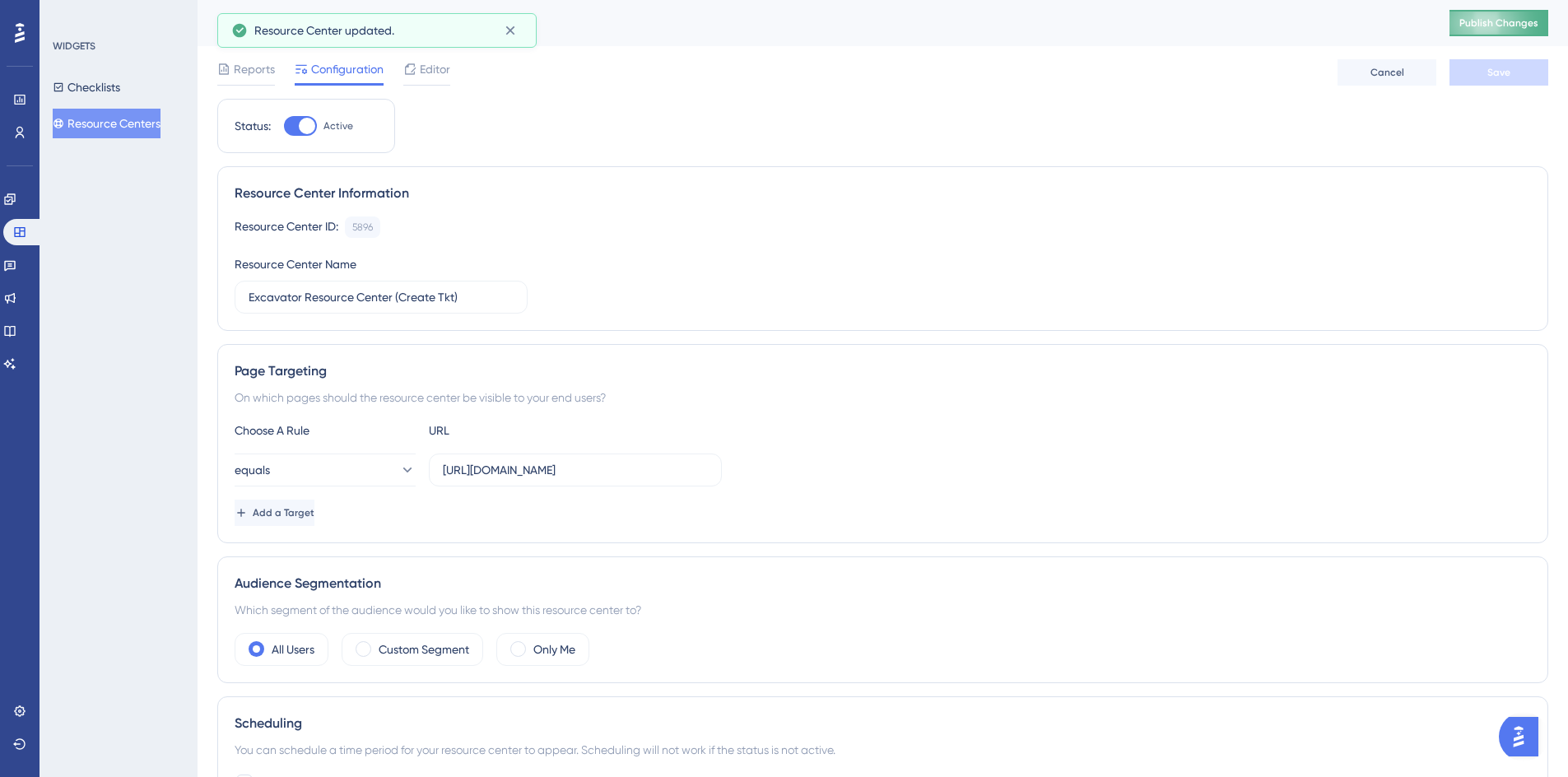
click at [1512, 22] on span "Publish Changes" at bounding box center [1498, 23] width 79 height 14
click at [436, 74] on span "Editor" at bounding box center [435, 69] width 31 height 20
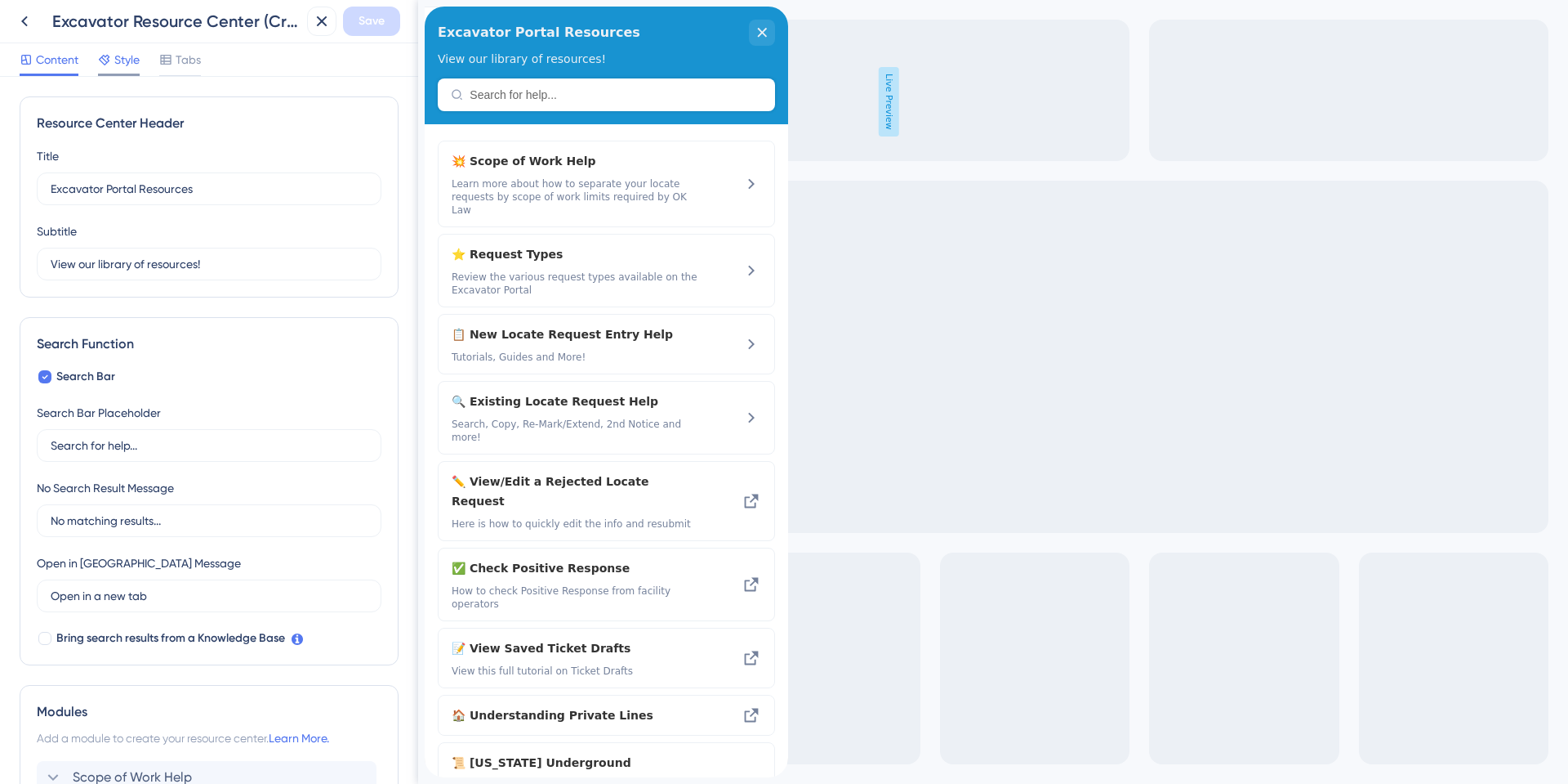
click at [102, 62] on icon at bounding box center [104, 60] width 11 height 11
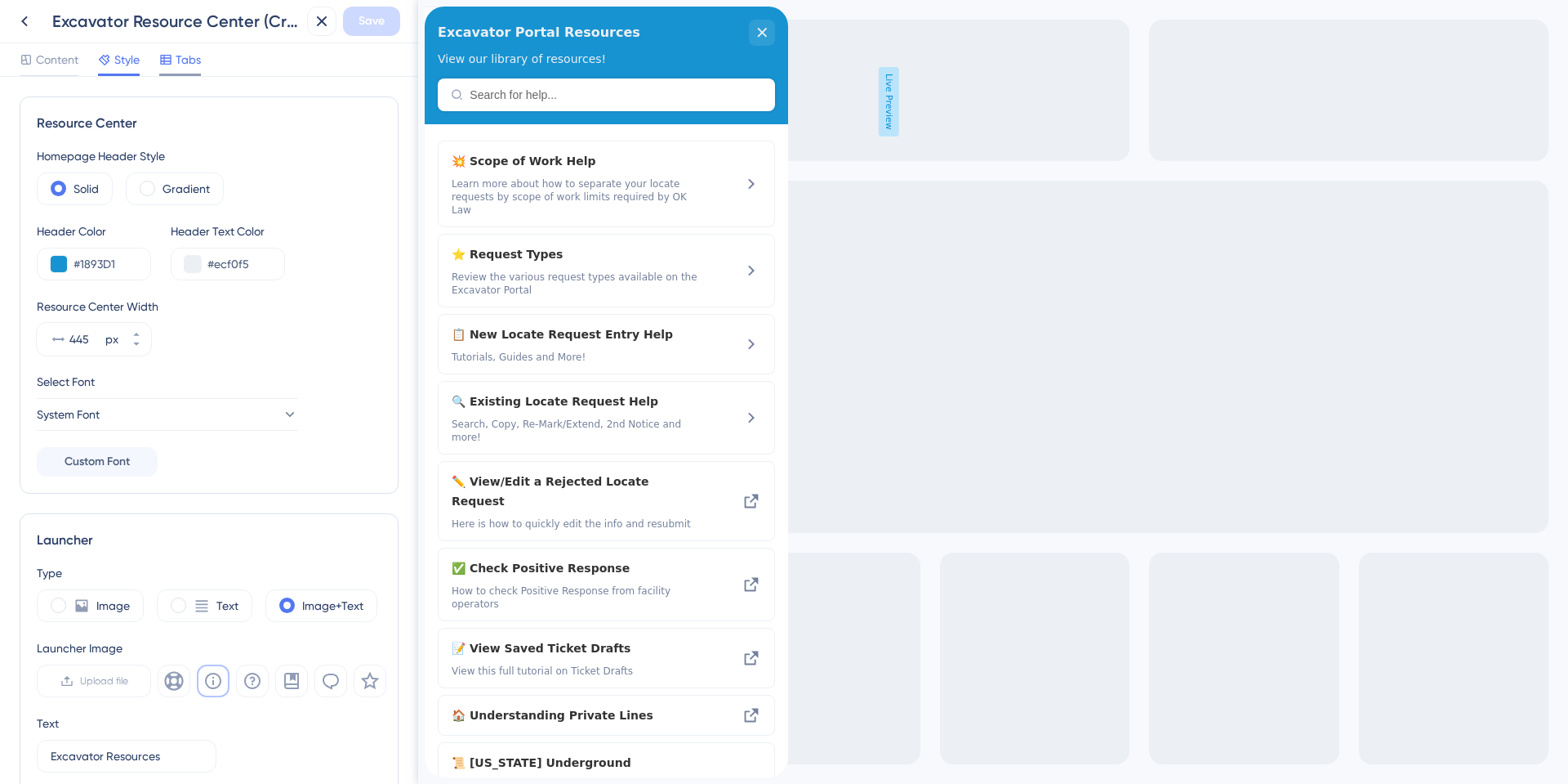
click at [171, 61] on icon at bounding box center [166, 59] width 11 height 10
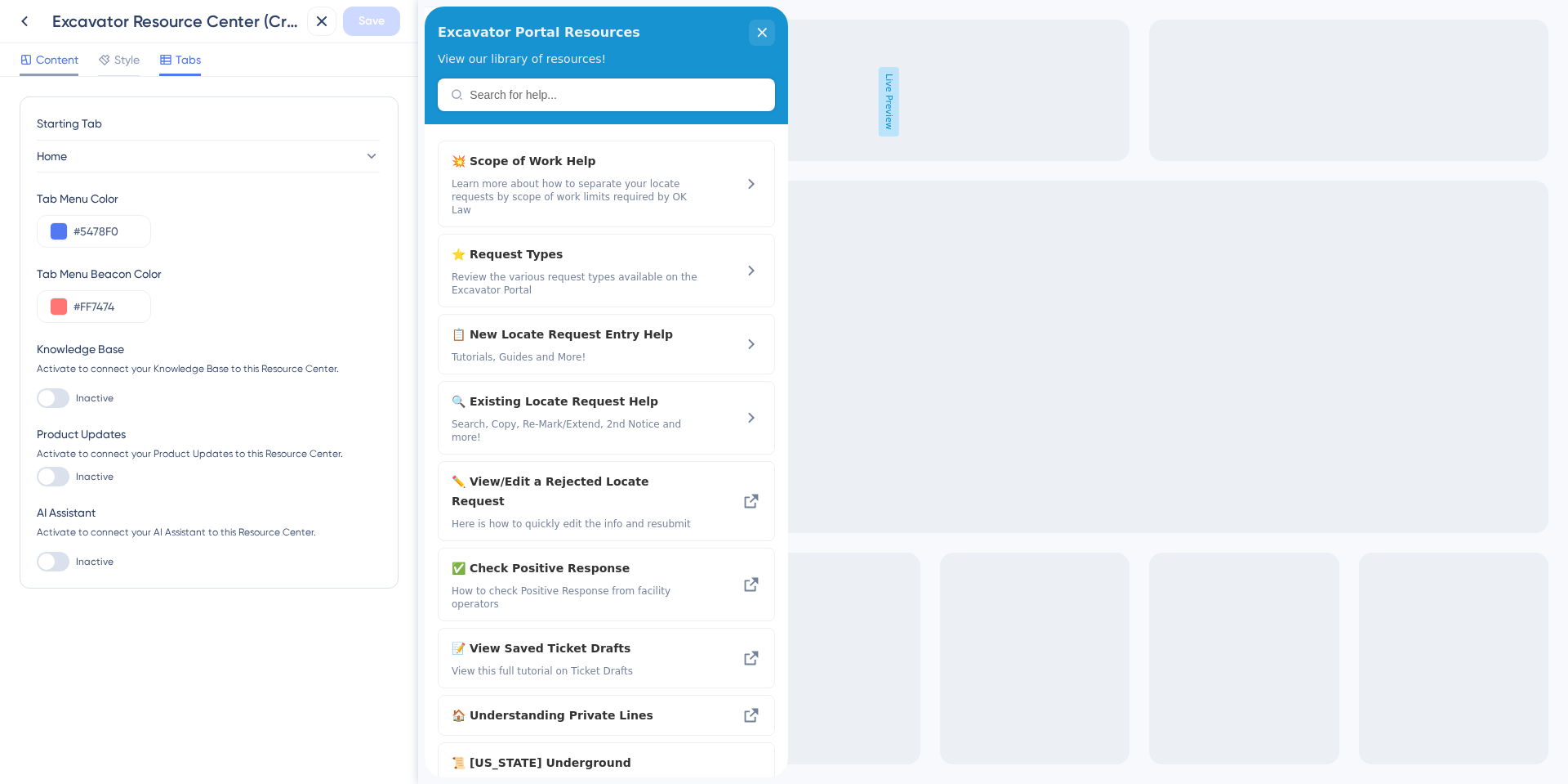
click at [45, 67] on span "Content" at bounding box center [57, 59] width 42 height 20
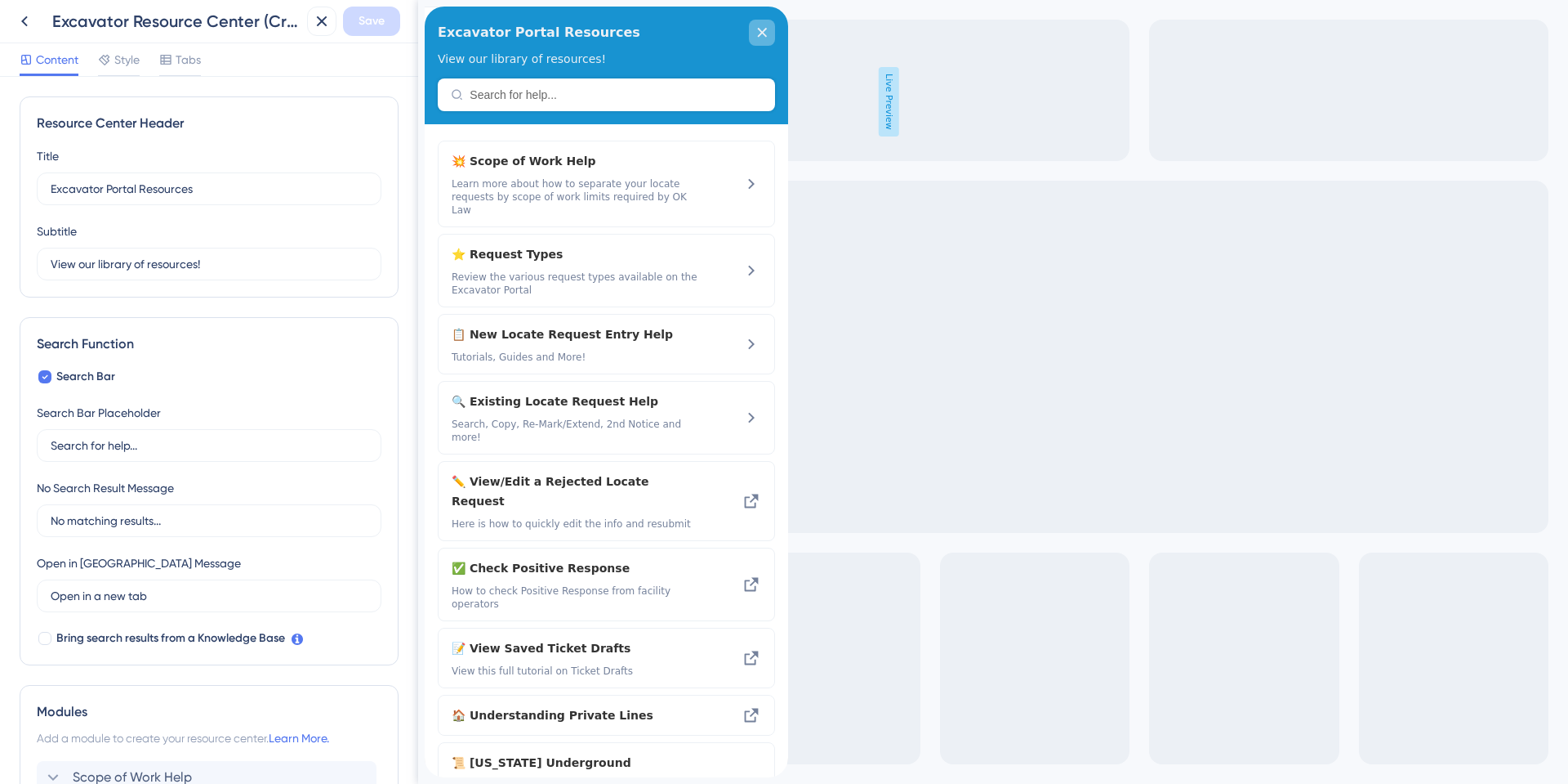
click at [750, 34] on div "close resource center" at bounding box center [761, 32] width 26 height 26
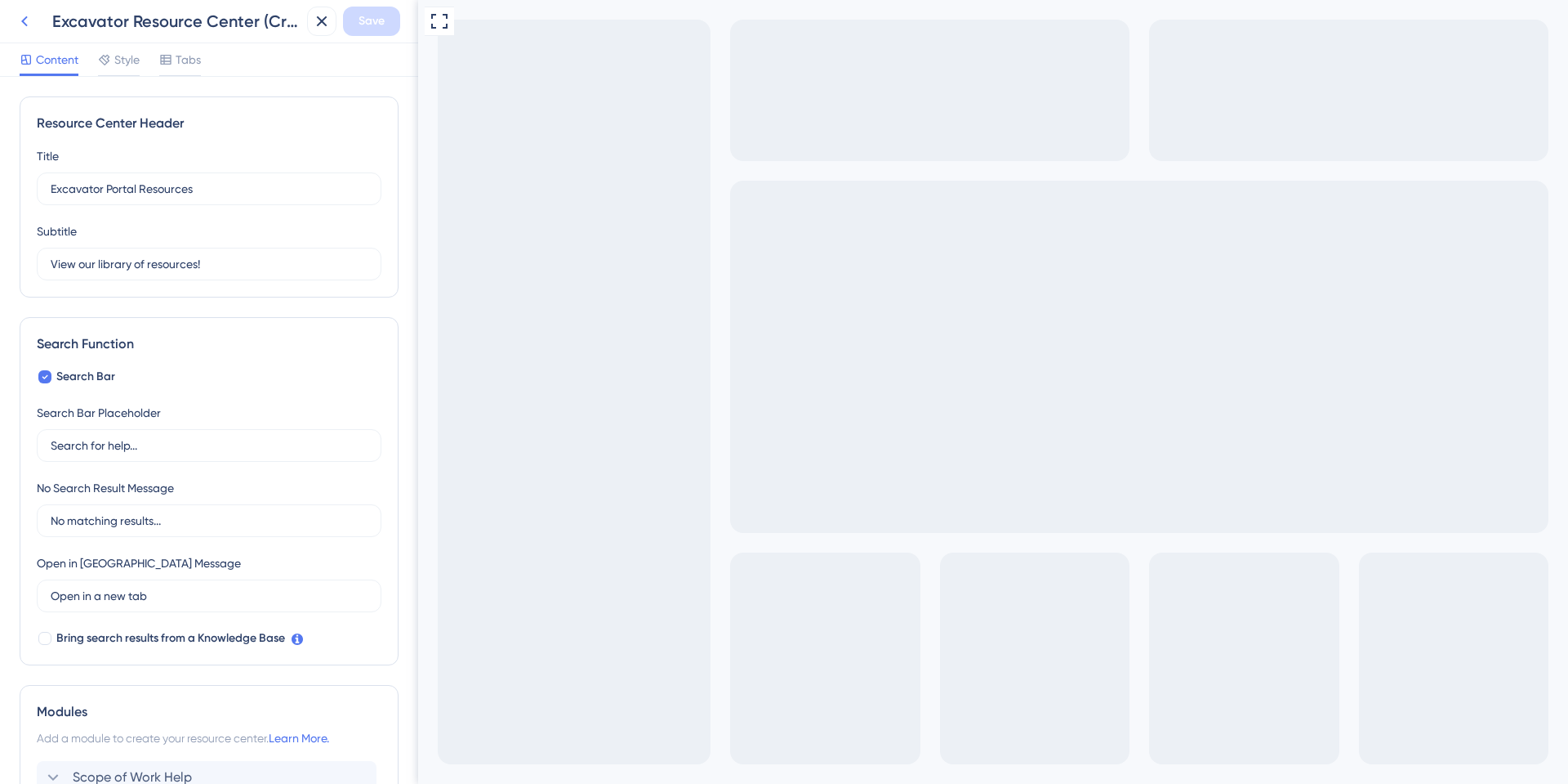
click at [23, 15] on icon at bounding box center [24, 22] width 20 height 20
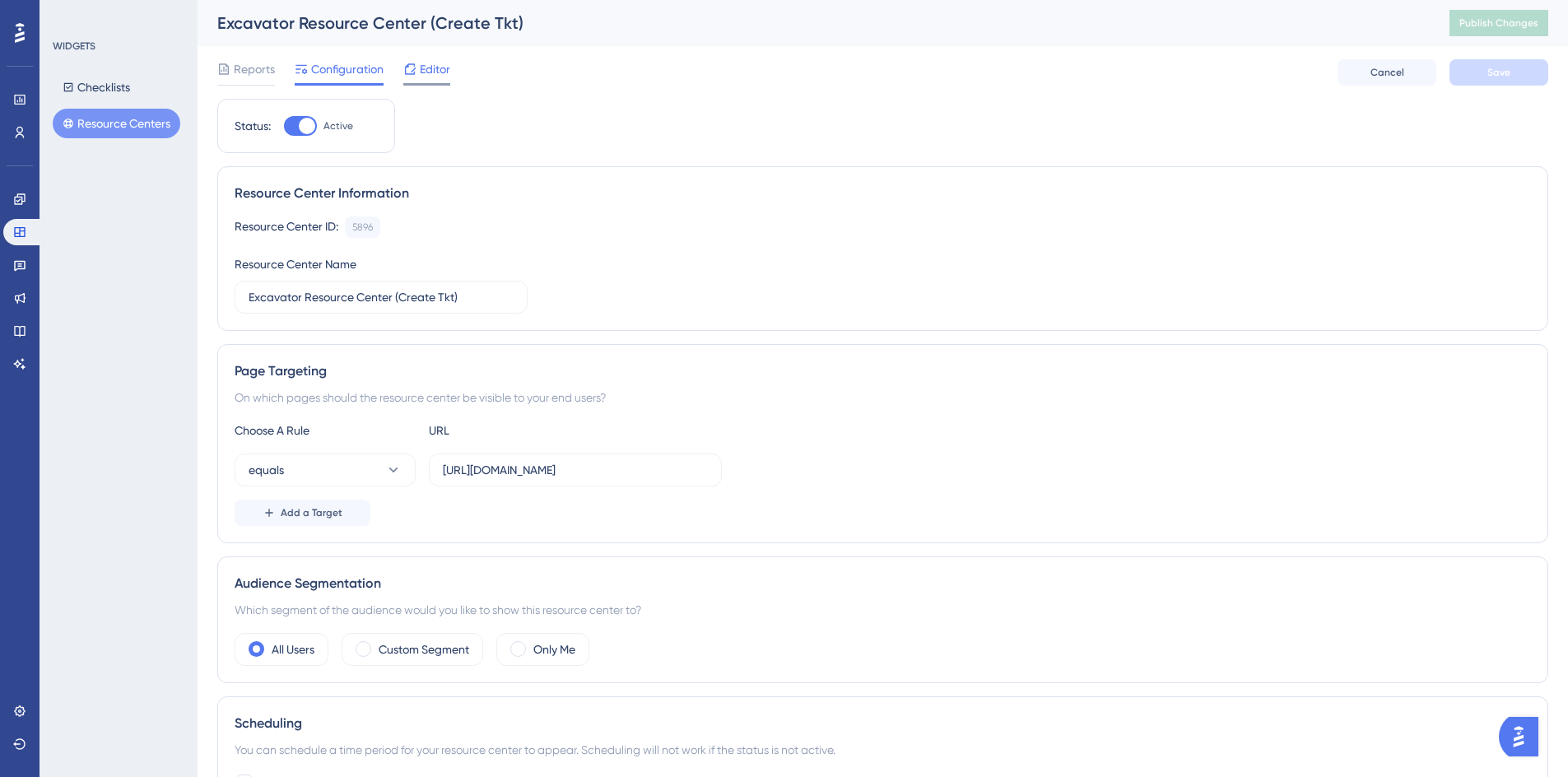
click at [439, 66] on span "Editor" at bounding box center [435, 69] width 31 height 20
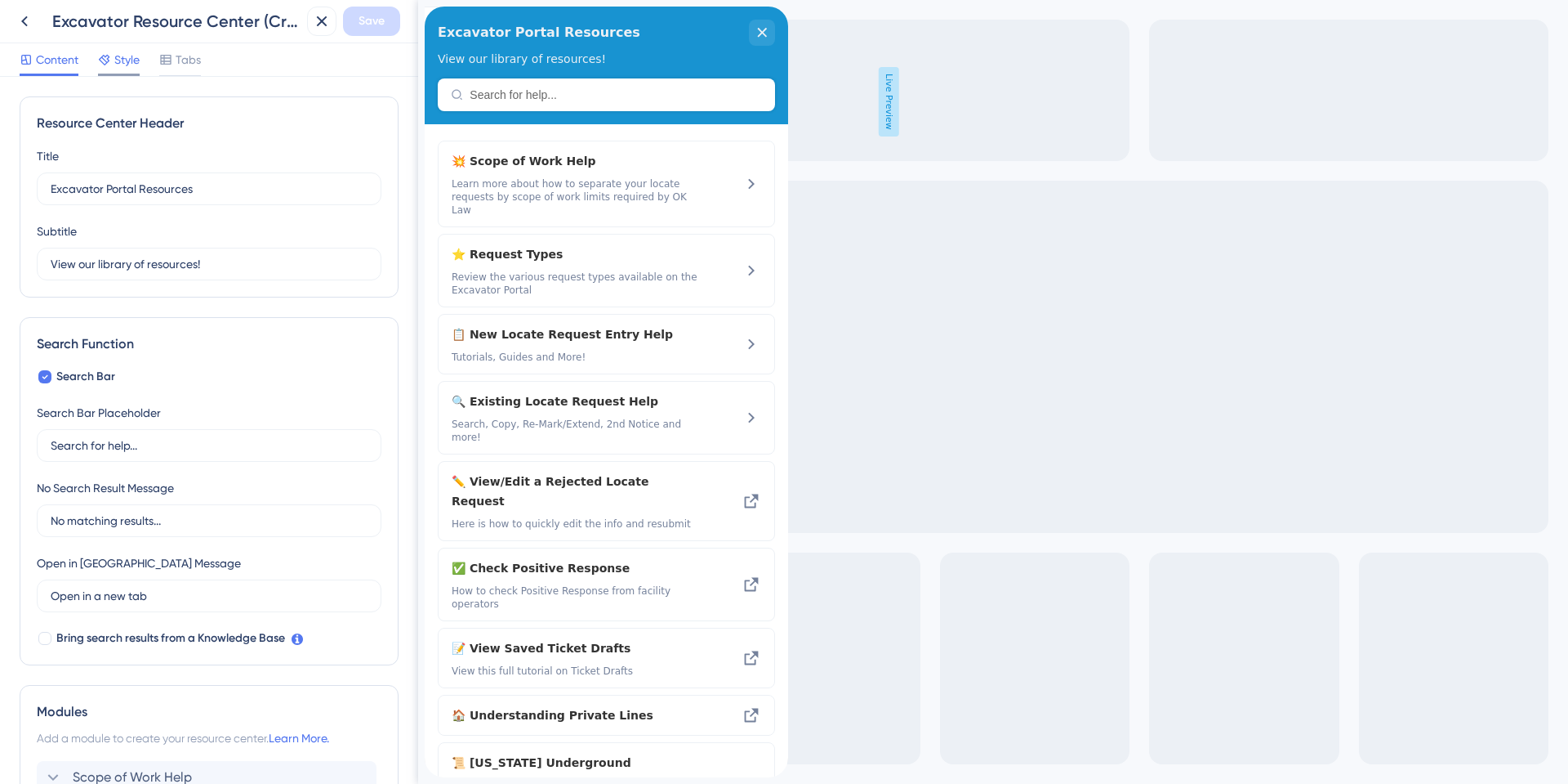
click at [134, 61] on span "Style" at bounding box center [127, 59] width 25 height 20
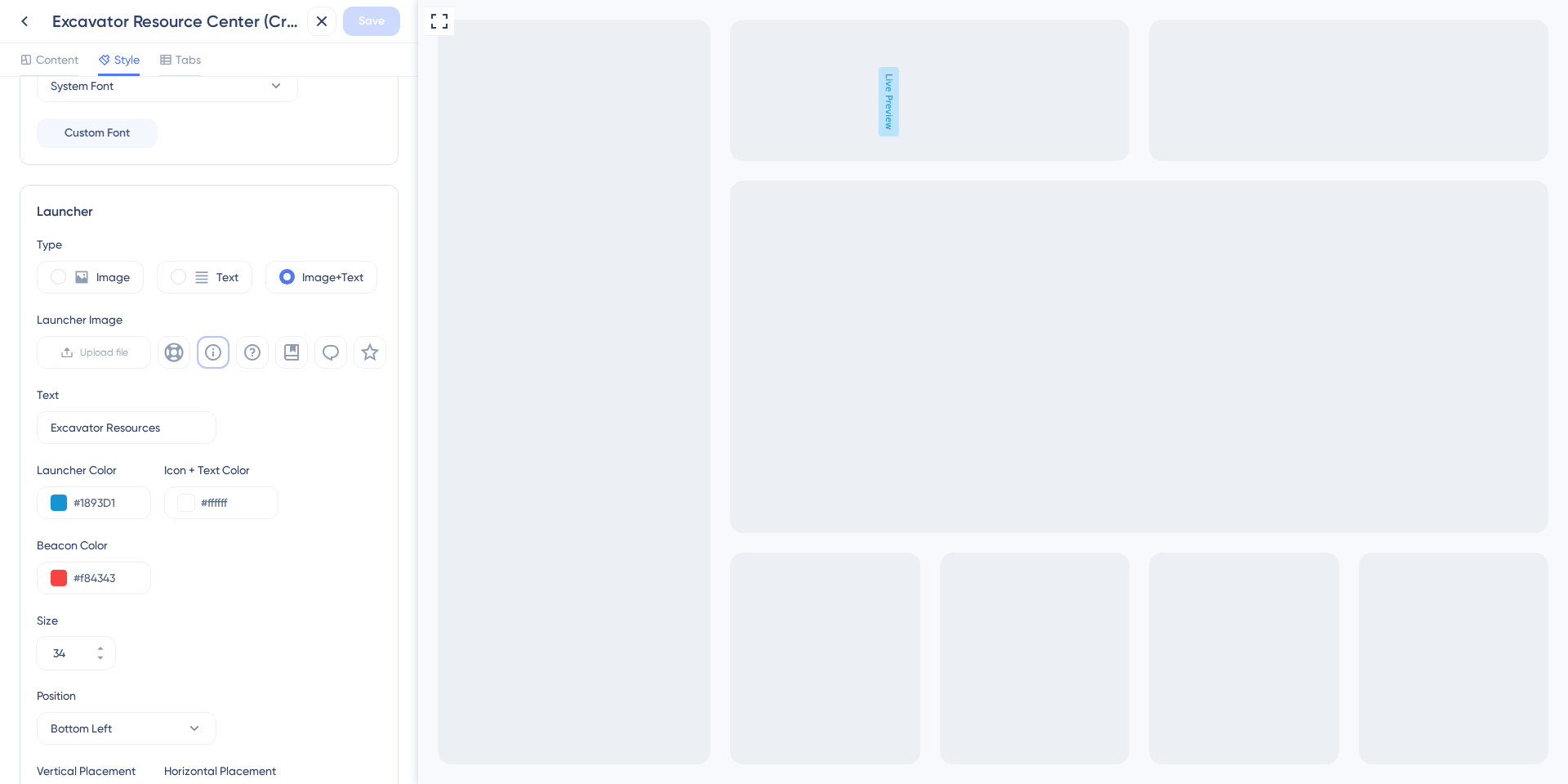
scroll to position [466, 0]
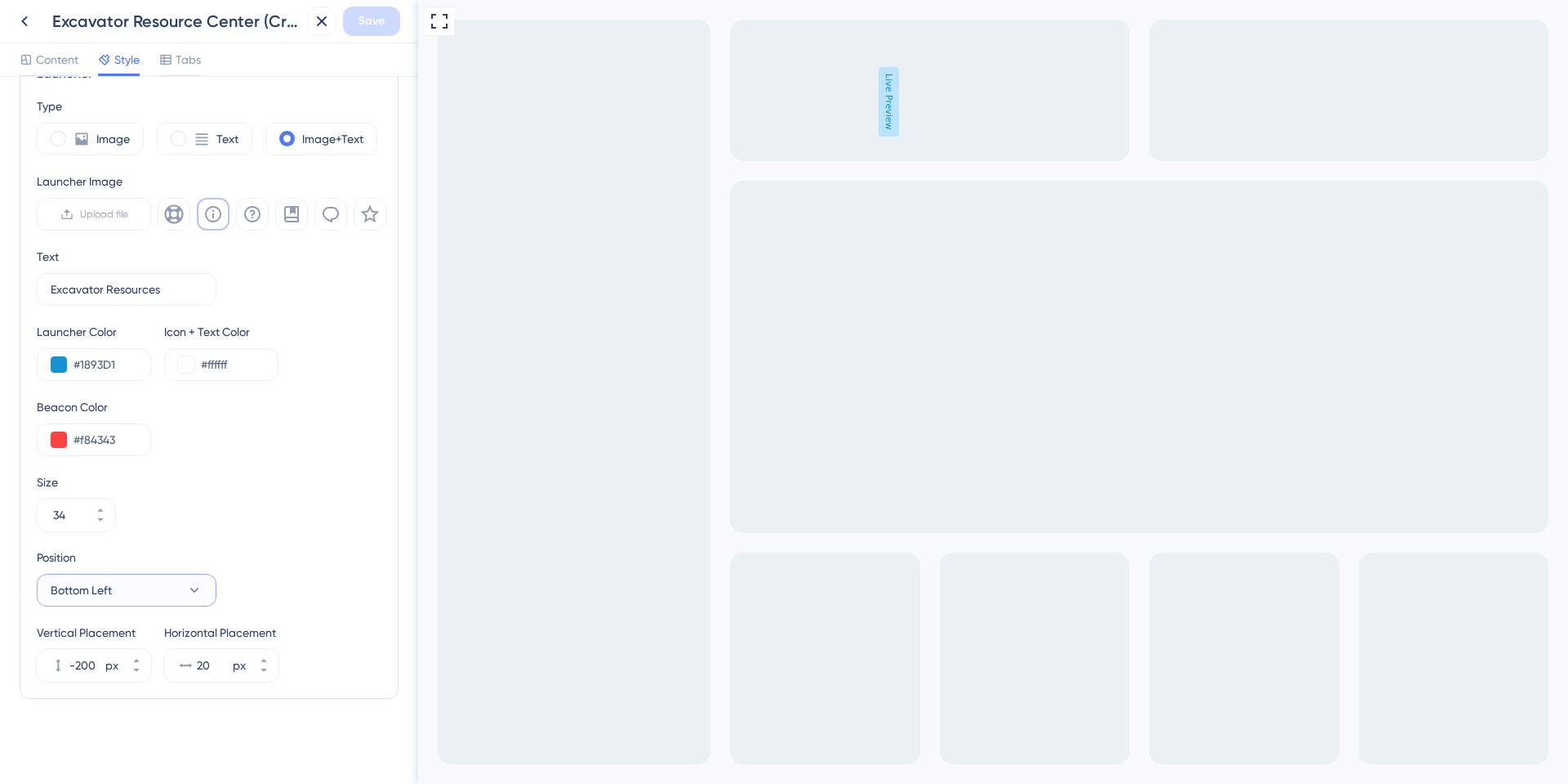
click at [159, 589] on button "Bottom Left" at bounding box center [127, 590] width 180 height 32
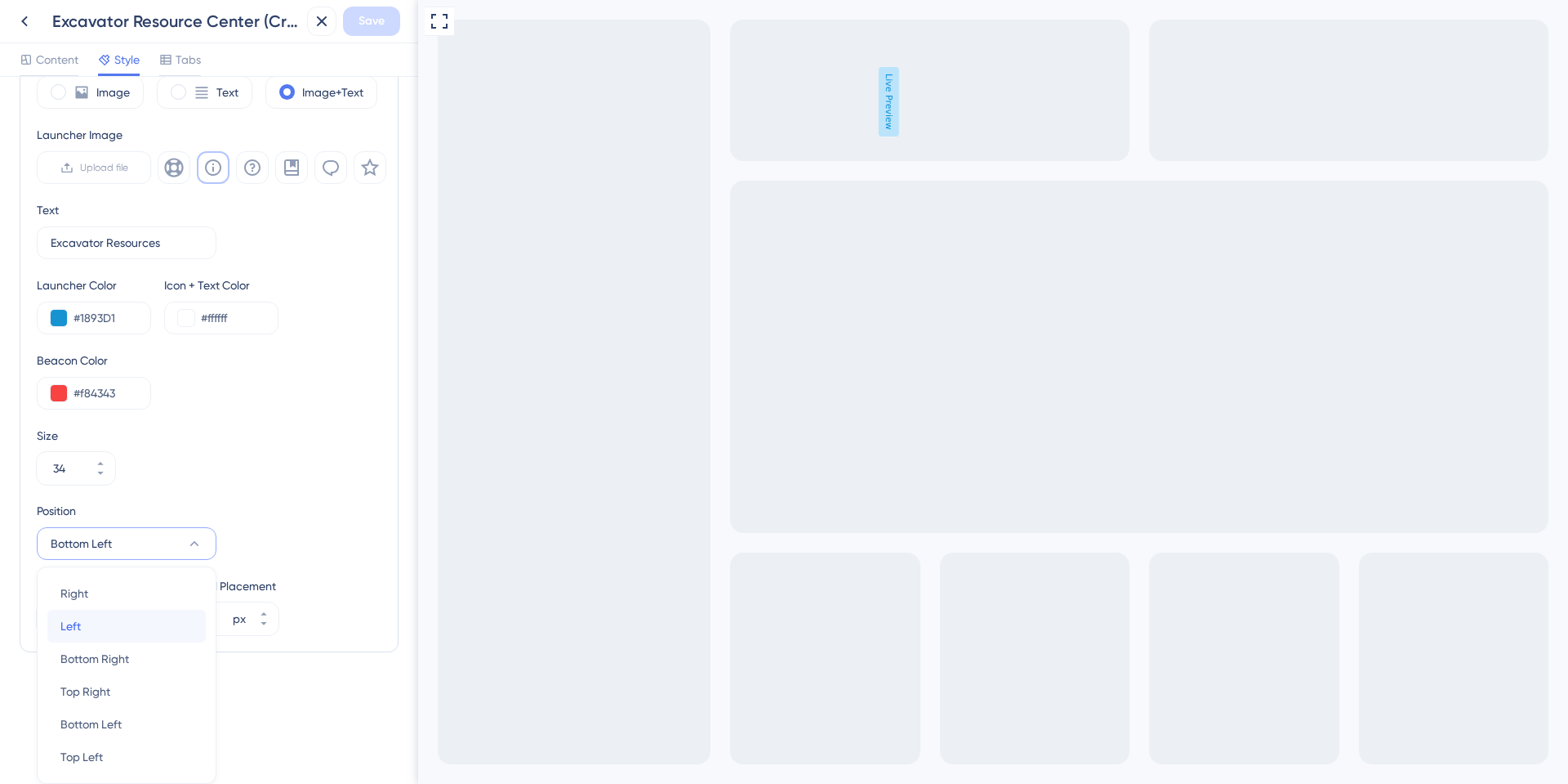
click at [104, 632] on div "Left Left" at bounding box center [126, 626] width 132 height 32
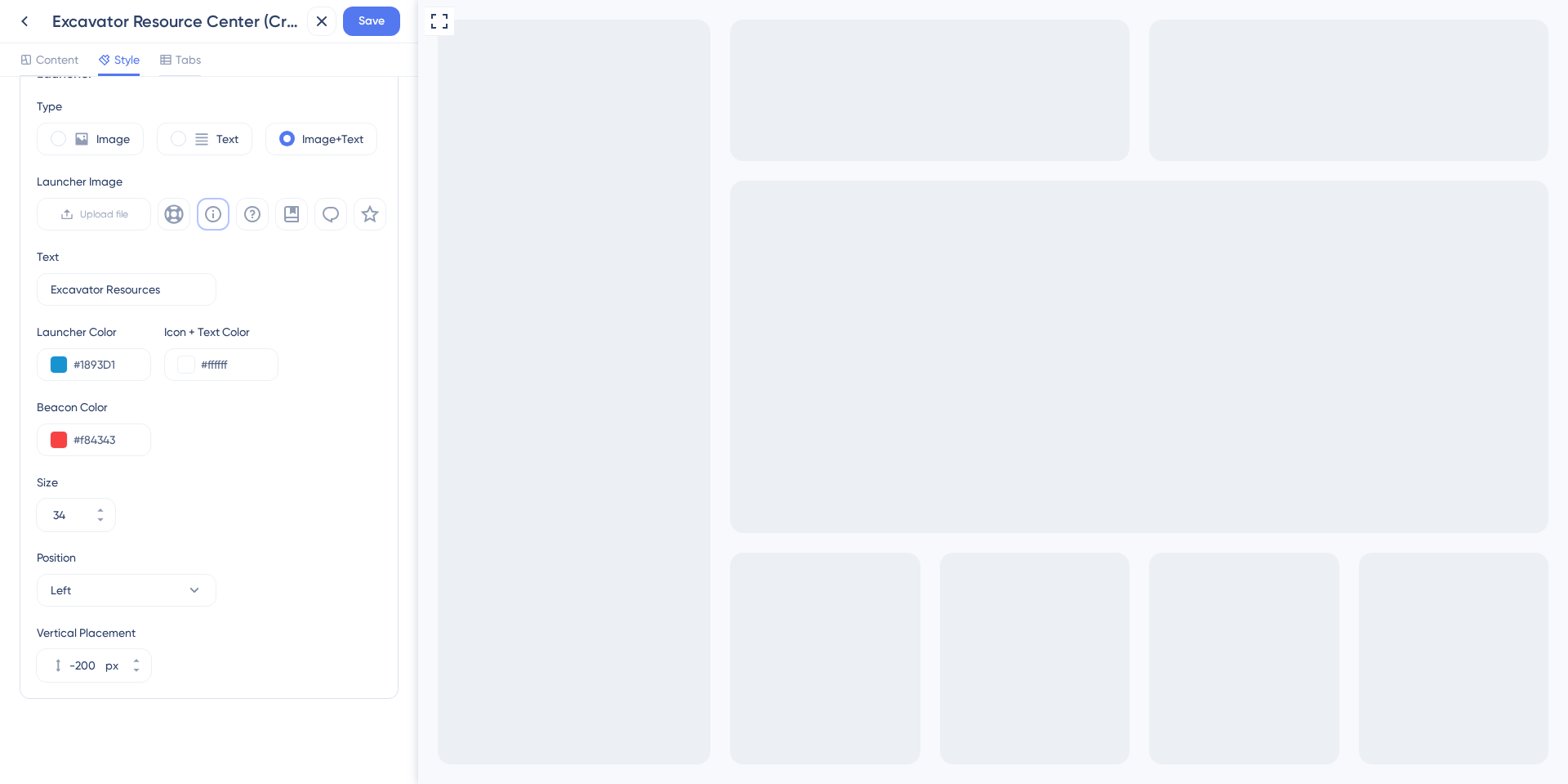
scroll to position [466, 0]
click at [358, 23] on span "Save" at bounding box center [371, 22] width 26 height 20
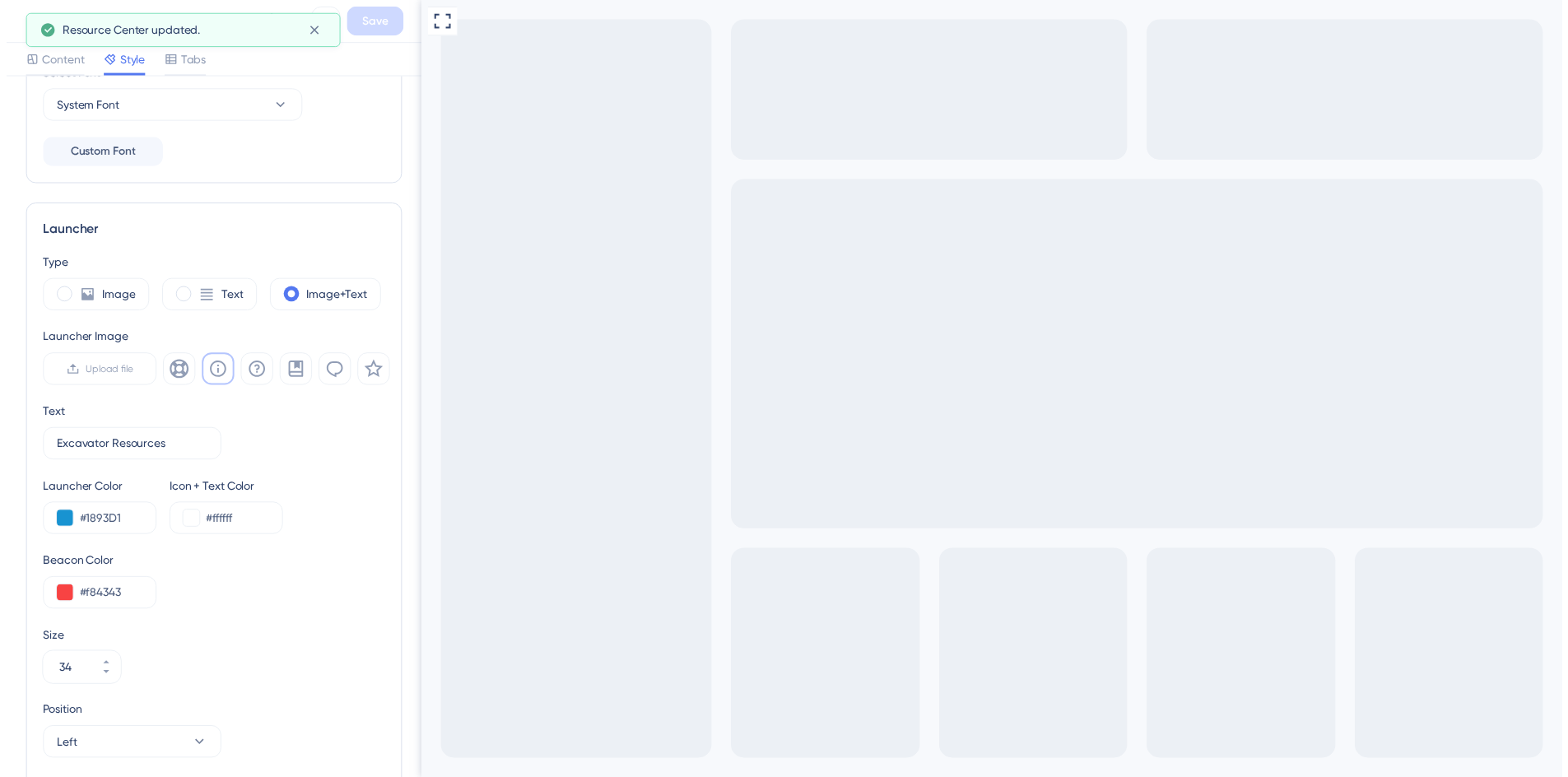
scroll to position [306, 0]
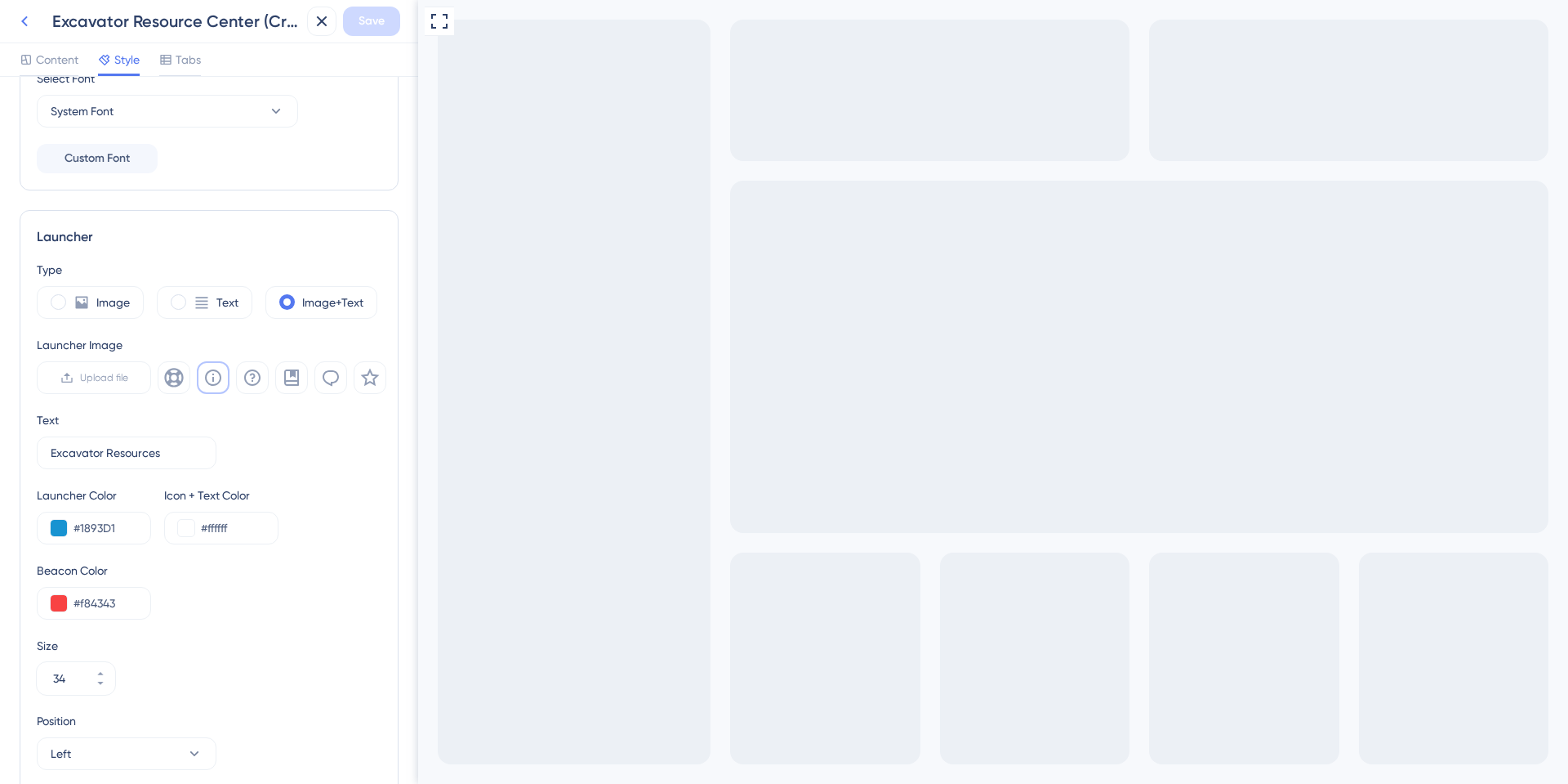
click at [24, 22] on icon at bounding box center [24, 22] width 20 height 20
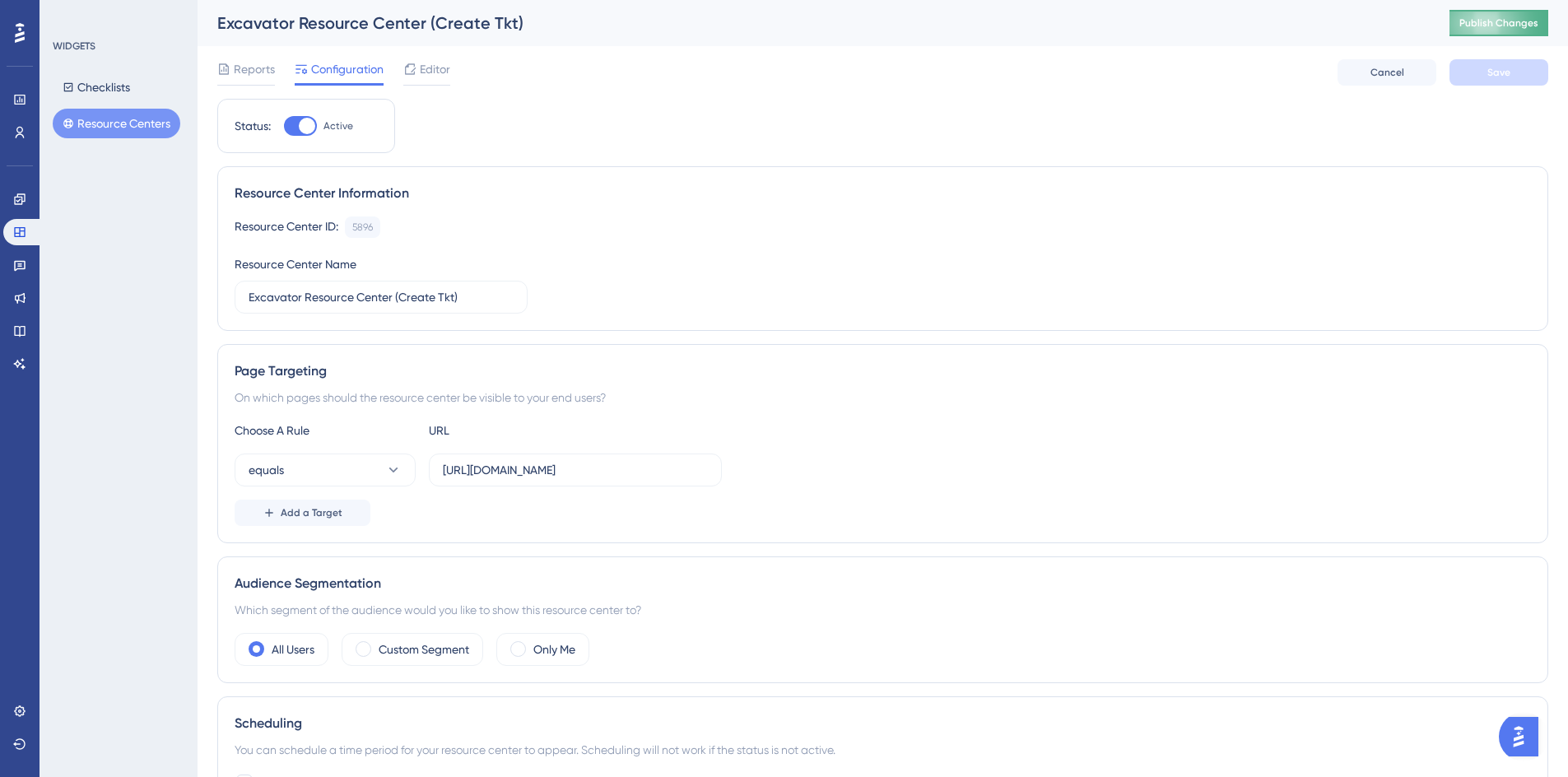
click at [1495, 22] on span "Publish Changes" at bounding box center [1498, 23] width 79 height 14
click at [130, 122] on button "Resource Centers" at bounding box center [116, 123] width 128 height 30
